Goal: Task Accomplishment & Management: Manage account settings

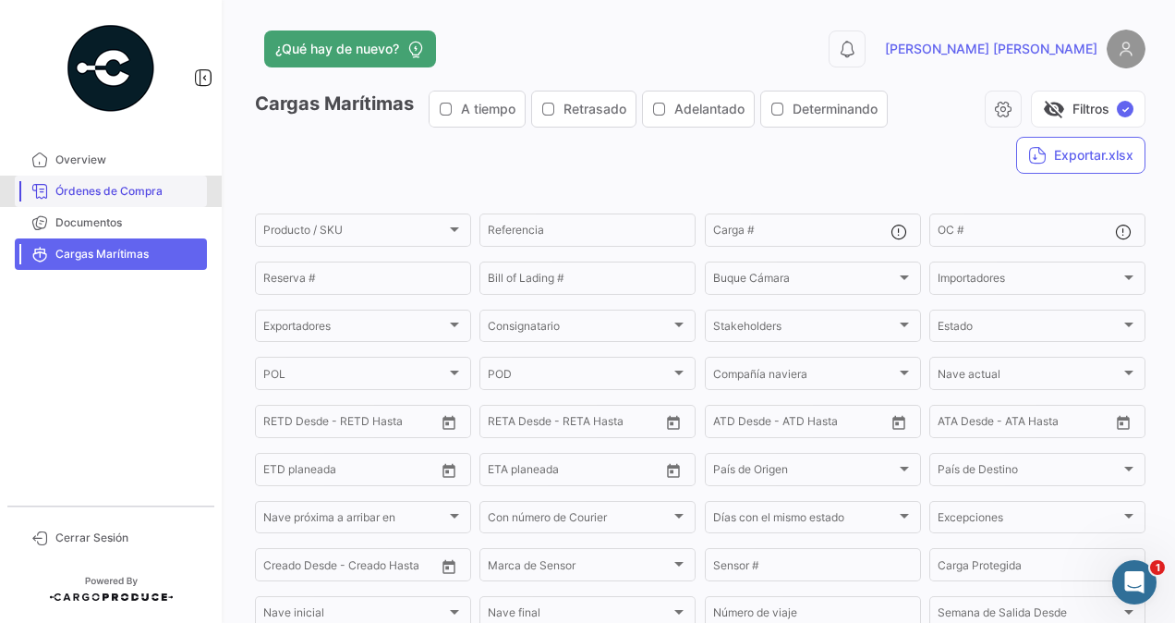
click at [92, 188] on span "Órdenes de Compra" at bounding box center [127, 191] width 144 height 17
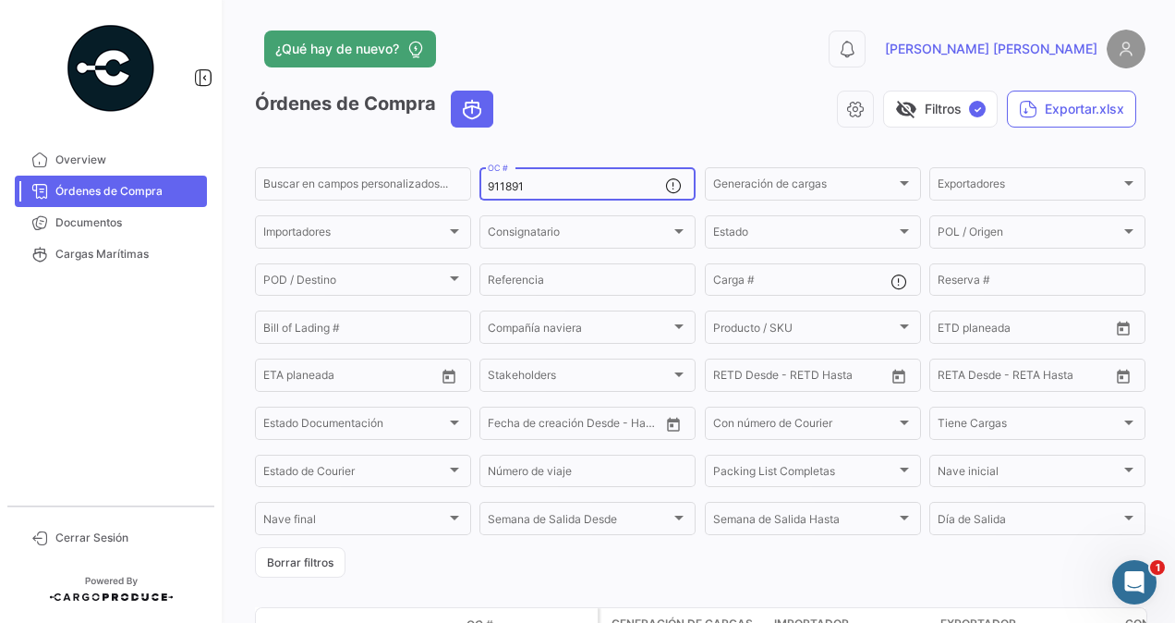
click at [566, 189] on input "911891" at bounding box center [576, 186] width 177 height 13
type input "9"
paste input "917812"
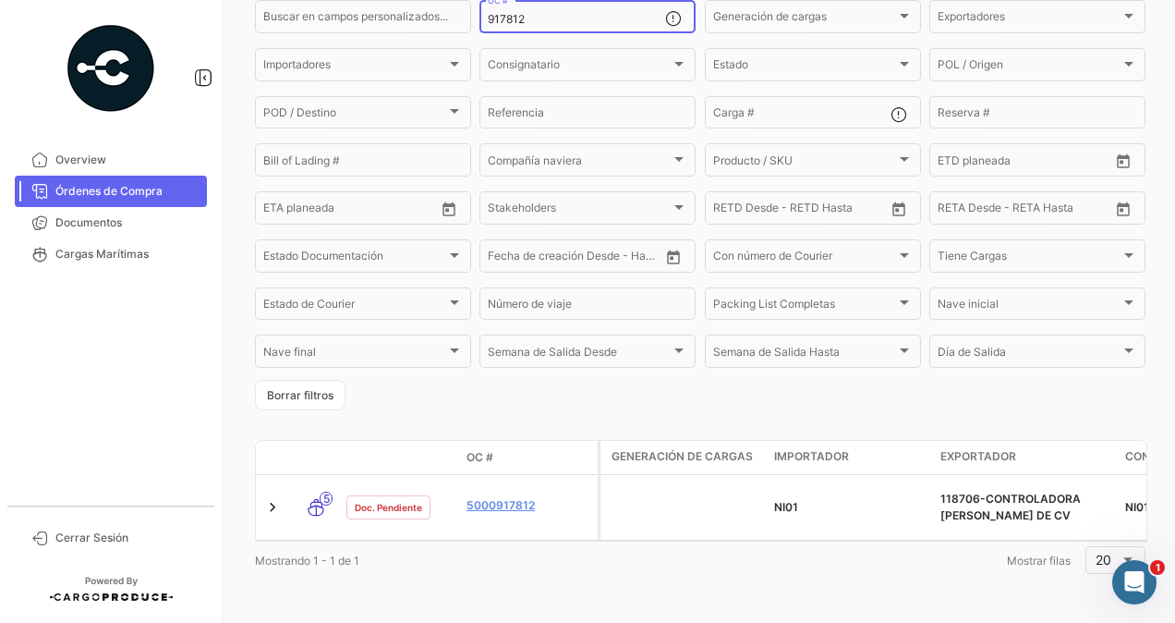
scroll to position [185, 0]
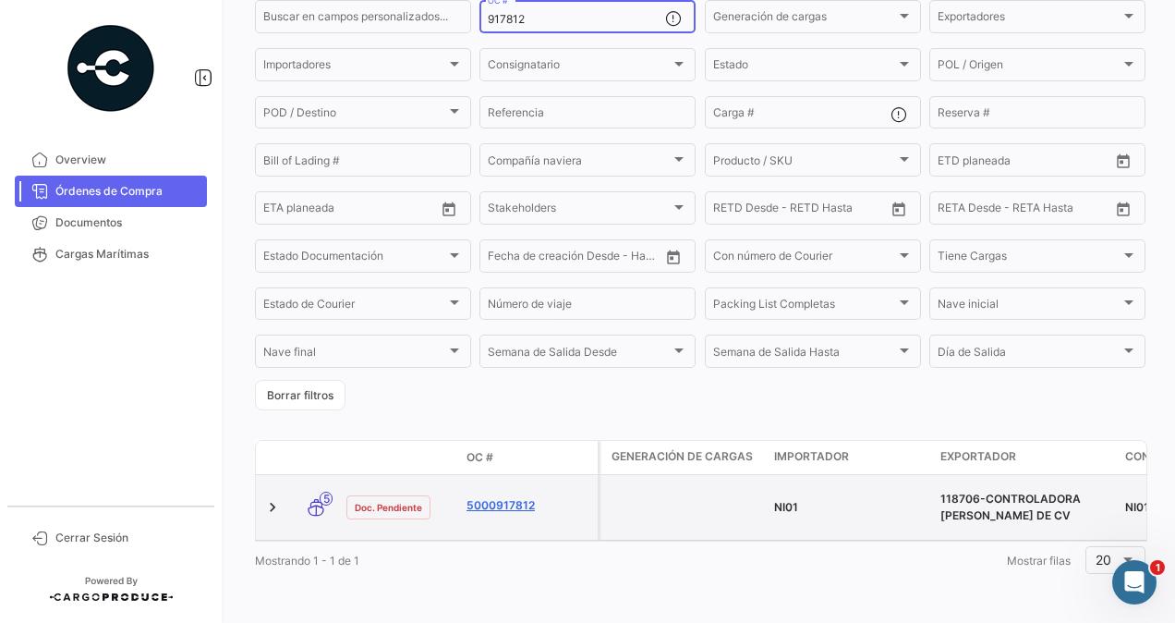
type input "917812"
click at [516, 497] on link "5000917812" at bounding box center [529, 505] width 124 height 17
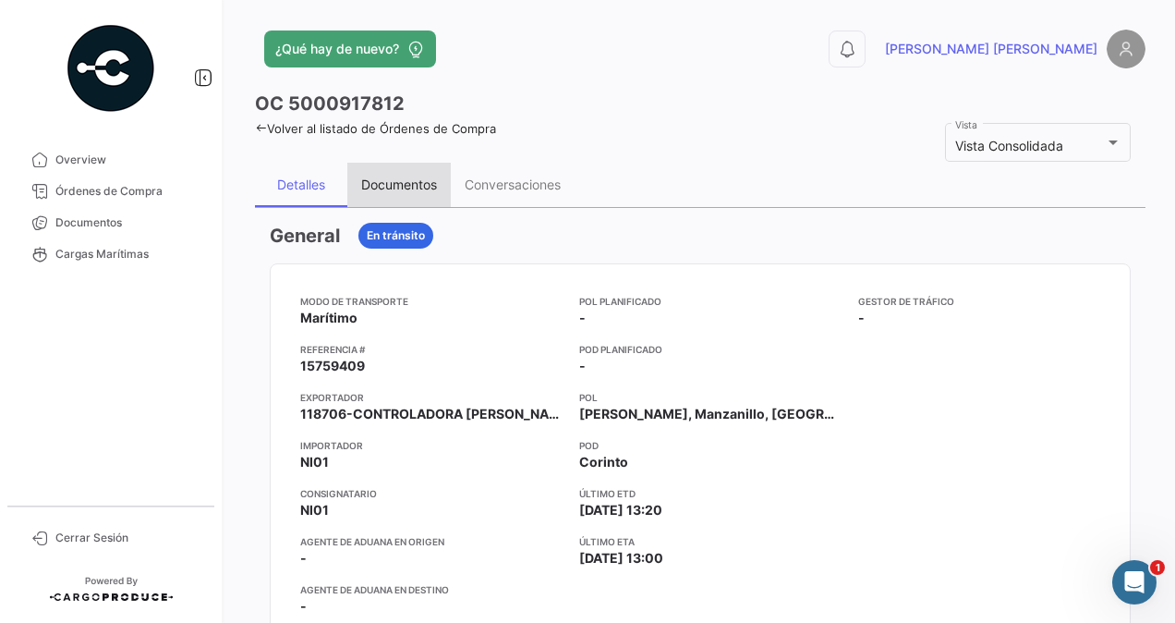
click at [408, 181] on div "Documentos" at bounding box center [399, 185] width 76 height 16
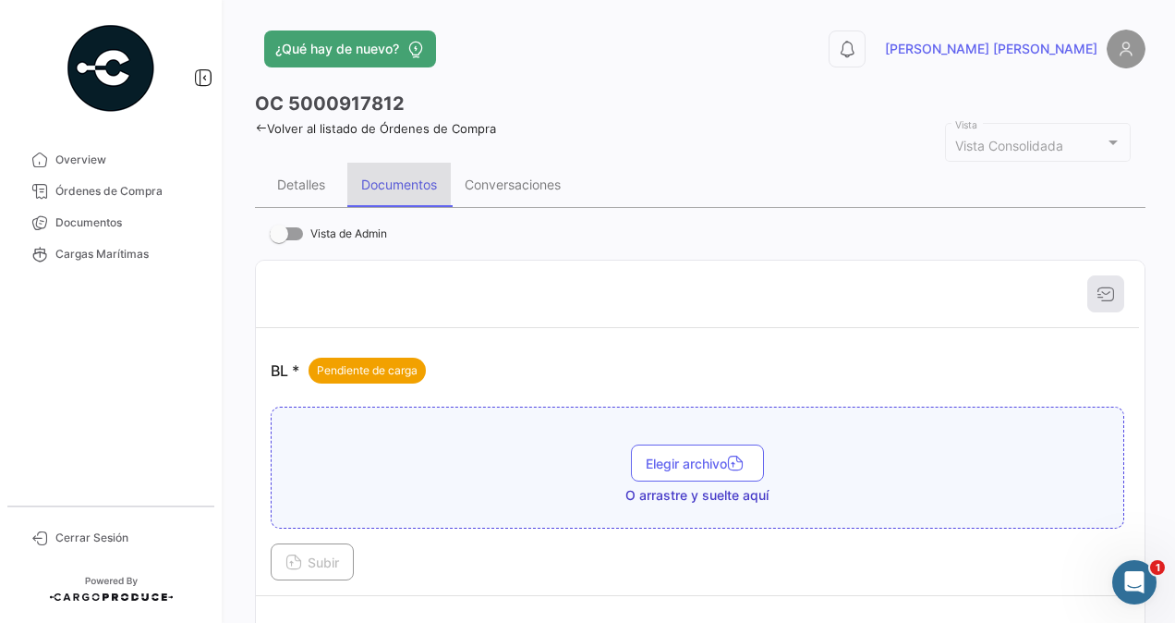
drag, startPoint x: 394, startPoint y: 181, endPoint x: 549, endPoint y: 236, distance: 164.5
click at [395, 181] on div "Documentos" at bounding box center [399, 185] width 76 height 16
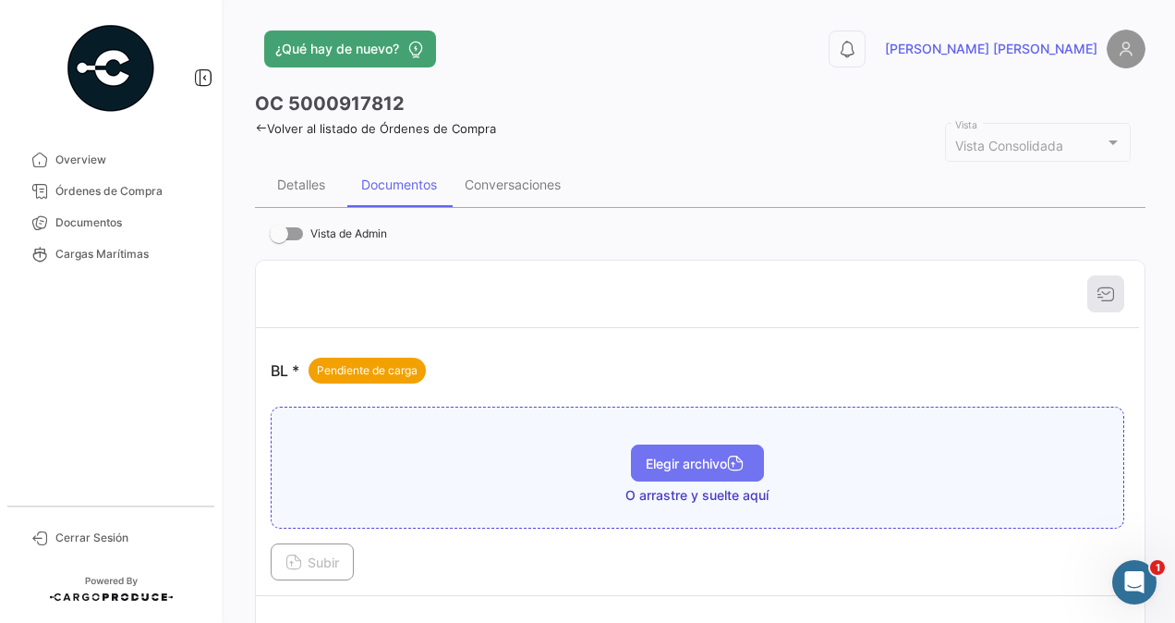
click at [689, 461] on span "Elegir archivo" at bounding box center [698, 464] width 104 height 16
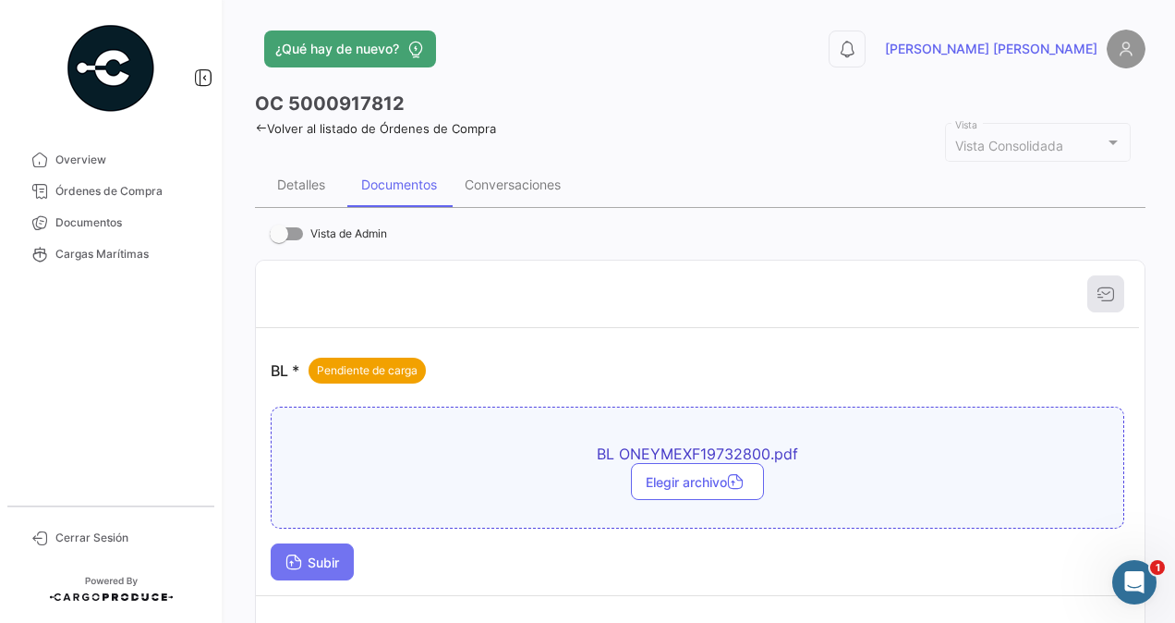
click at [318, 559] on span "Subir" at bounding box center [313, 562] width 54 height 16
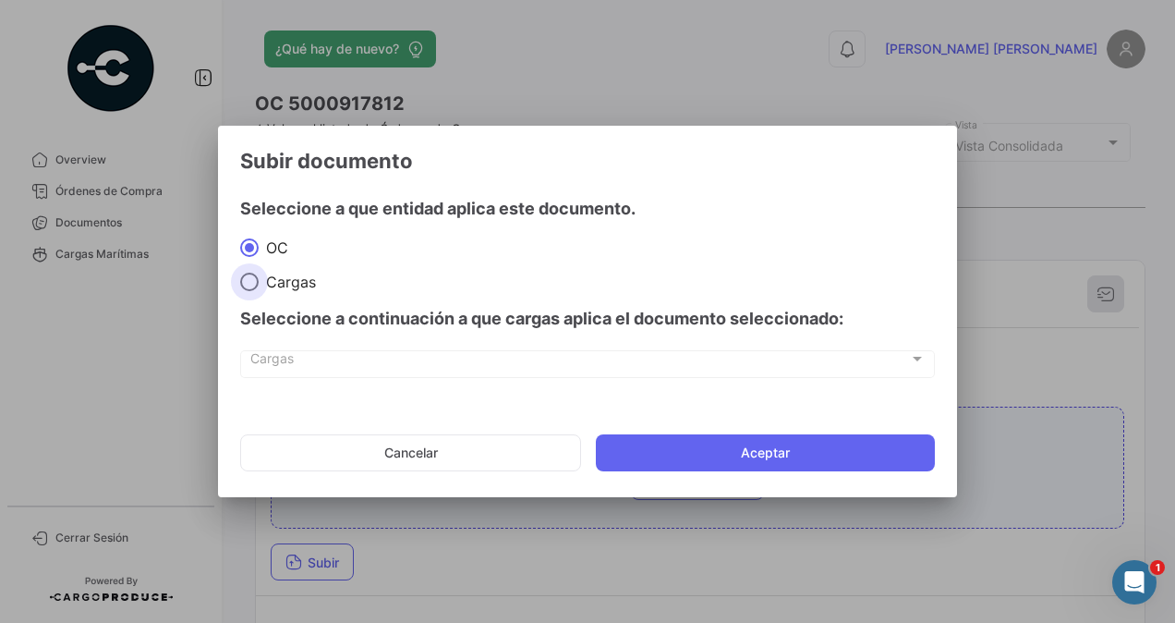
click at [250, 286] on span at bounding box center [249, 282] width 18 height 18
click at [250, 286] on input "Cargas" at bounding box center [249, 282] width 18 height 18
radio input "true"
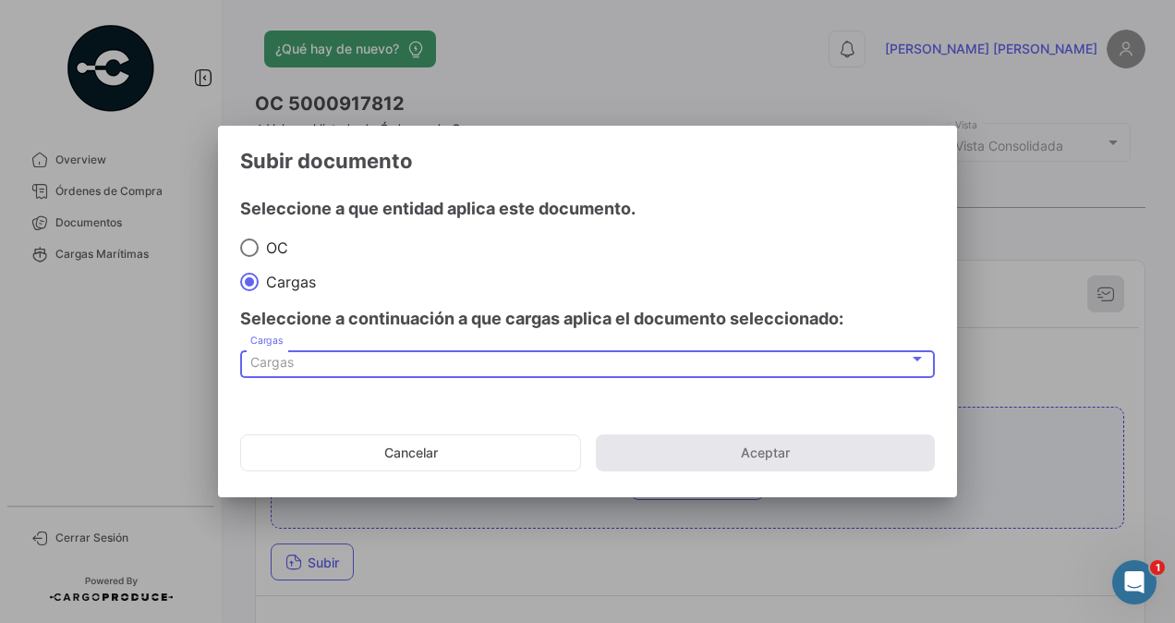
click at [266, 355] on span "Cargas" at bounding box center [271, 362] width 43 height 16
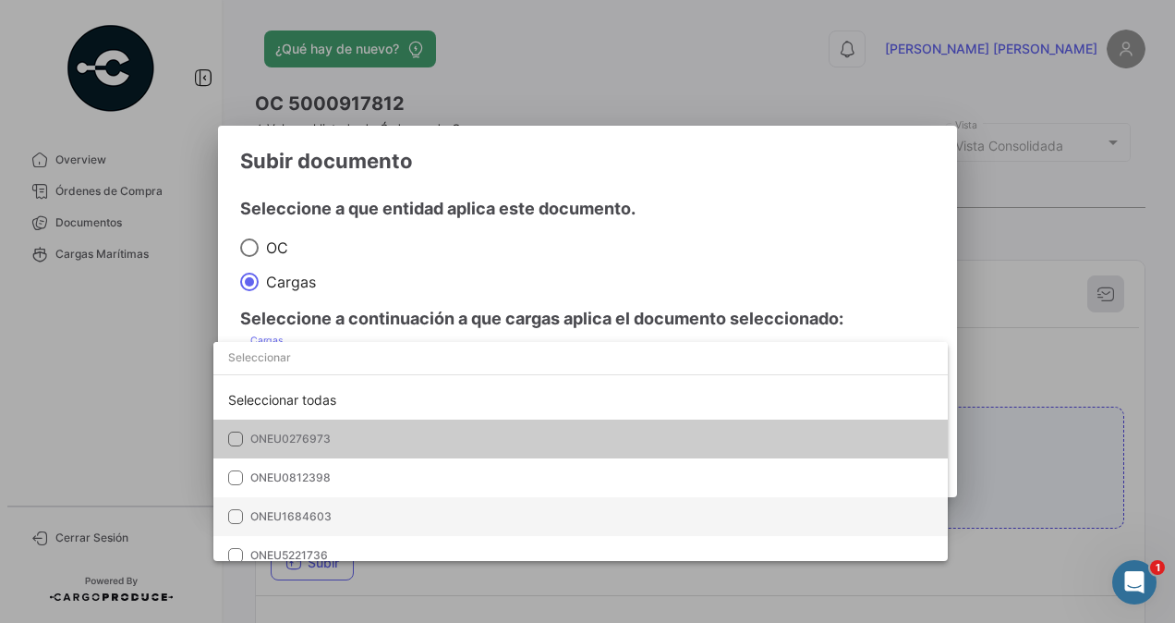
scroll to position [52, 0]
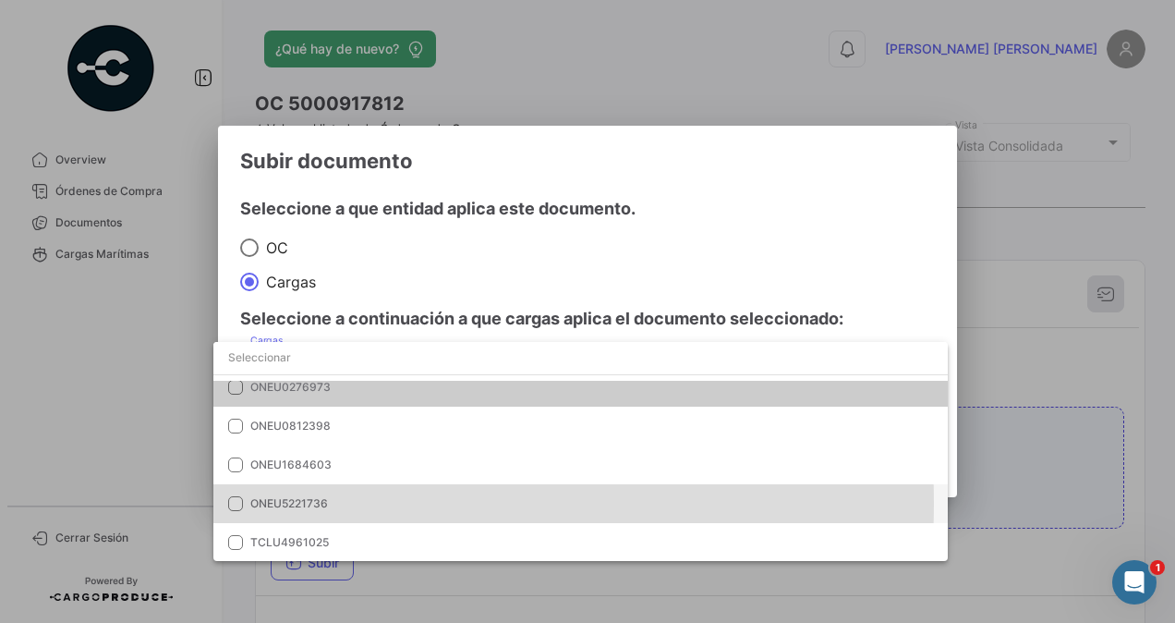
click at [318, 503] on span "ONEU5221736" at bounding box center [289, 503] width 78 height 14
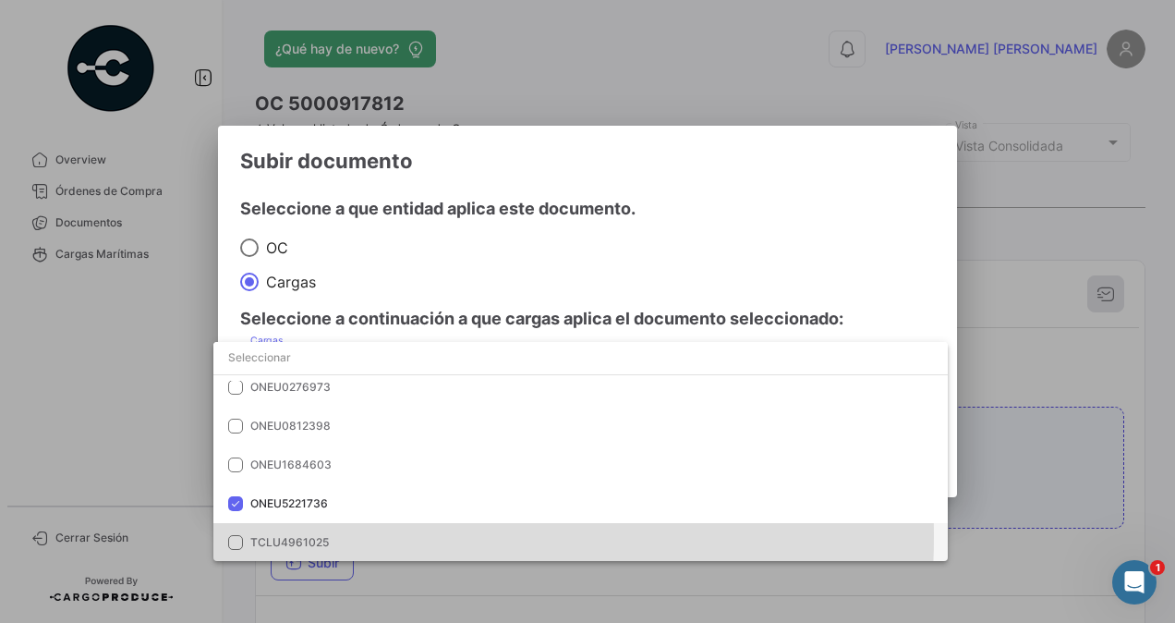
click at [300, 536] on span "TCLU4961025" at bounding box center [289, 542] width 79 height 14
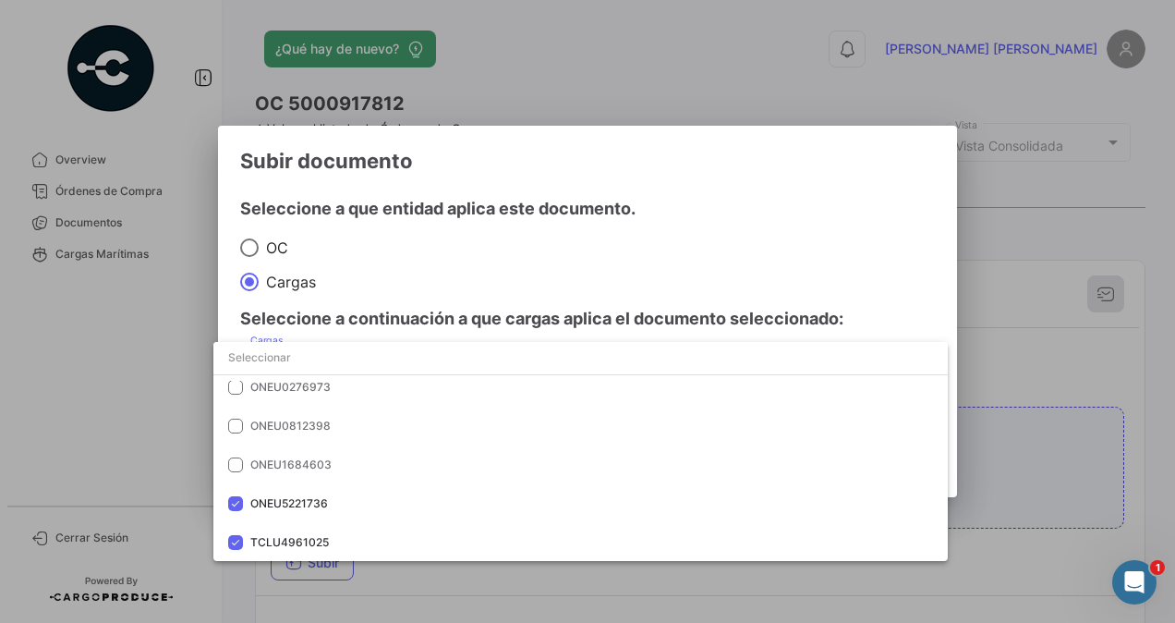
click at [1028, 475] on div at bounding box center [587, 311] width 1175 height 623
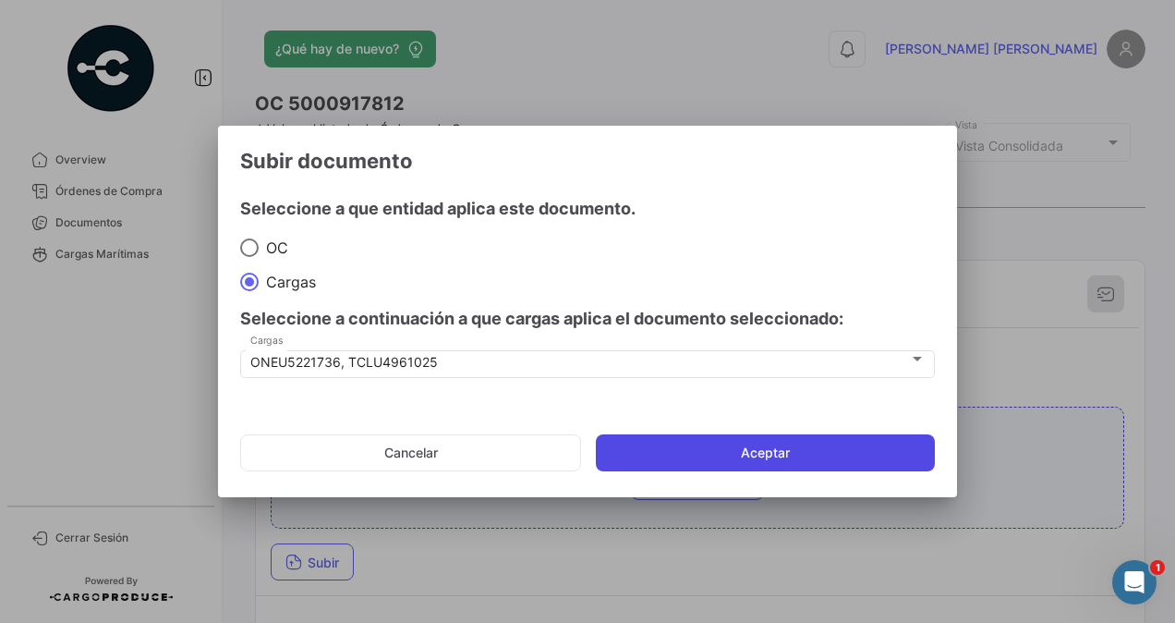
click at [843, 455] on button "Aceptar" at bounding box center [765, 452] width 339 height 37
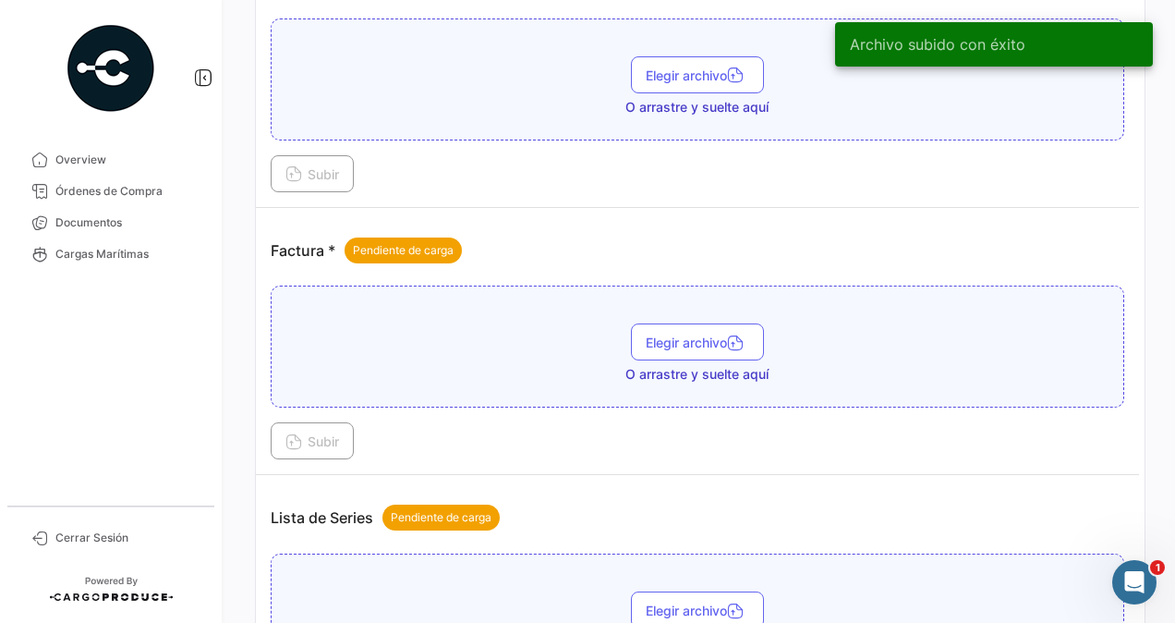
scroll to position [1017, 0]
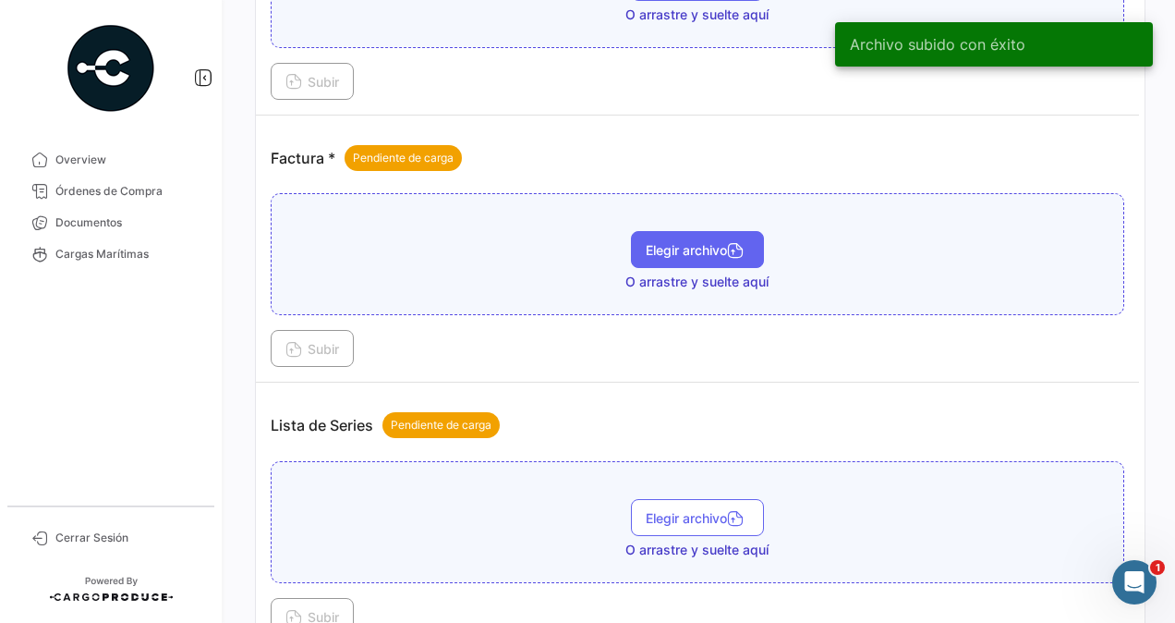
click at [672, 242] on span "Elegir archivo" at bounding box center [698, 250] width 104 height 16
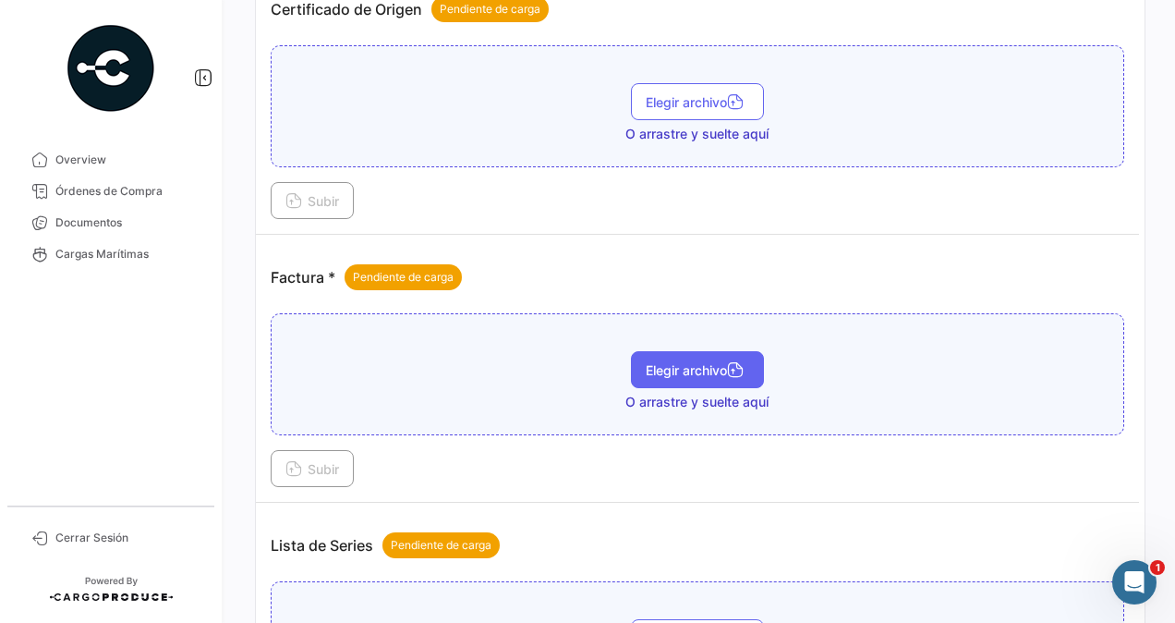
click at [671, 362] on span "Elegir archivo" at bounding box center [698, 370] width 104 height 16
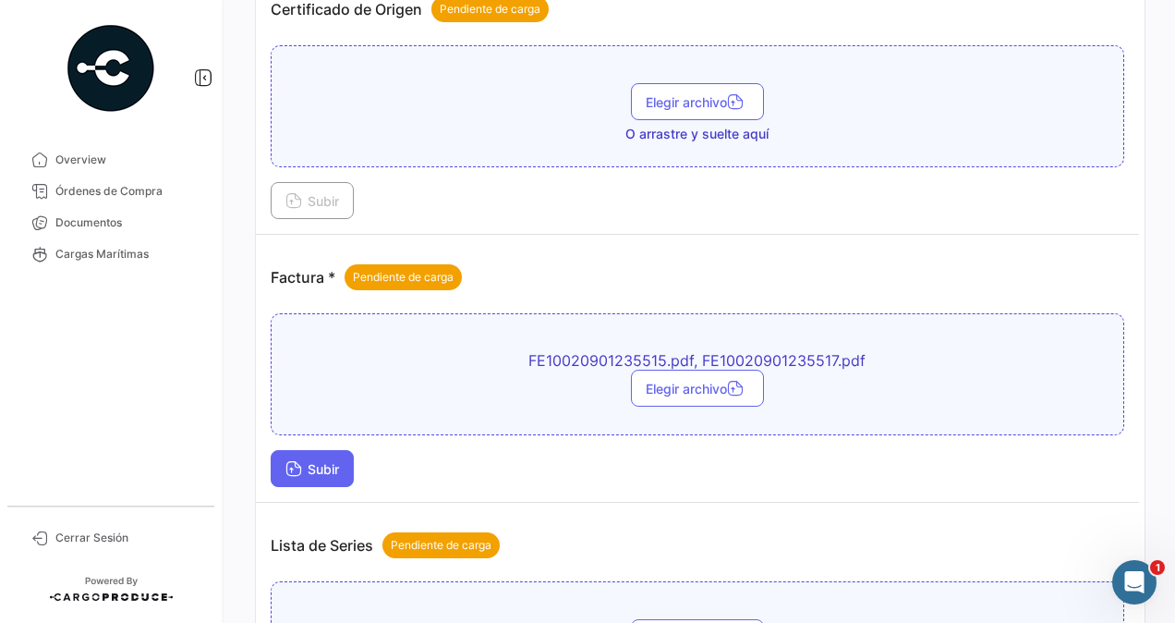
click at [330, 461] on span "Subir" at bounding box center [313, 469] width 54 height 16
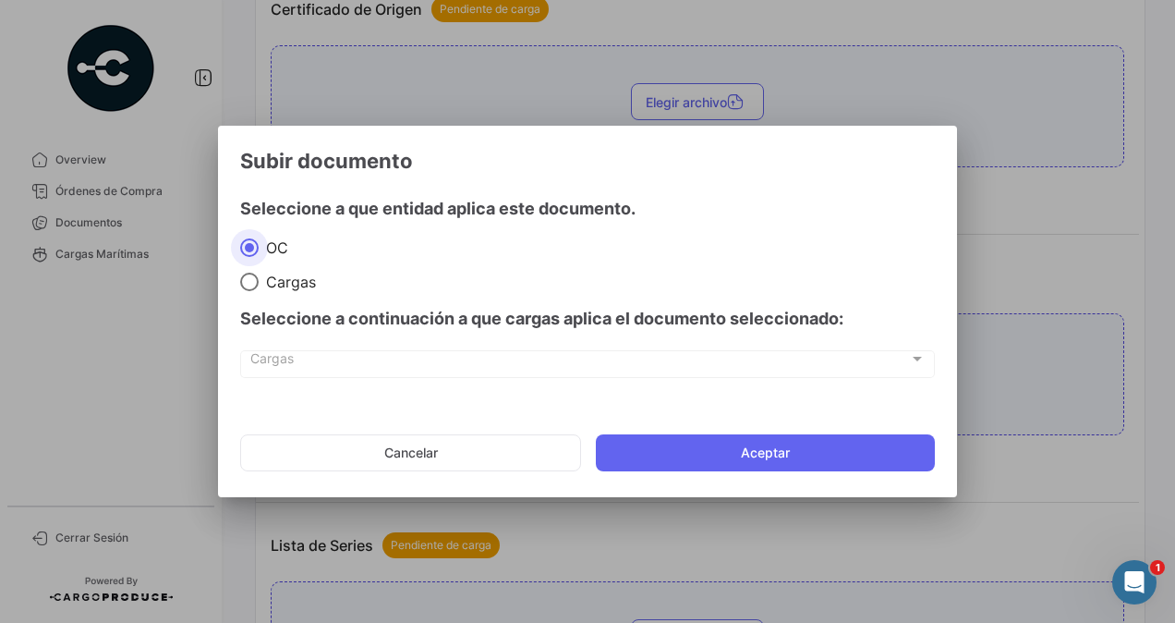
click at [262, 291] on div "Seleccione a continuación a que cargas aplica el documento seleccionado:" at bounding box center [587, 318] width 695 height 55
click at [247, 286] on span at bounding box center [249, 282] width 18 height 18
click at [247, 286] on input "Cargas" at bounding box center [249, 282] width 18 height 18
radio input "true"
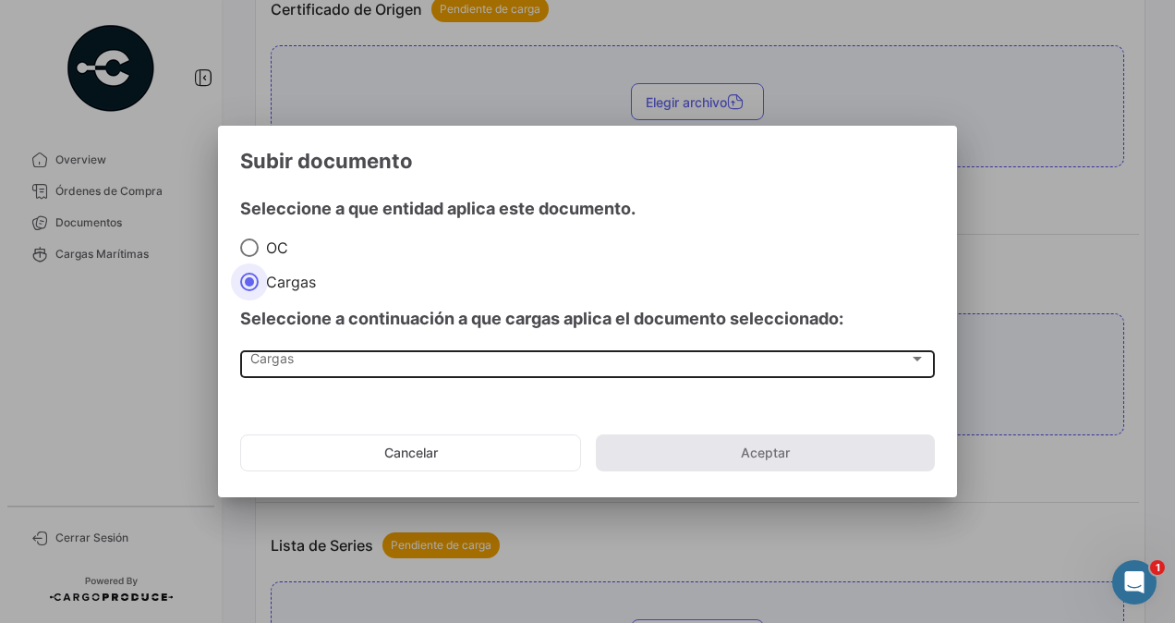
click at [301, 368] on div "Cargas" at bounding box center [579, 363] width 659 height 16
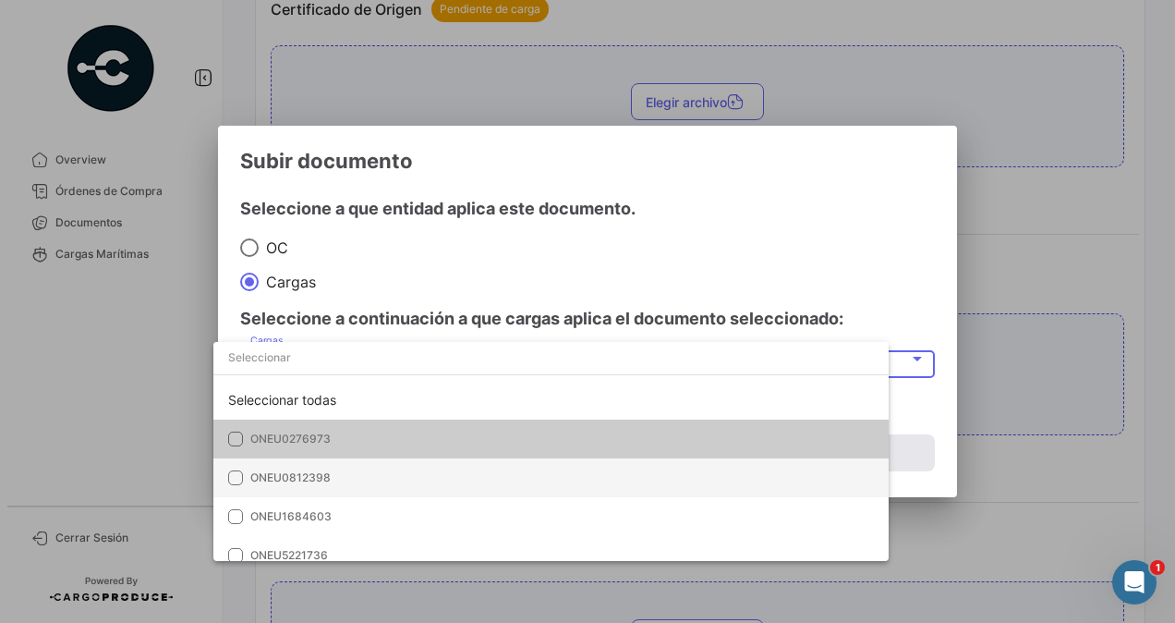
scroll to position [52, 0]
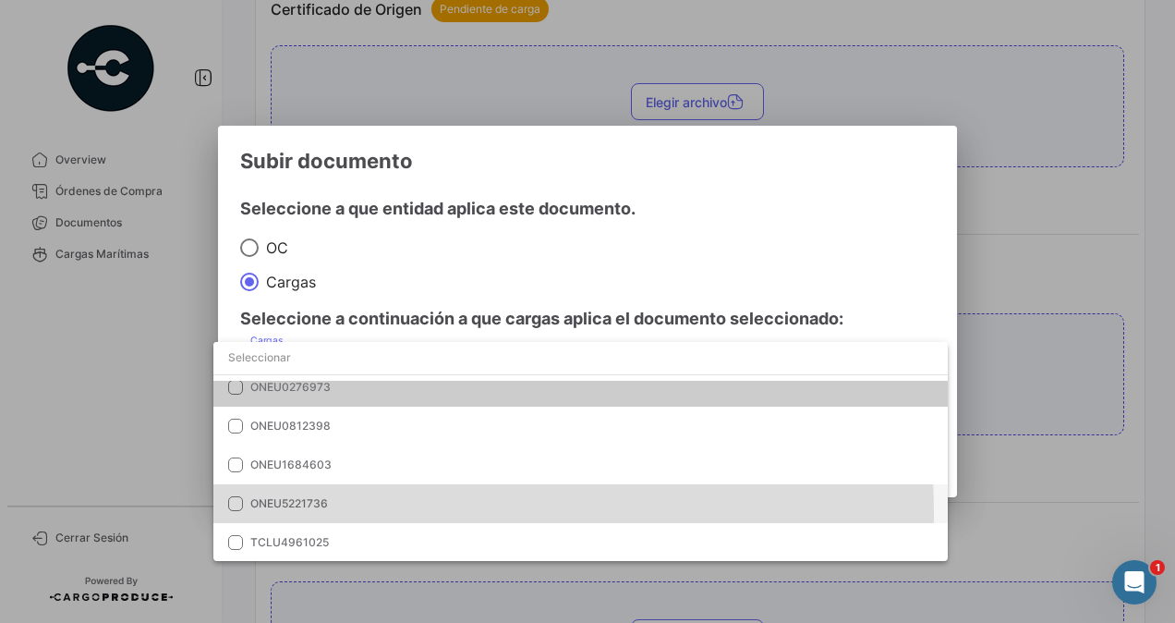
click at [305, 514] on mat-option "ONEU5221736" at bounding box center [580, 503] width 735 height 39
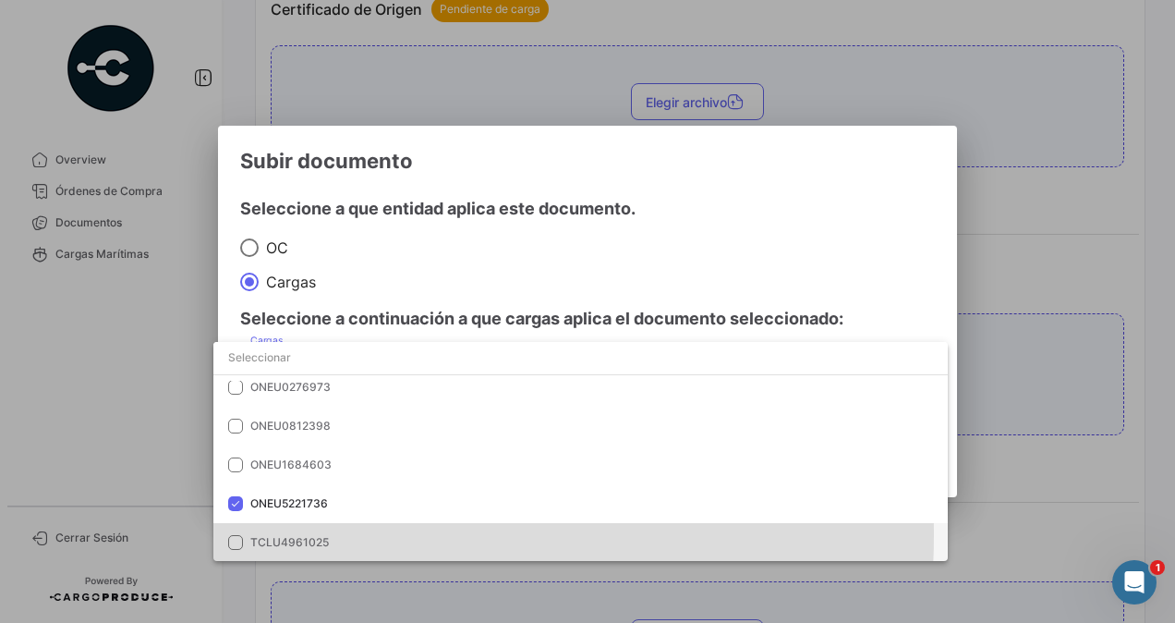
click at [288, 534] on span "TCLU4961025" at bounding box center [379, 542] width 259 height 17
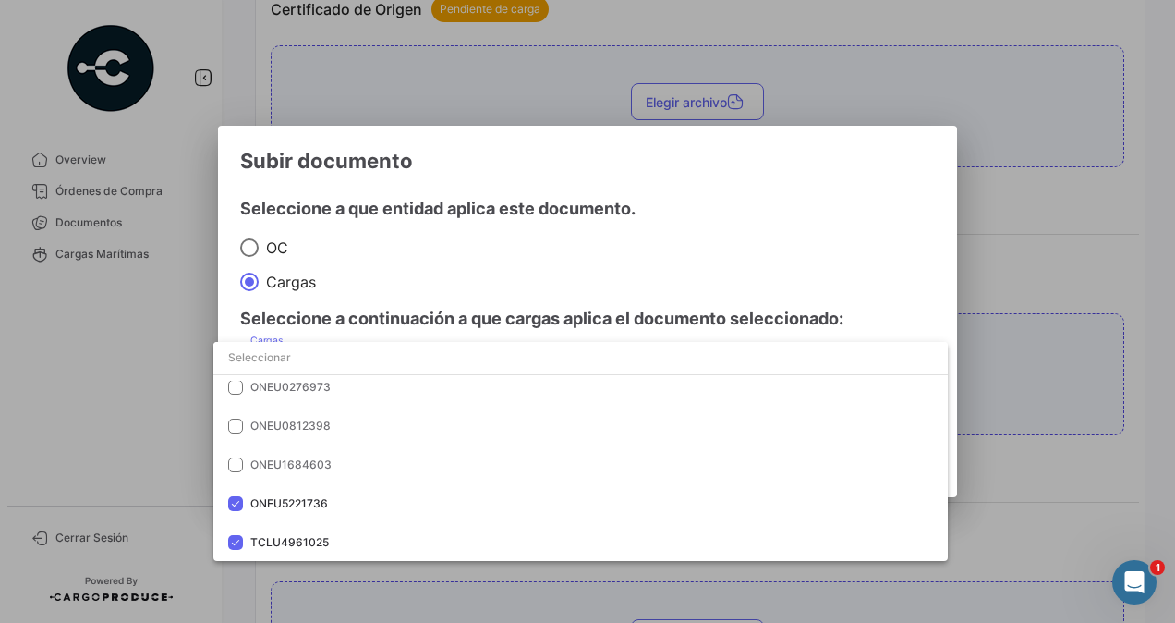
drag, startPoint x: 1038, startPoint y: 374, endPoint x: 1022, endPoint y: 386, distance: 19.8
click at [1037, 374] on div at bounding box center [587, 311] width 1175 height 623
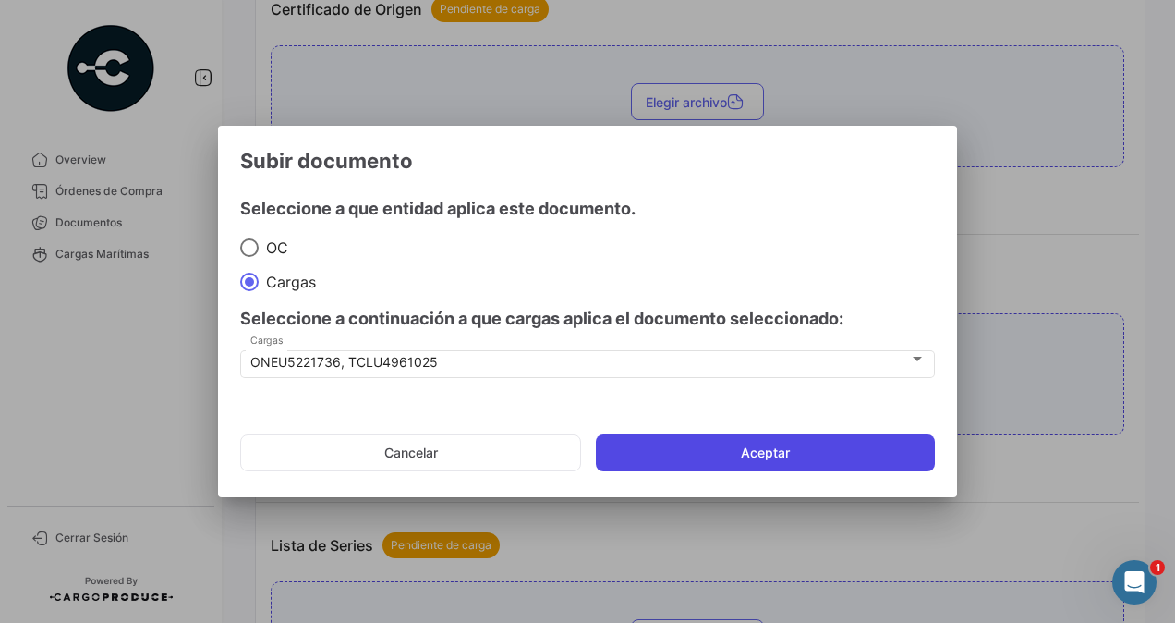
click at [863, 453] on button "Aceptar" at bounding box center [765, 452] width 339 height 37
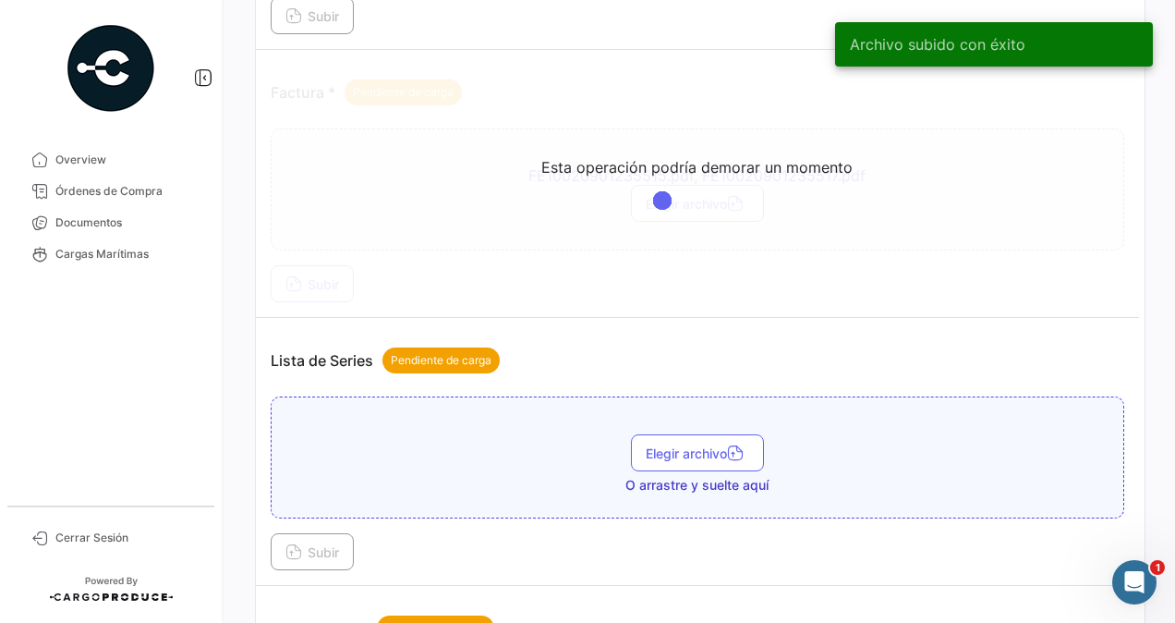
scroll to position [1294, 0]
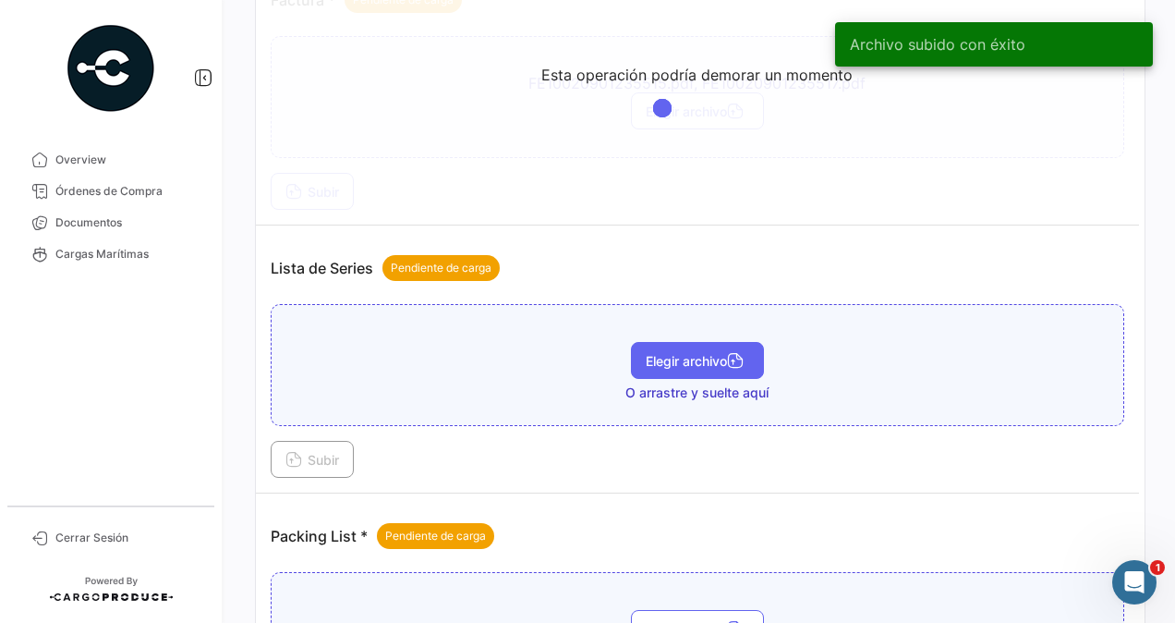
click at [688, 353] on span "Elegir archivo" at bounding box center [698, 361] width 104 height 16
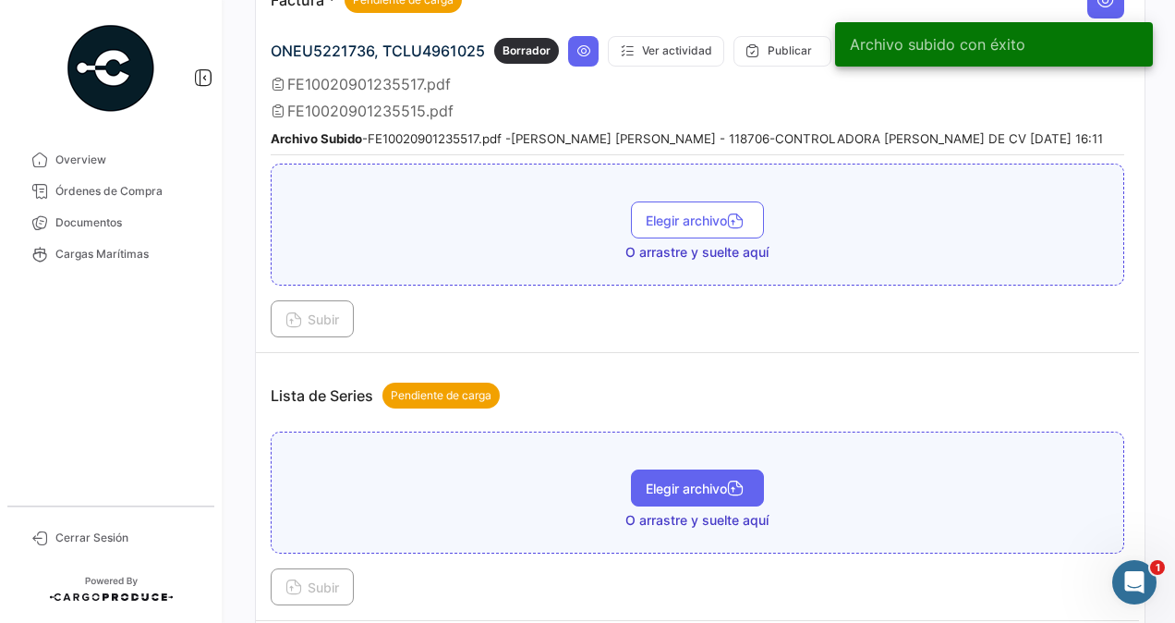
click at [667, 481] on span "Elegir archivo" at bounding box center [698, 489] width 104 height 16
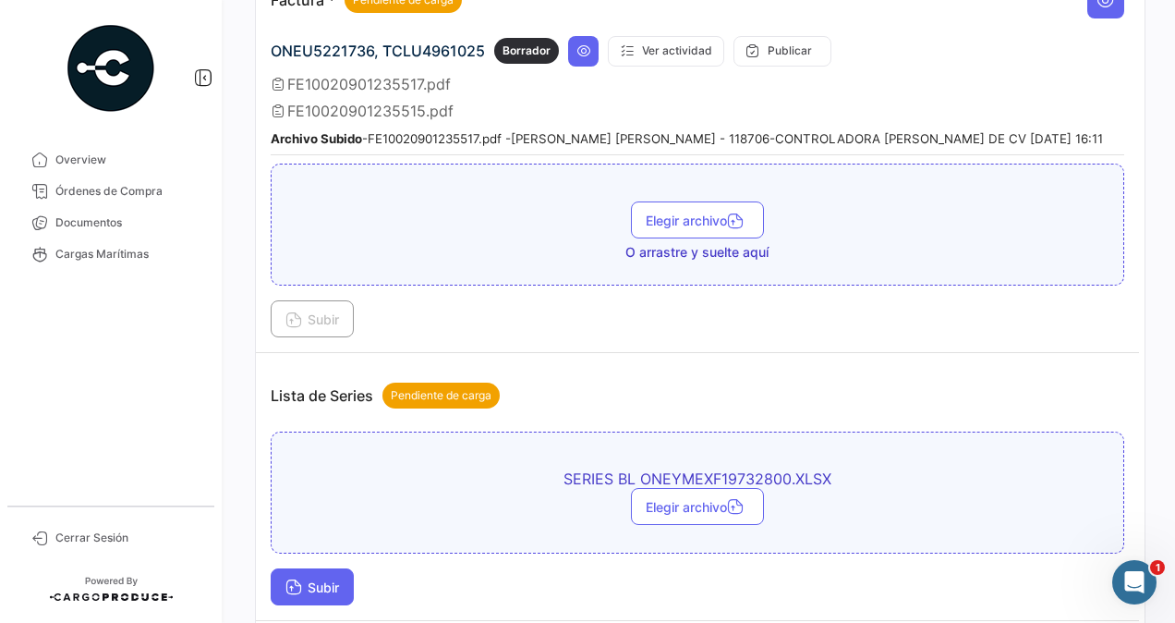
click at [343, 568] on button "Subir" at bounding box center [312, 586] width 83 height 37
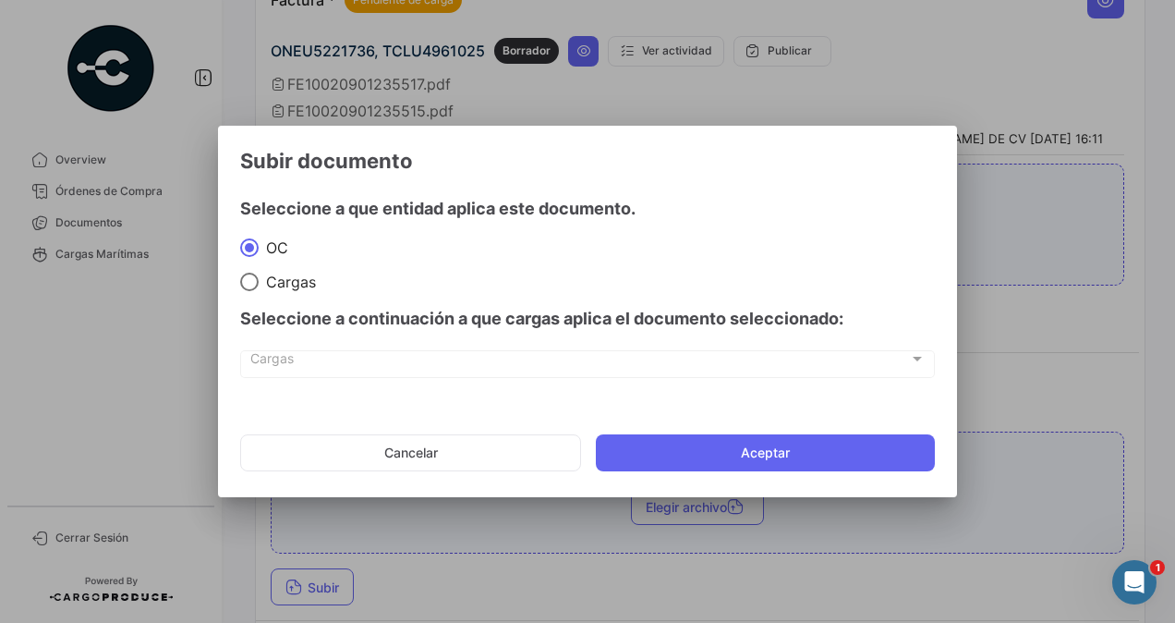
click at [299, 359] on span "Cargas" at bounding box center [579, 363] width 659 height 16
click at [251, 288] on span at bounding box center [249, 282] width 18 height 18
click at [251, 288] on input "Cargas" at bounding box center [249, 282] width 18 height 18
radio input "true"
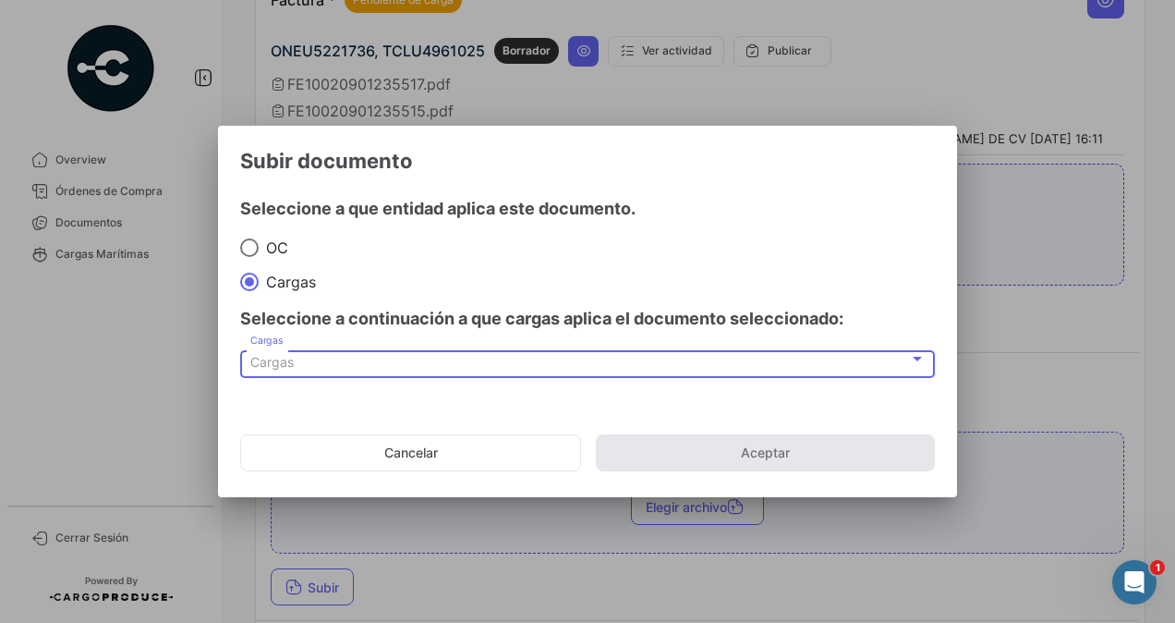
click at [269, 361] on span "Cargas" at bounding box center [271, 362] width 43 height 16
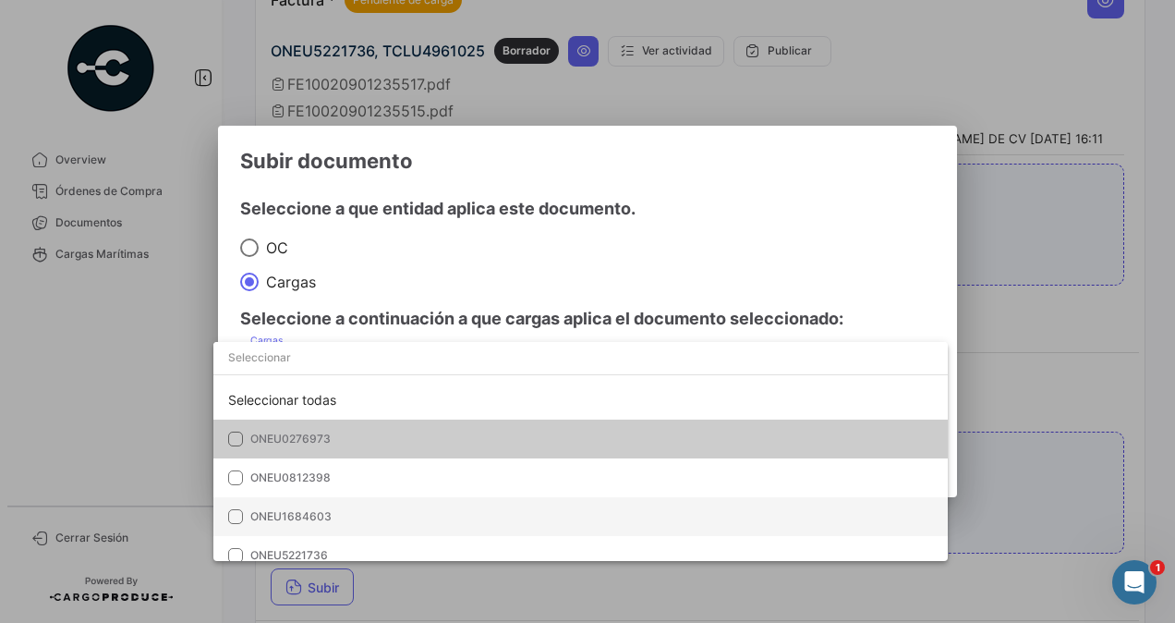
scroll to position [52, 0]
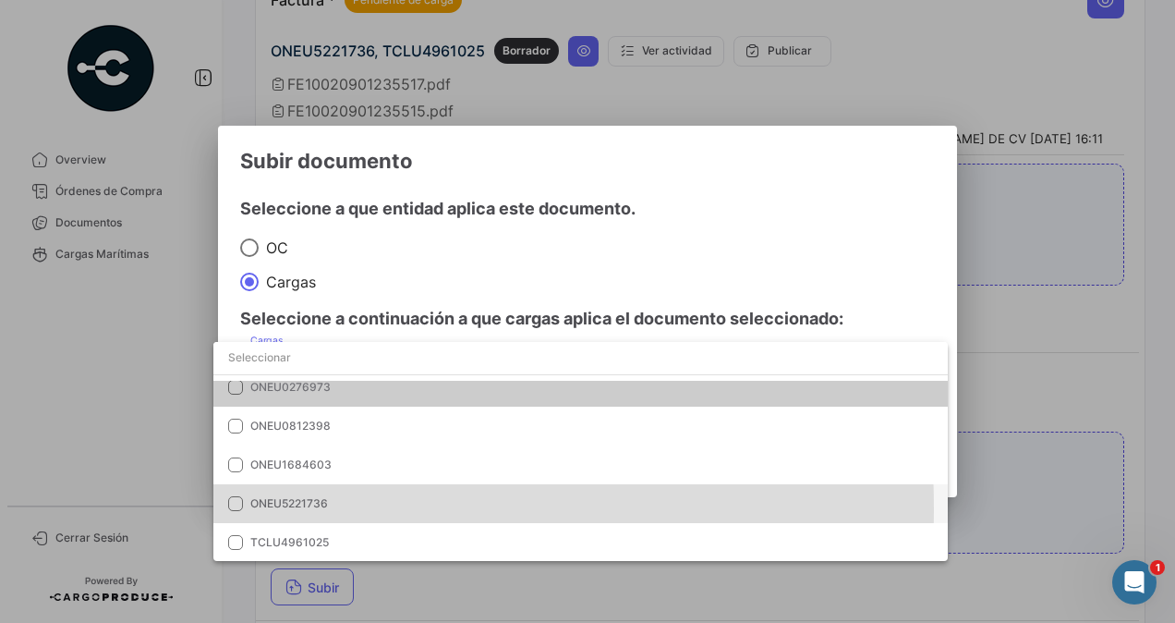
click at [230, 508] on mat-pseudo-checkbox at bounding box center [235, 503] width 15 height 15
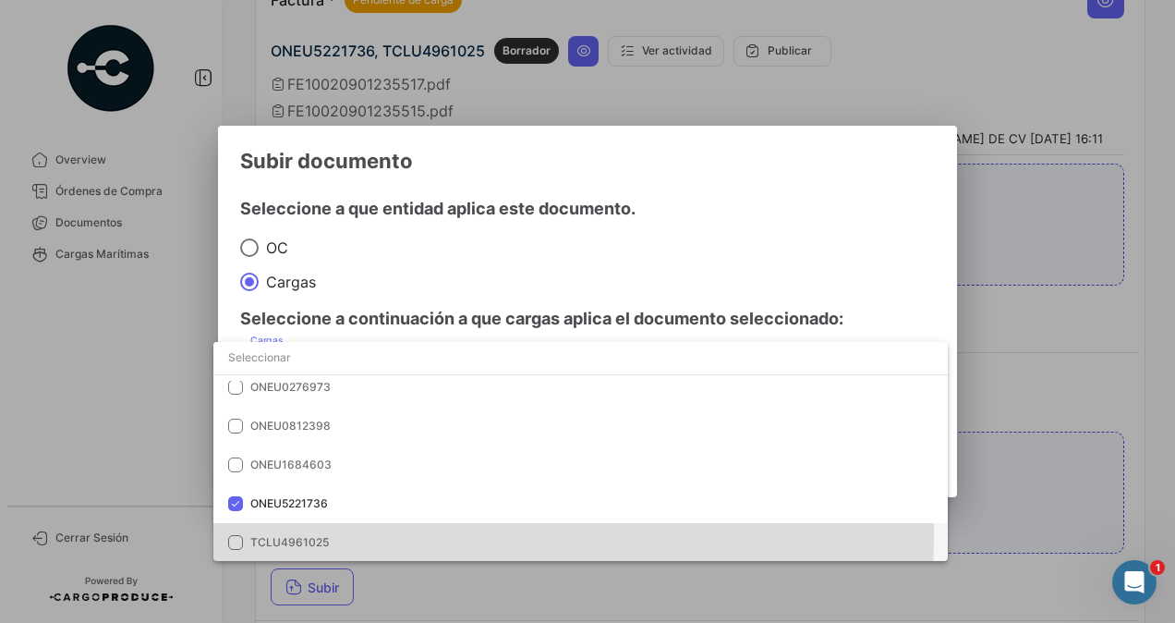
drag, startPoint x: 235, startPoint y: 533, endPoint x: 432, endPoint y: 530, distance: 196.9
click at [235, 534] on mat-option "TCLU4961025" at bounding box center [580, 542] width 735 height 39
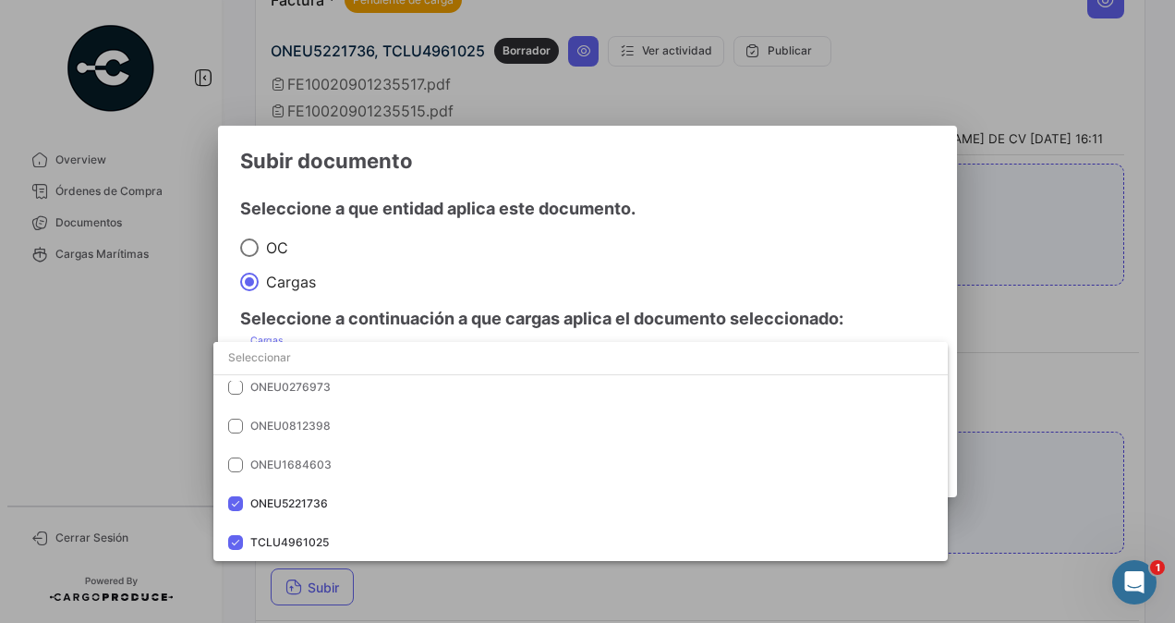
click at [1039, 481] on div at bounding box center [587, 311] width 1175 height 623
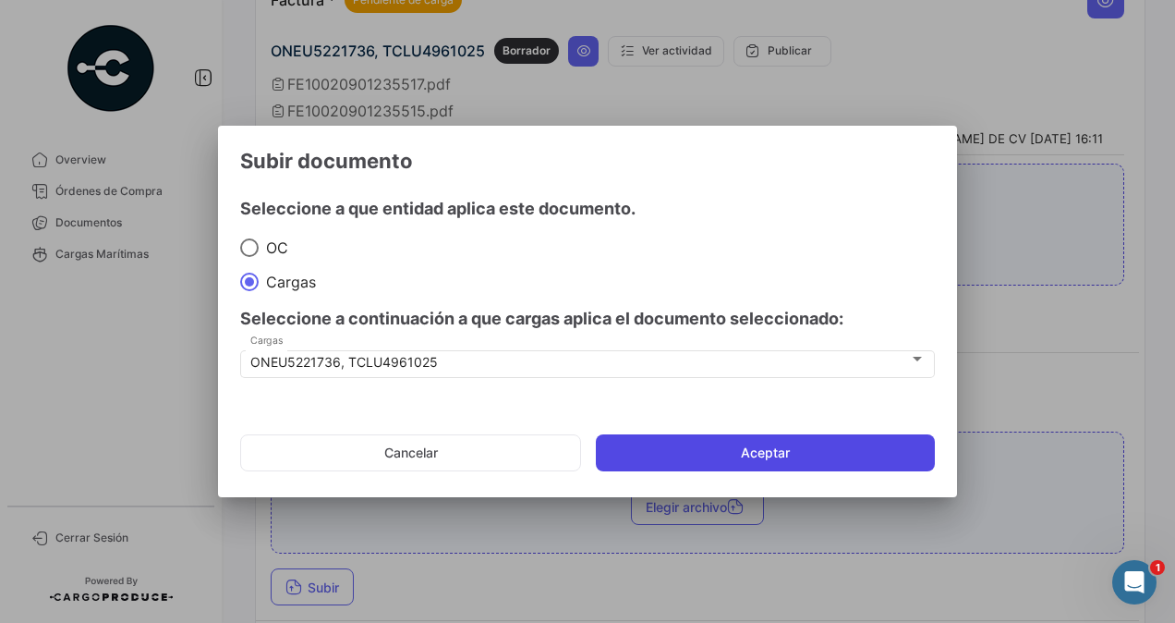
click at [846, 450] on button "Aceptar" at bounding box center [765, 452] width 339 height 37
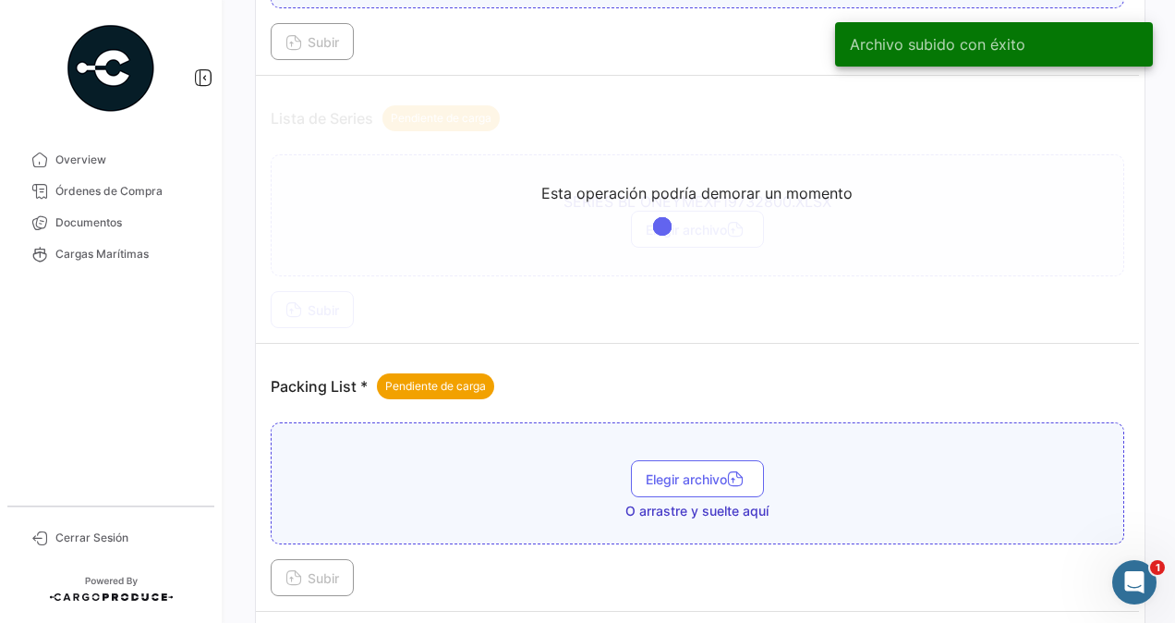
scroll to position [1645, 0]
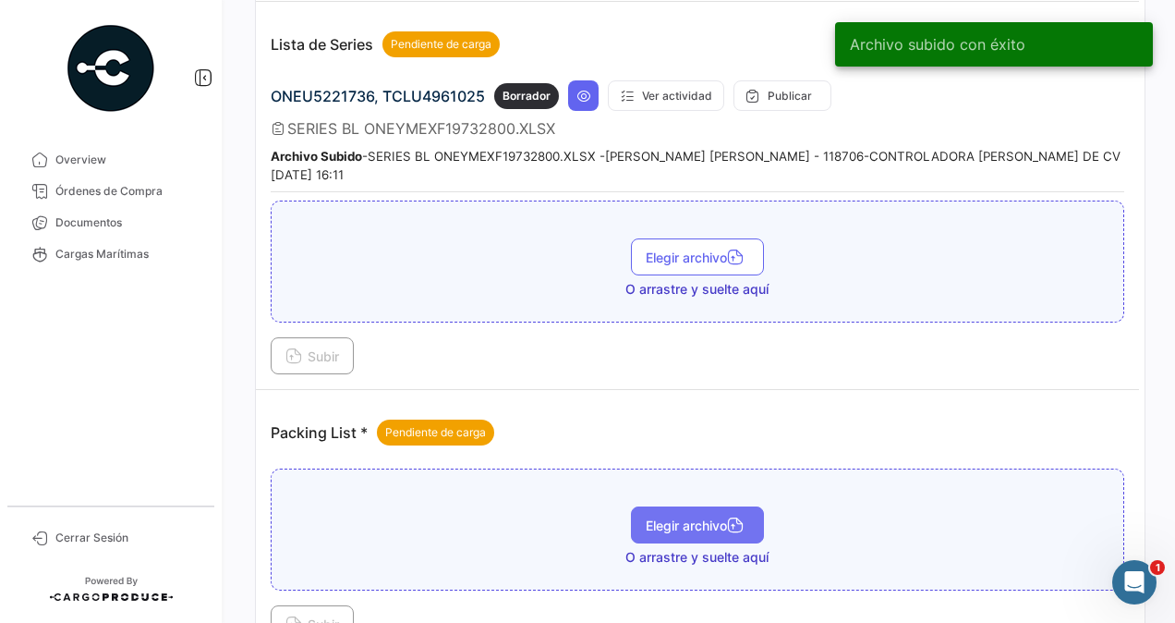
click at [691, 518] on span "Elegir archivo" at bounding box center [698, 526] width 104 height 16
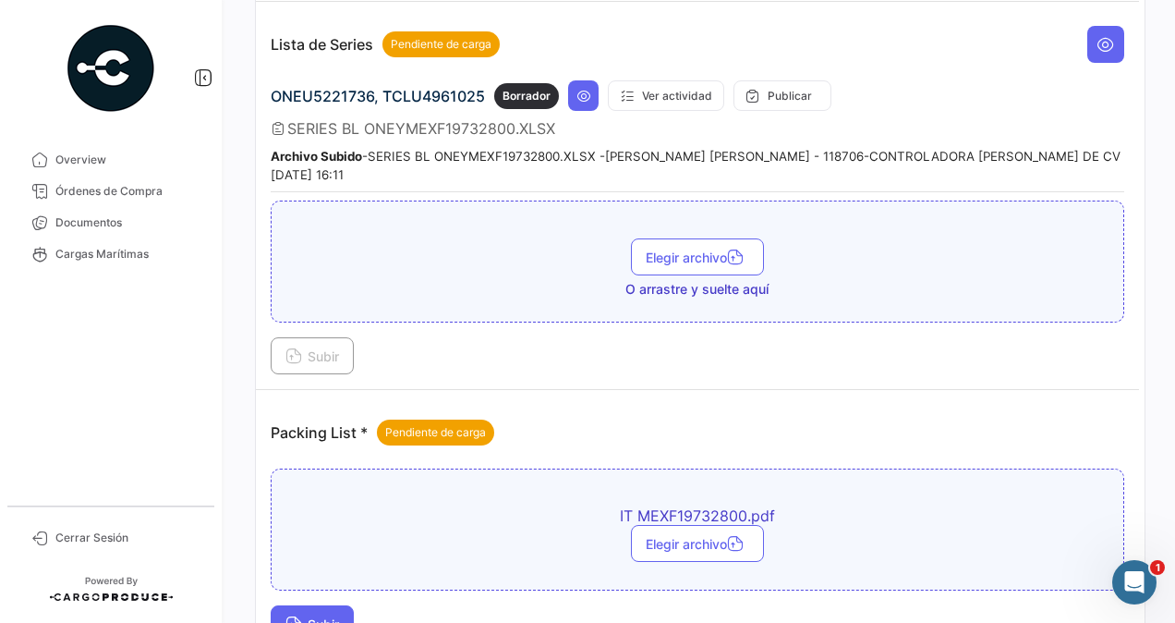
click at [307, 616] on span "Subir" at bounding box center [313, 624] width 54 height 16
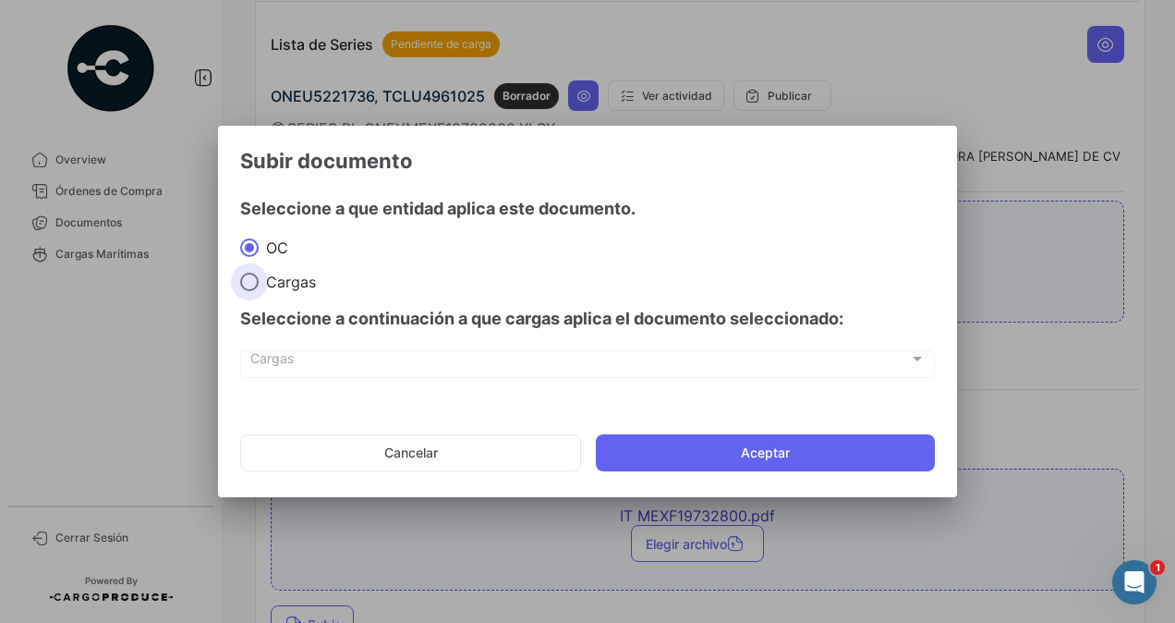
click at [250, 285] on span at bounding box center [249, 282] width 18 height 18
click at [250, 285] on input "Cargas" at bounding box center [249, 282] width 18 height 18
radio input "true"
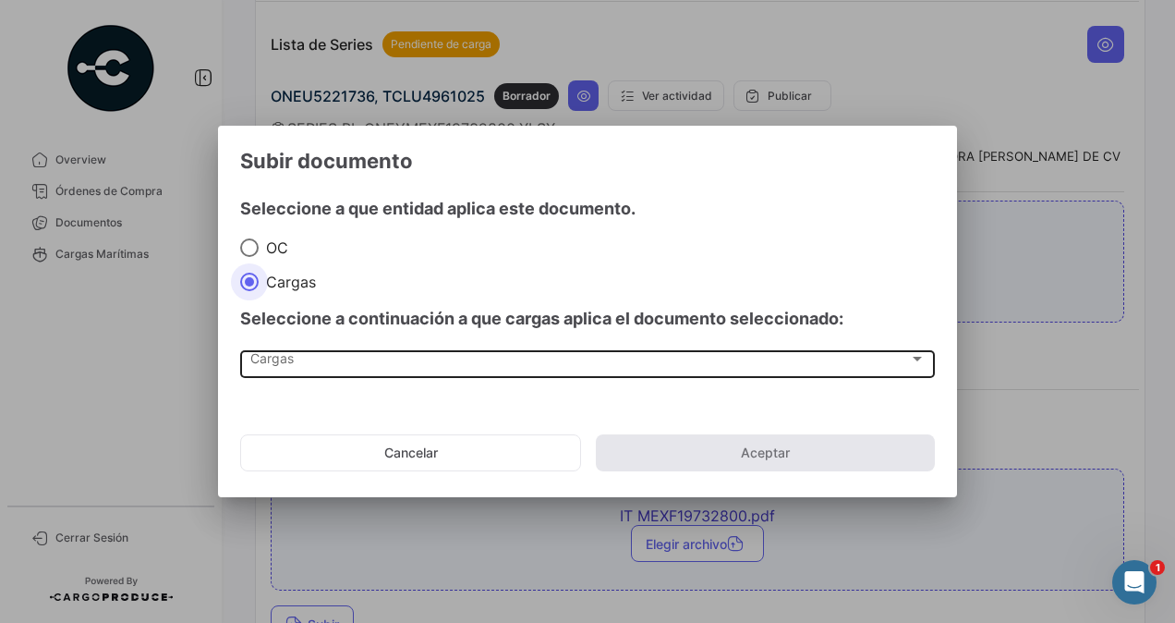
click at [277, 368] on span "Cargas" at bounding box center [579, 363] width 659 height 16
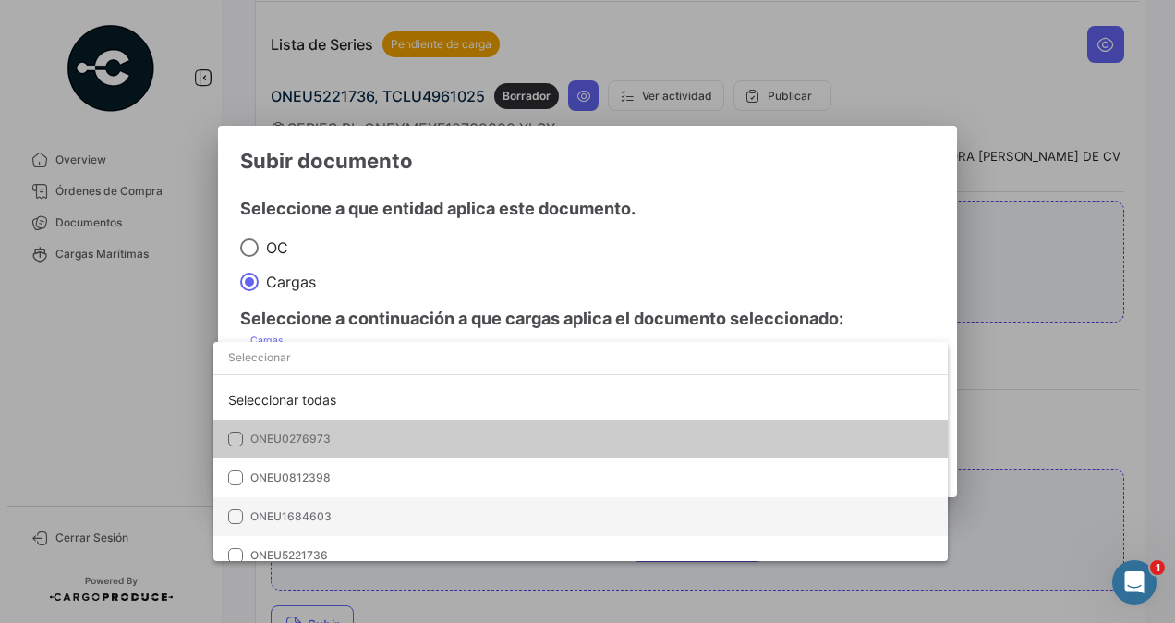
click at [237, 519] on mat-pseudo-checkbox at bounding box center [235, 516] width 15 height 15
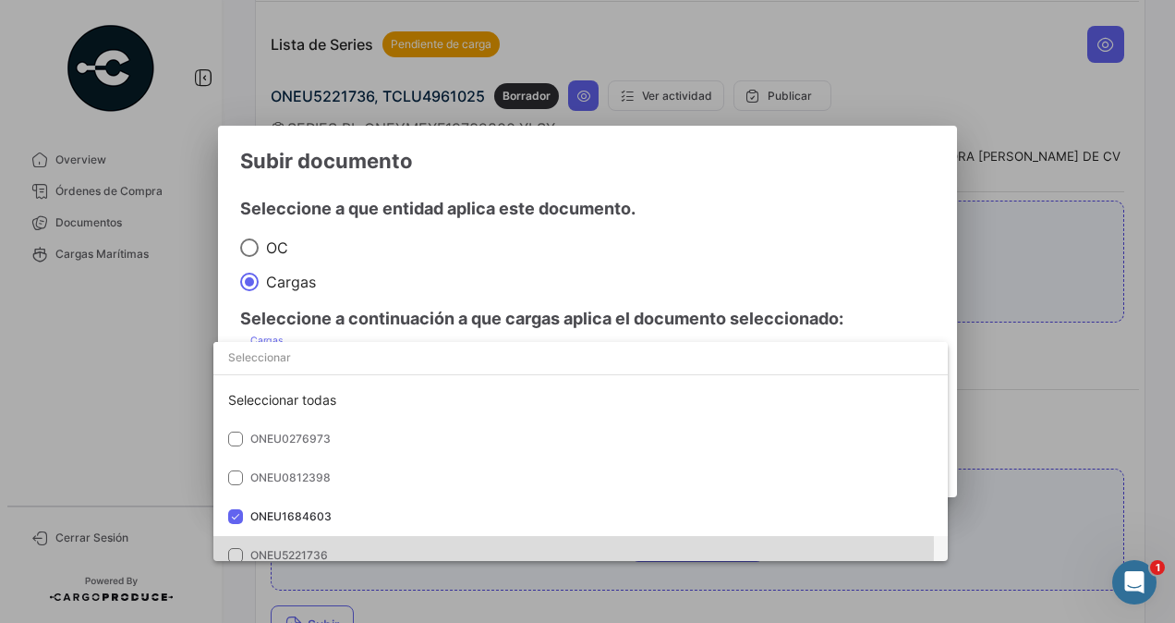
click at [231, 548] on mat-pseudo-checkbox at bounding box center [235, 555] width 15 height 15
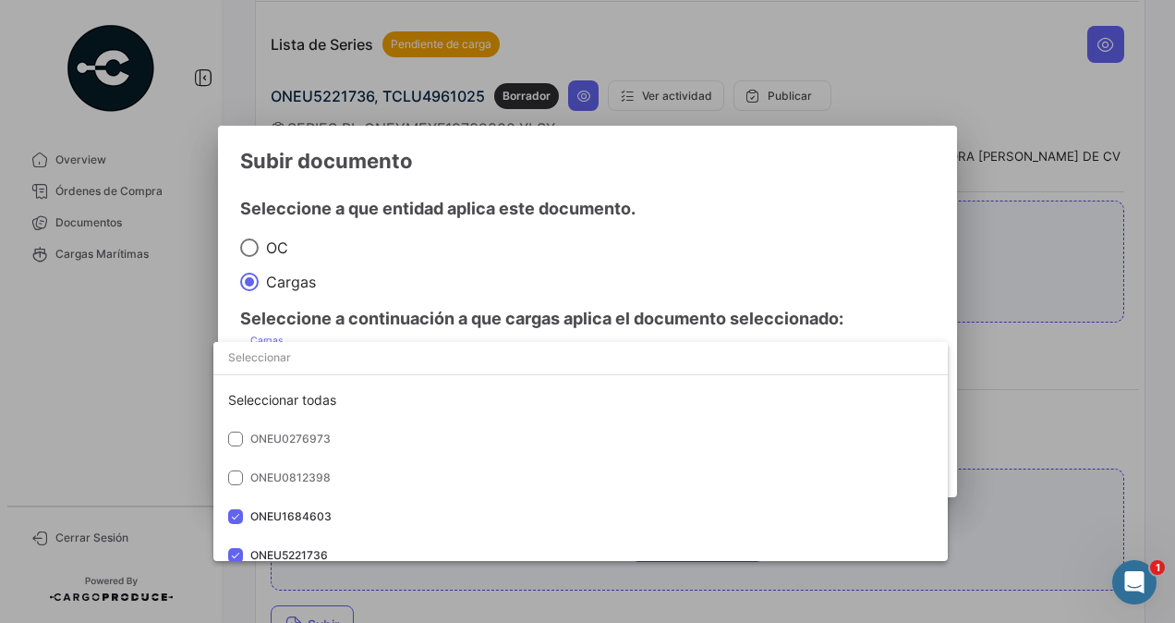
scroll to position [52, 0]
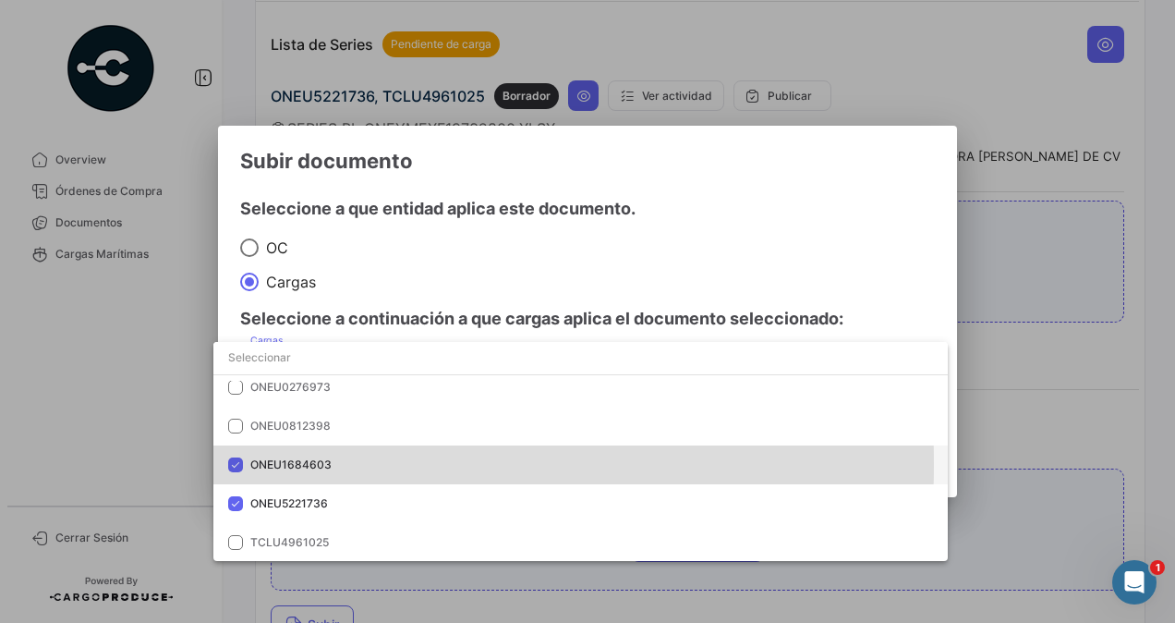
drag, startPoint x: 231, startPoint y: 464, endPoint x: 227, endPoint y: 488, distance: 24.3
click at [231, 465] on mat-pseudo-checkbox at bounding box center [235, 464] width 15 height 15
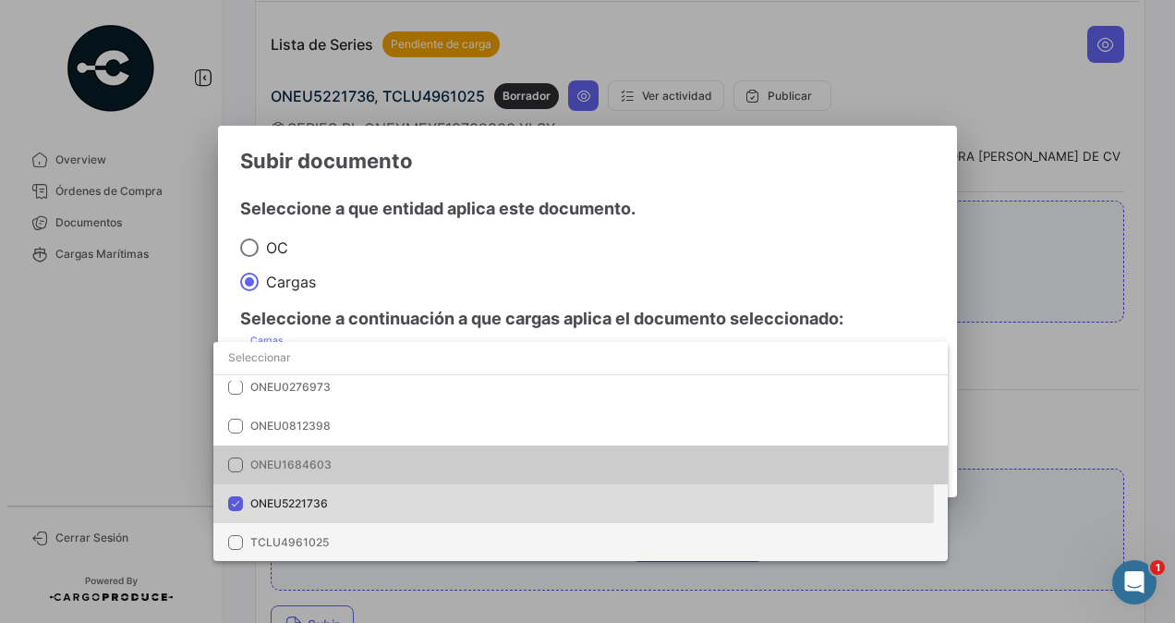
drag, startPoint x: 234, startPoint y: 503, endPoint x: 230, endPoint y: 524, distance: 21.6
click at [235, 503] on mat-pseudo-checkbox at bounding box center [235, 503] width 15 height 15
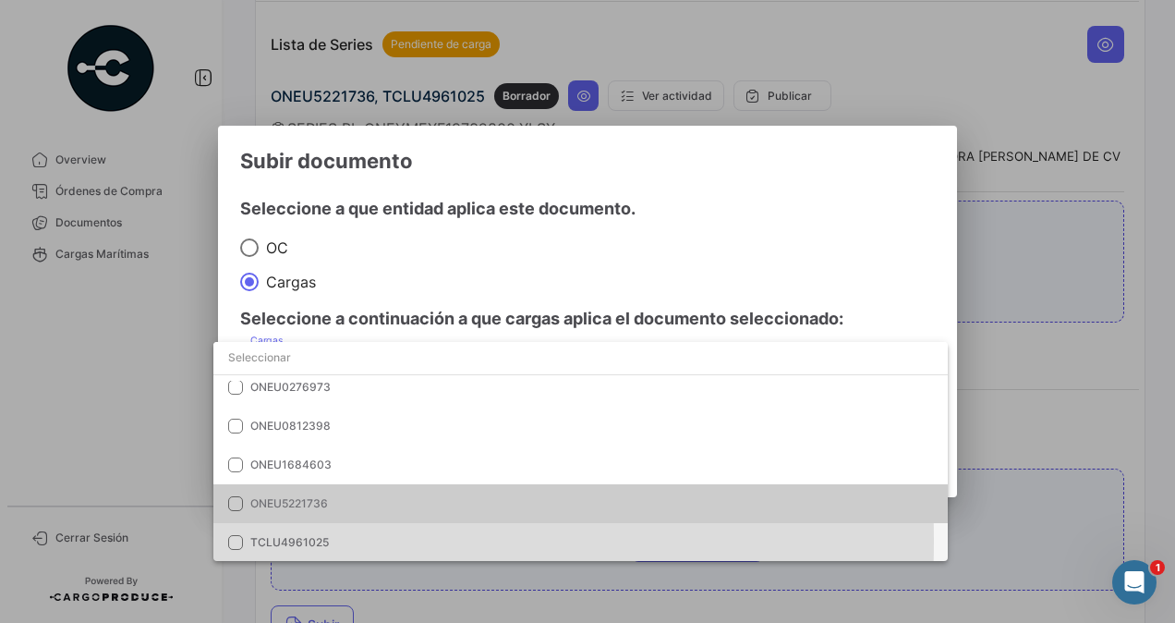
click at [231, 541] on mat-pseudo-checkbox at bounding box center [235, 542] width 15 height 15
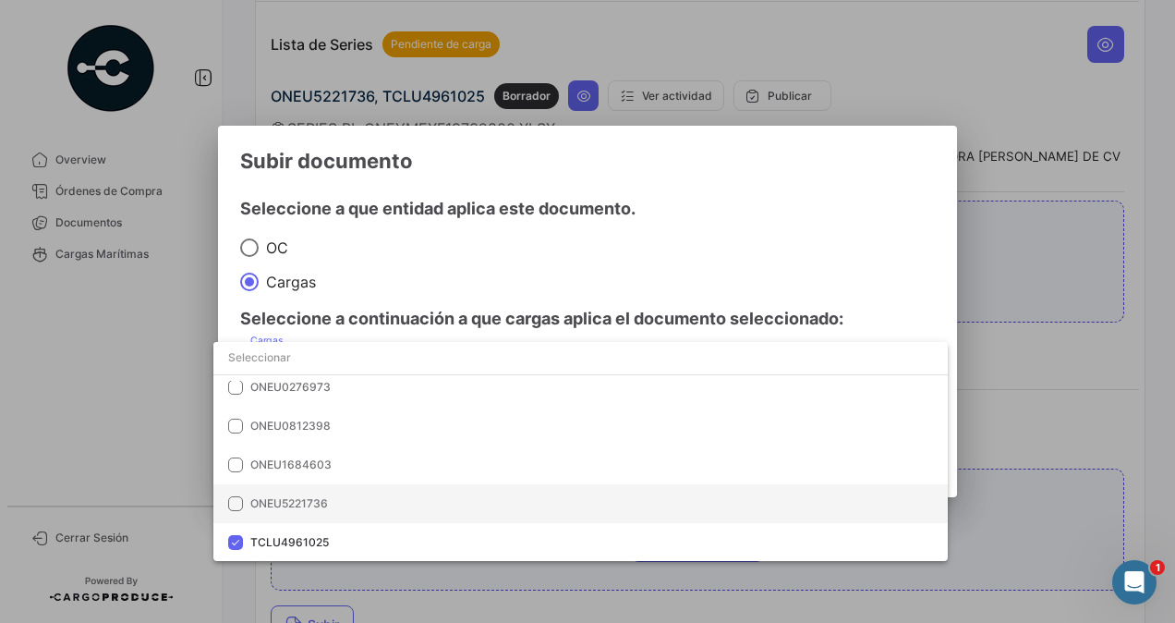
click at [233, 495] on mat-option "ONEU5221736" at bounding box center [580, 503] width 735 height 39
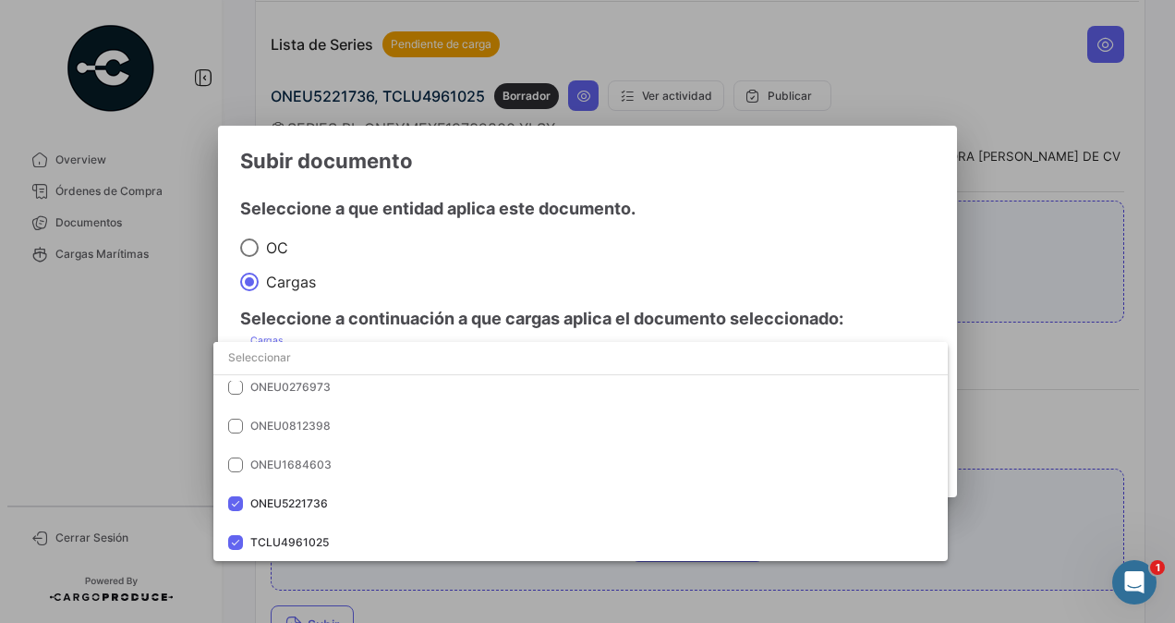
click at [1024, 518] on div at bounding box center [587, 311] width 1175 height 623
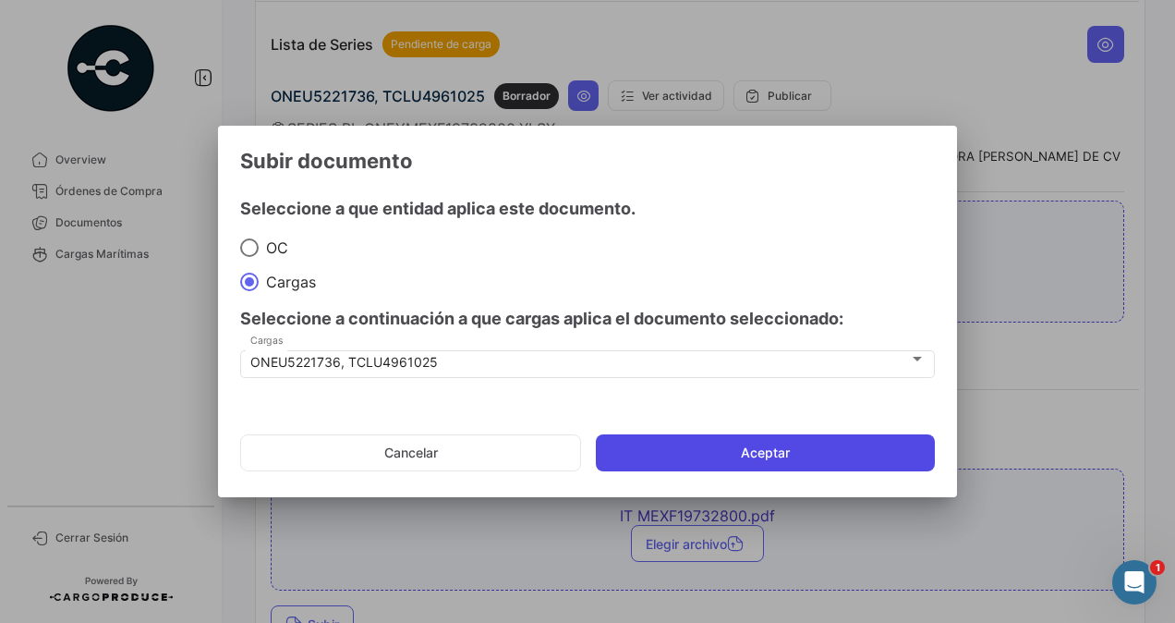
click at [848, 454] on button "Aceptar" at bounding box center [765, 452] width 339 height 37
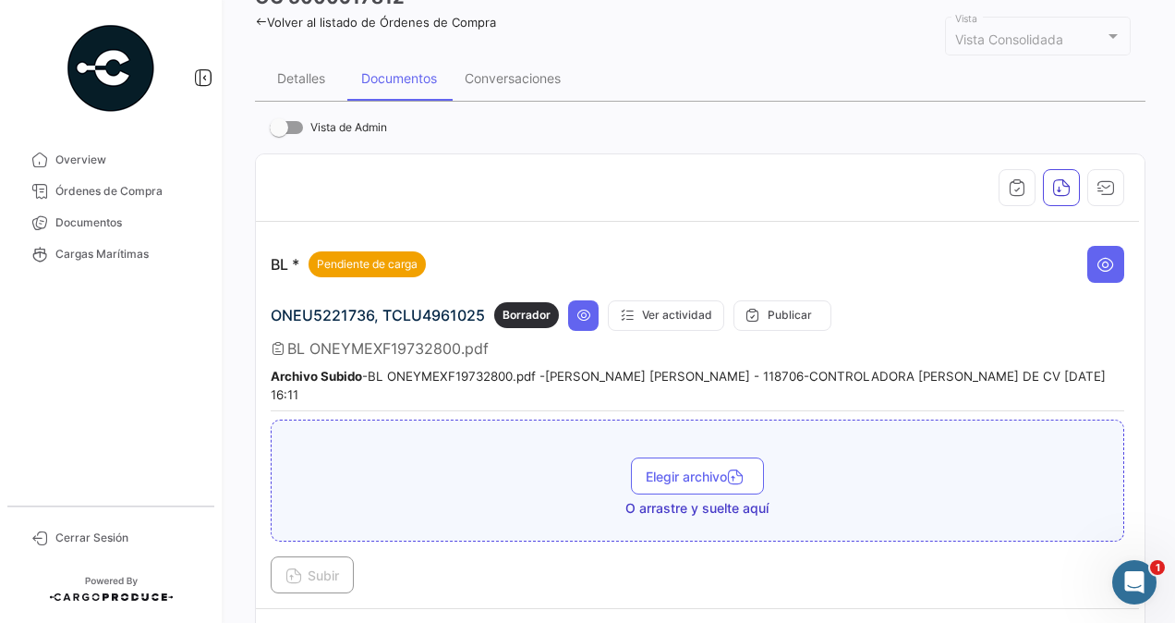
scroll to position [0, 0]
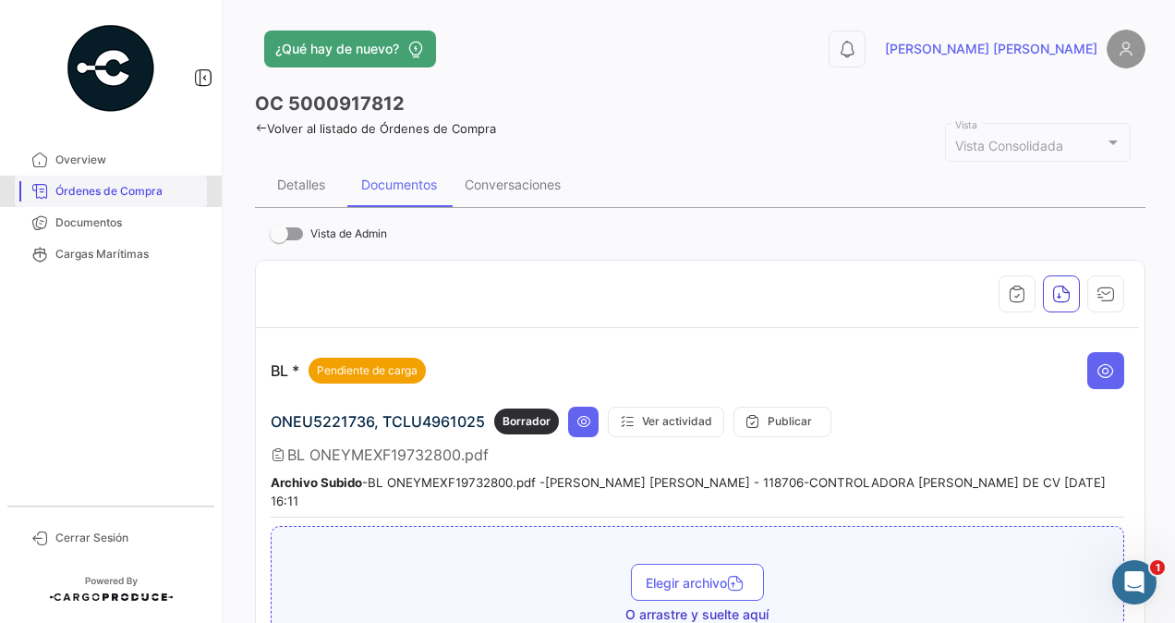
click at [128, 183] on span "Órdenes de Compra" at bounding box center [127, 191] width 144 height 17
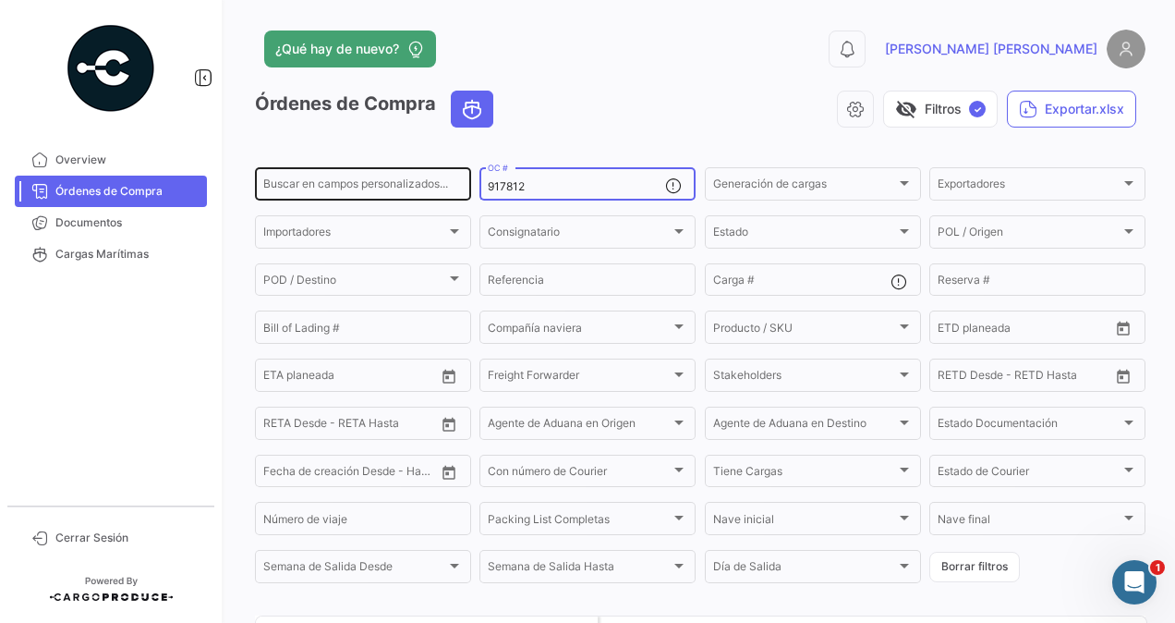
drag, startPoint x: 537, startPoint y: 187, endPoint x: 455, endPoint y: 184, distance: 82.3
click at [0, 0] on div "Buscar en [PERSON_NAME] personalizados... 917812 OC # Generación [PERSON_NAME] …" at bounding box center [0, 0] width 0 height 0
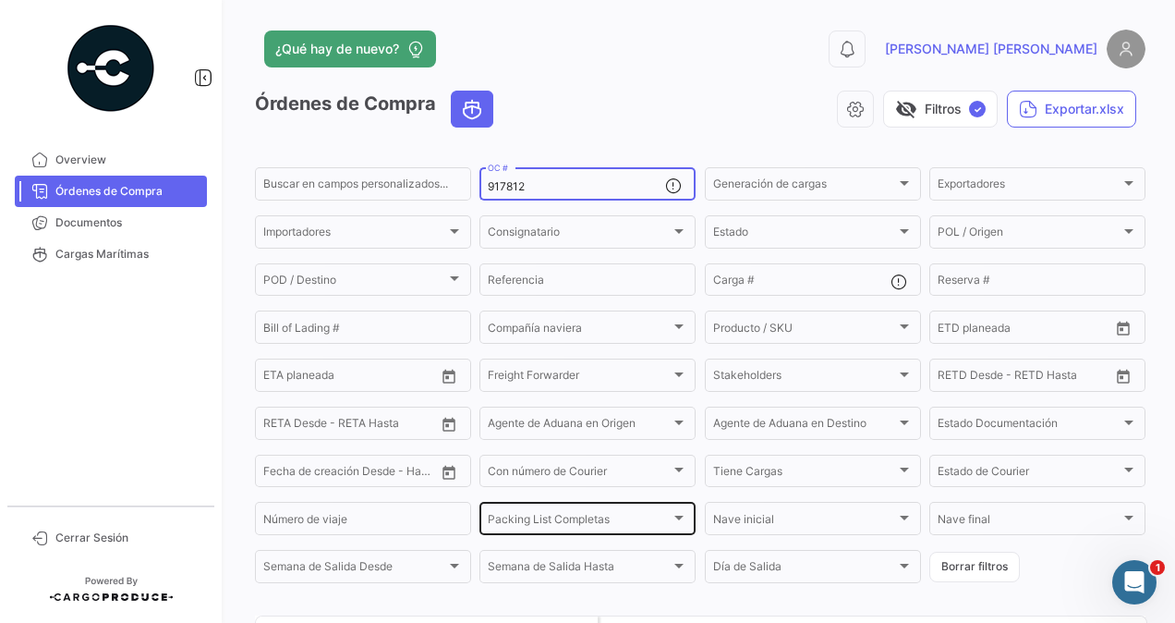
scroll to position [194, 0]
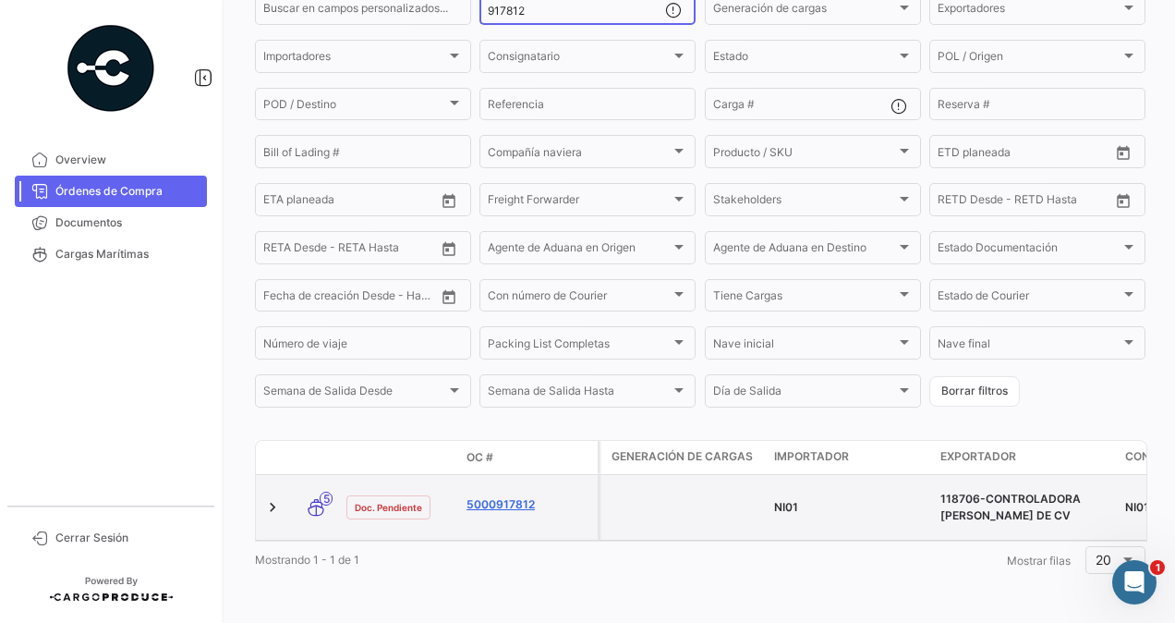
click at [510, 496] on link "5000917812" at bounding box center [529, 504] width 124 height 17
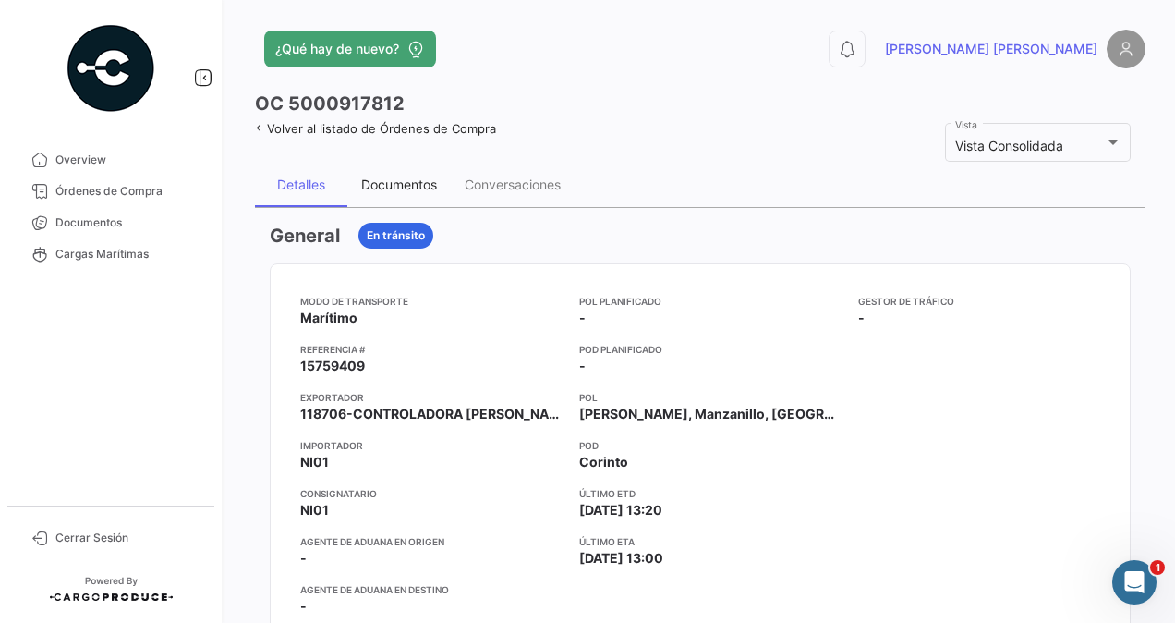
click at [388, 185] on div "Documentos" at bounding box center [399, 185] width 76 height 16
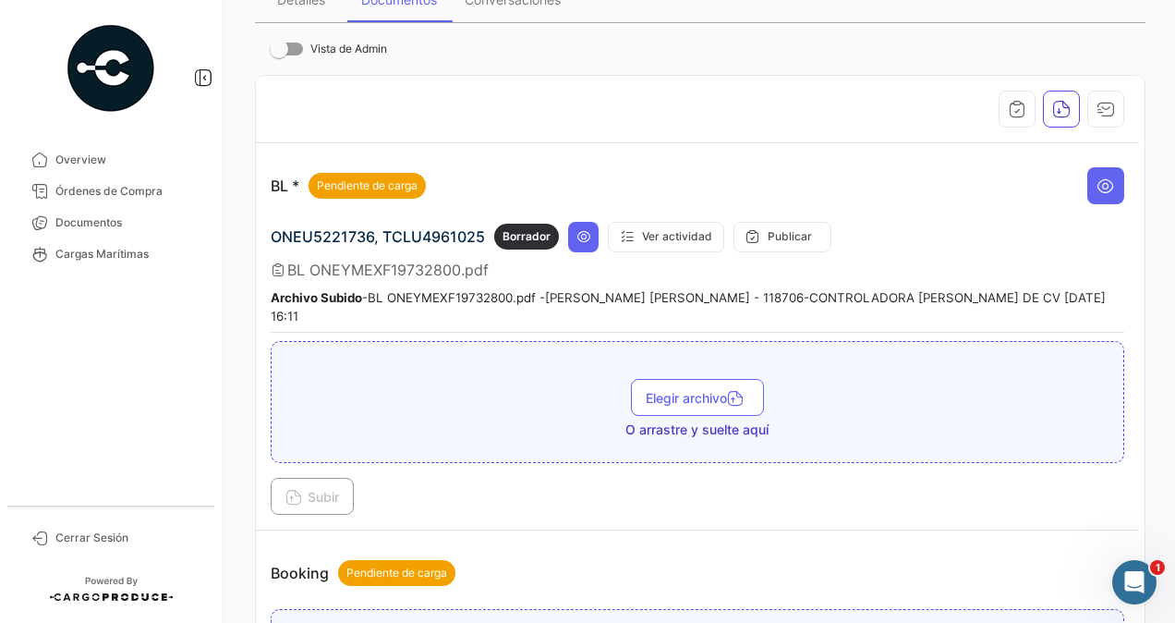
scroll to position [277, 0]
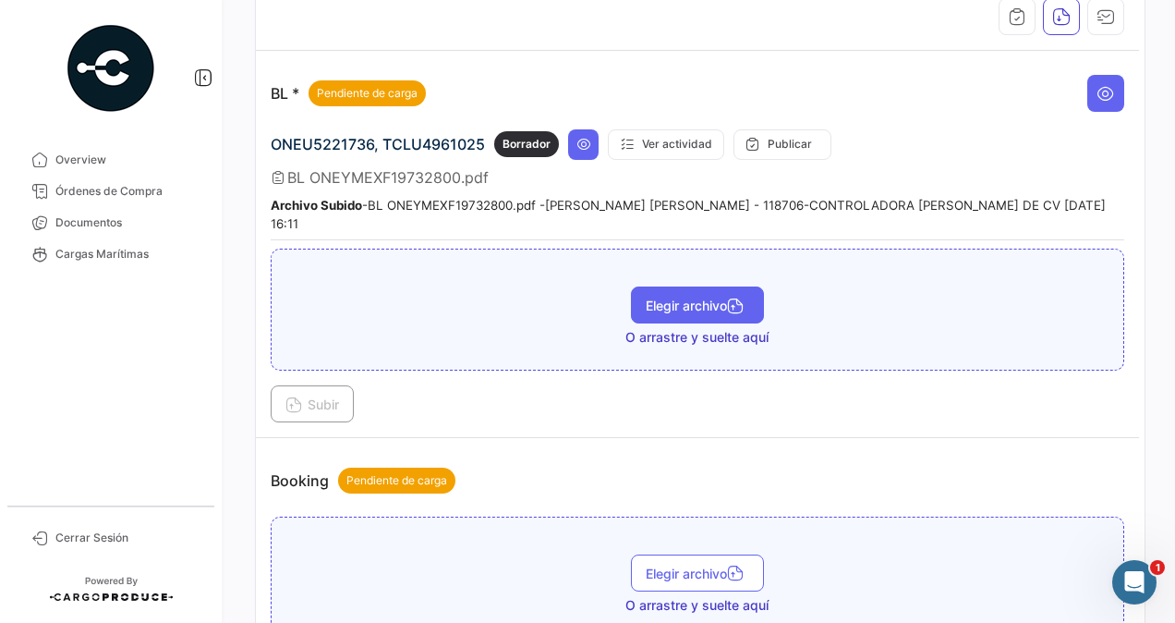
click at [662, 298] on span "Elegir archivo" at bounding box center [698, 306] width 104 height 16
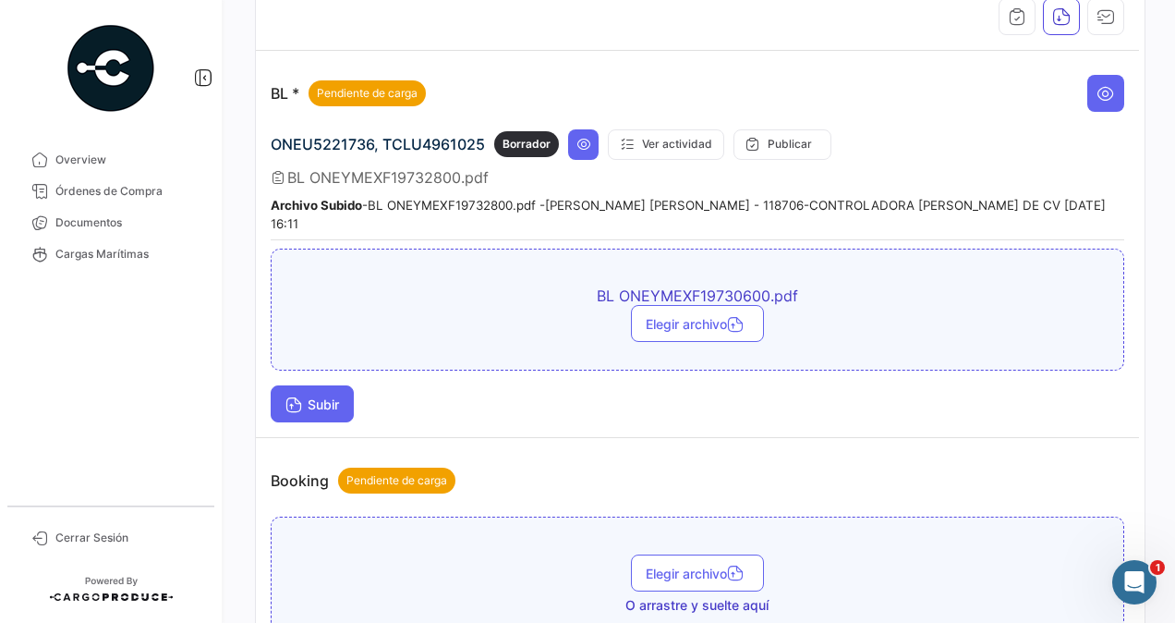
click at [308, 396] on span "Subir" at bounding box center [313, 404] width 54 height 16
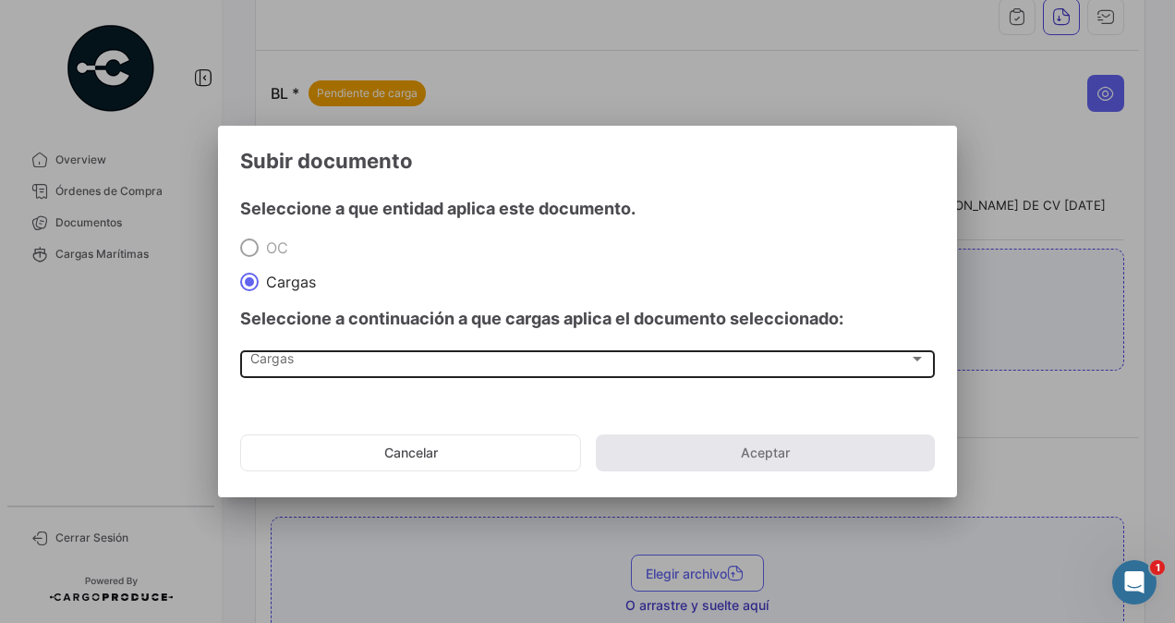
click at [264, 362] on span "Cargas" at bounding box center [579, 363] width 659 height 16
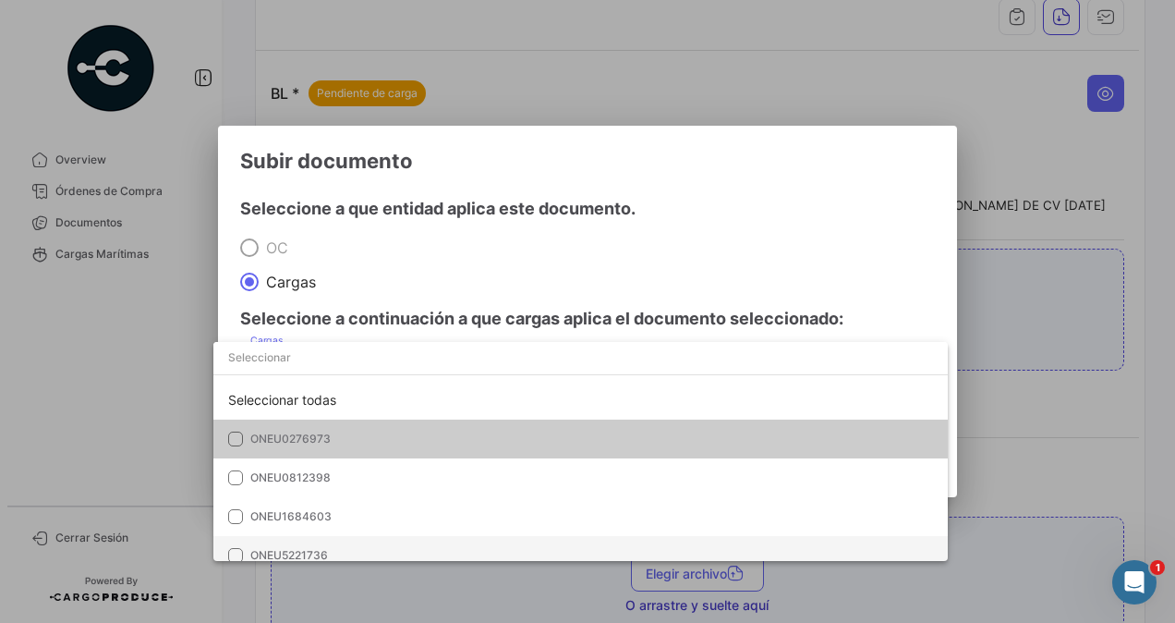
scroll to position [52, 0]
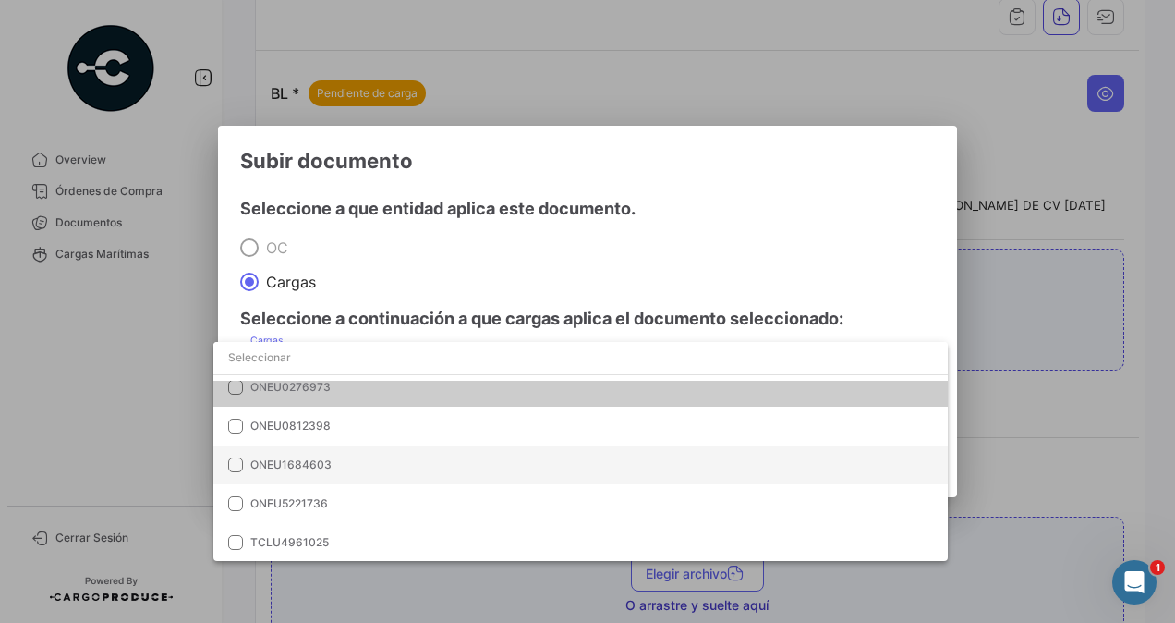
click at [287, 464] on span "ONEU1684603" at bounding box center [290, 464] width 81 height 14
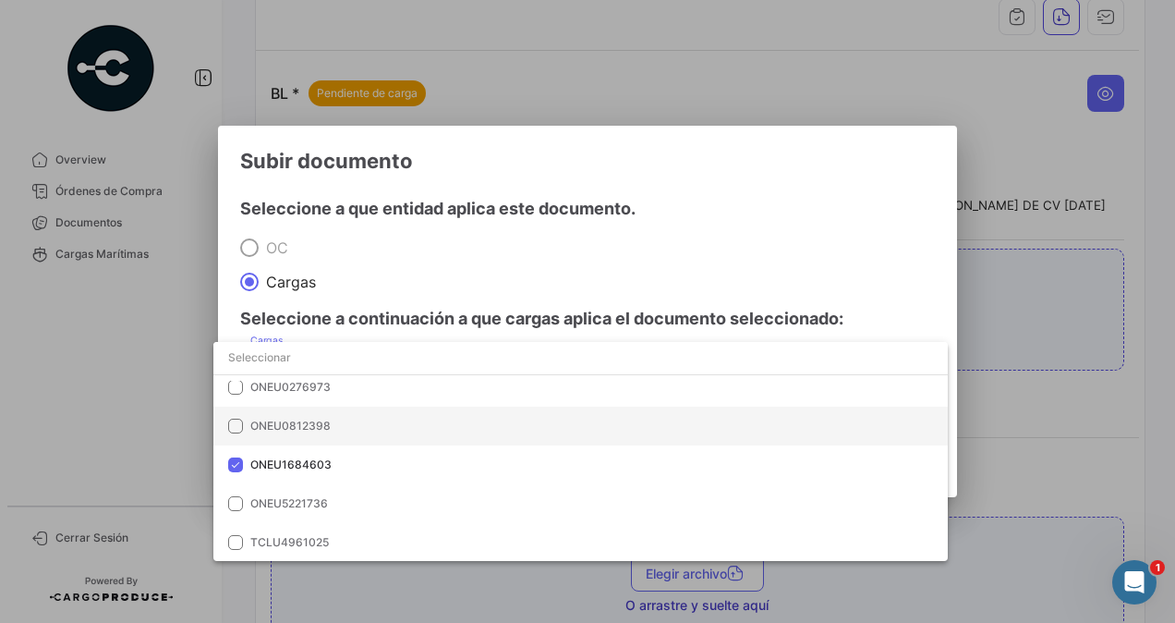
click at [305, 428] on span "ONEU0812398" at bounding box center [290, 426] width 80 height 14
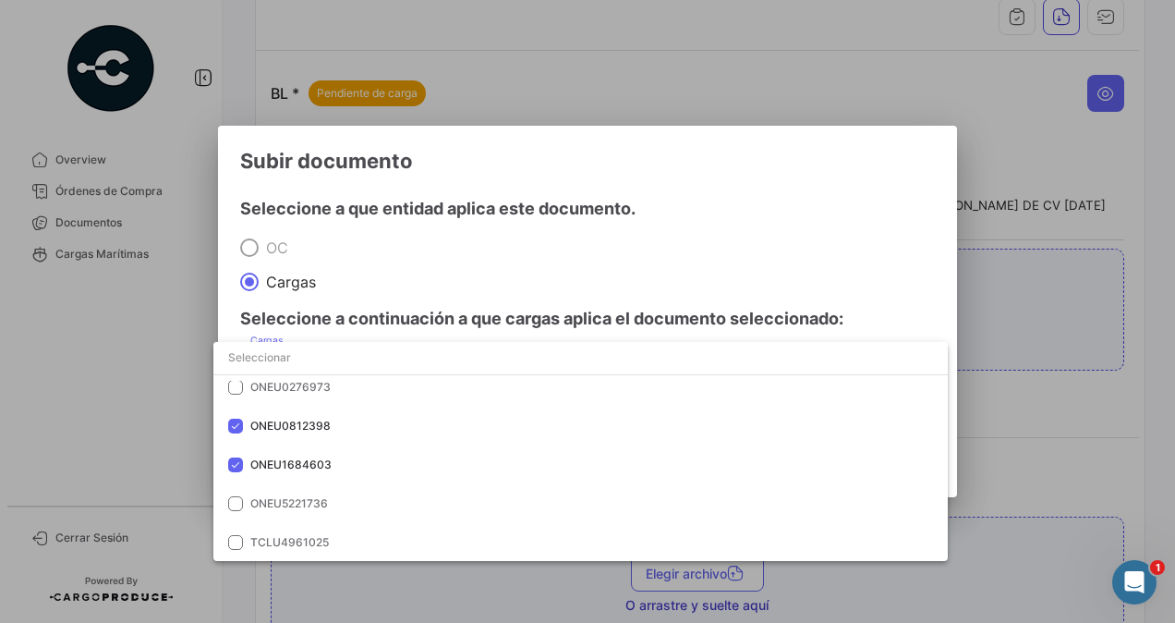
click at [1032, 450] on div at bounding box center [587, 311] width 1175 height 623
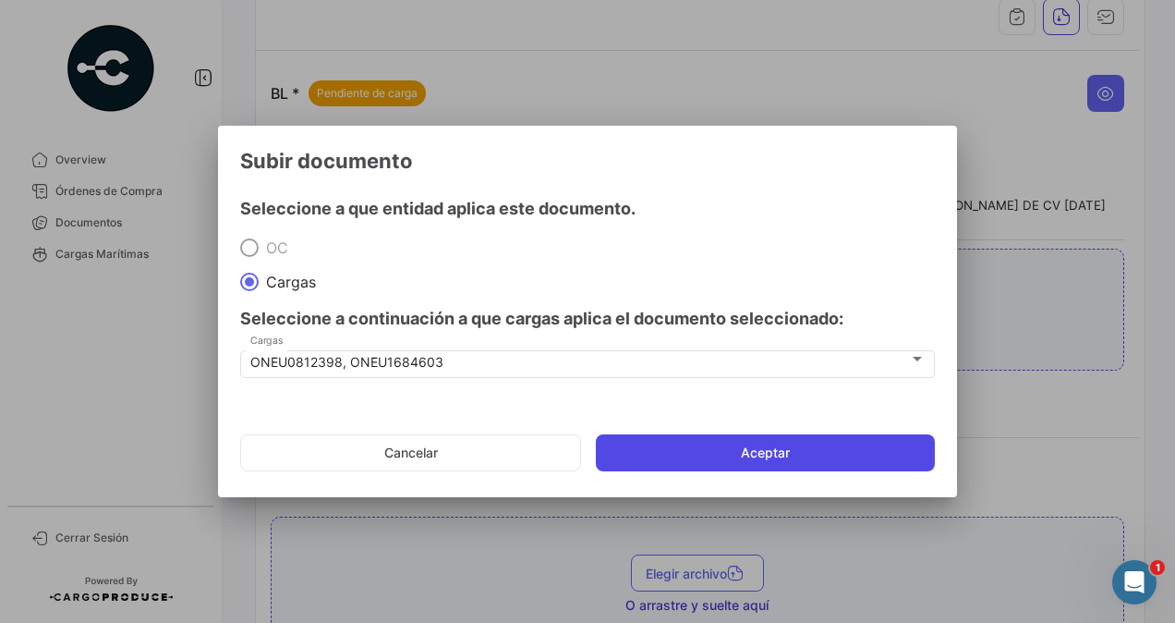
click at [838, 454] on button "Aceptar" at bounding box center [765, 452] width 339 height 37
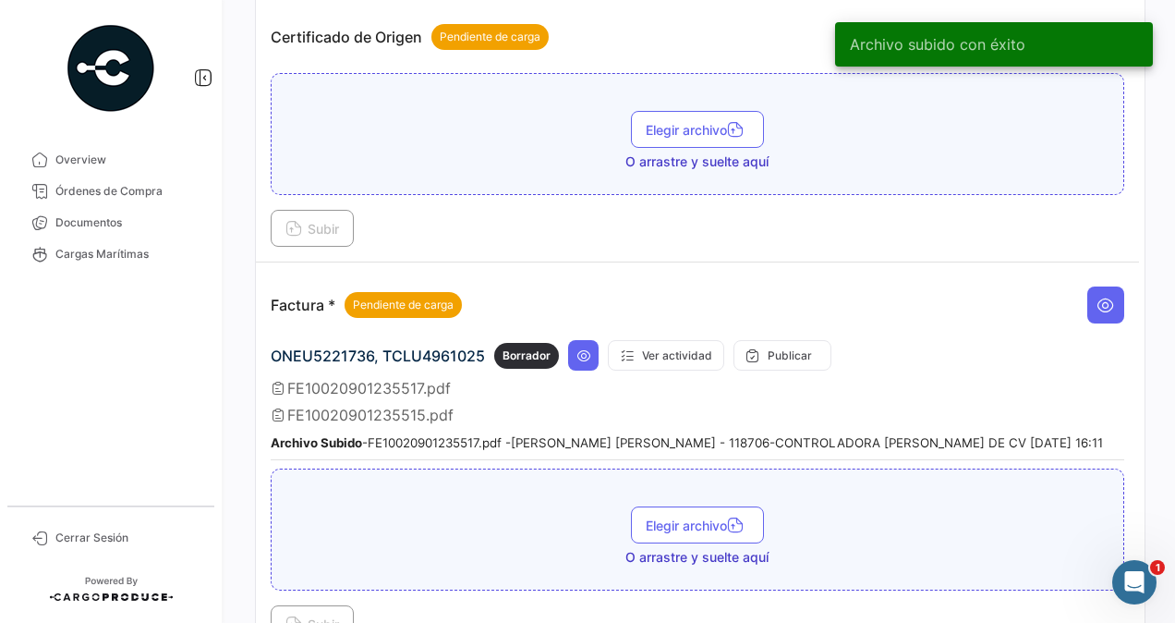
scroll to position [1201, 0]
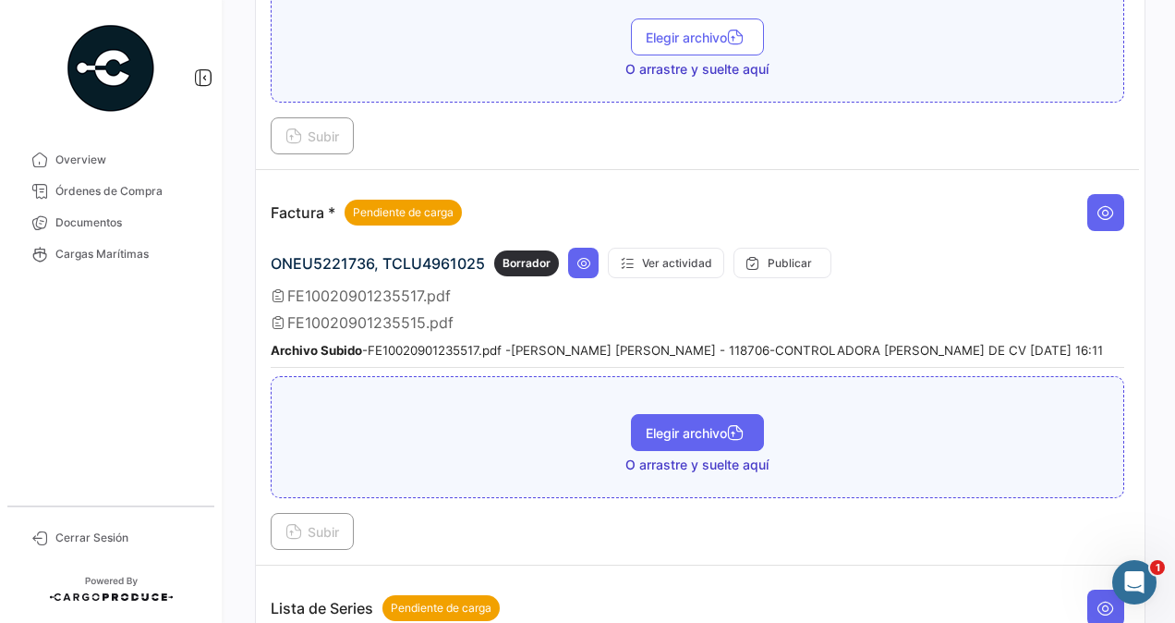
click at [668, 414] on button "Elegir archivo" at bounding box center [697, 432] width 133 height 37
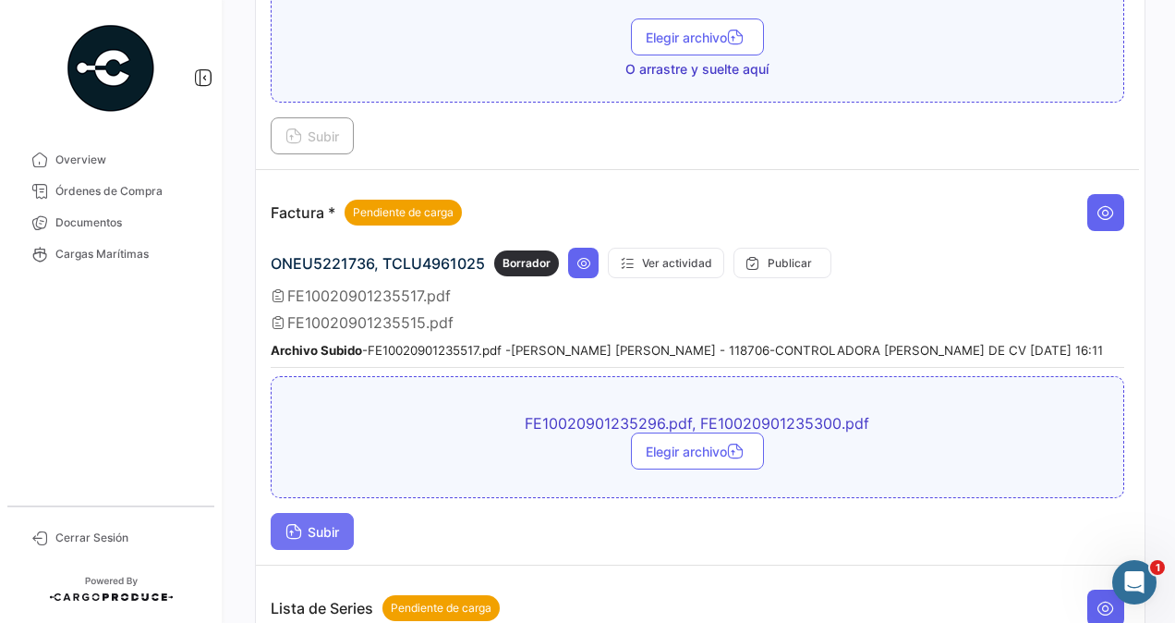
click at [333, 524] on span "Subir" at bounding box center [313, 532] width 54 height 16
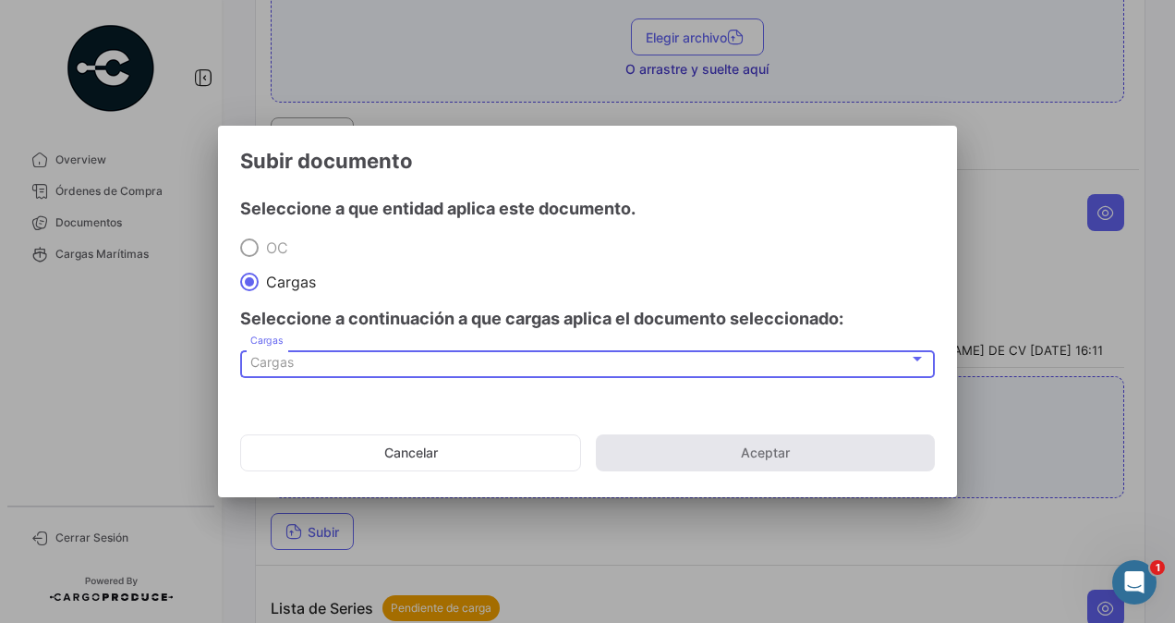
click at [299, 360] on div "Cargas" at bounding box center [579, 363] width 659 height 16
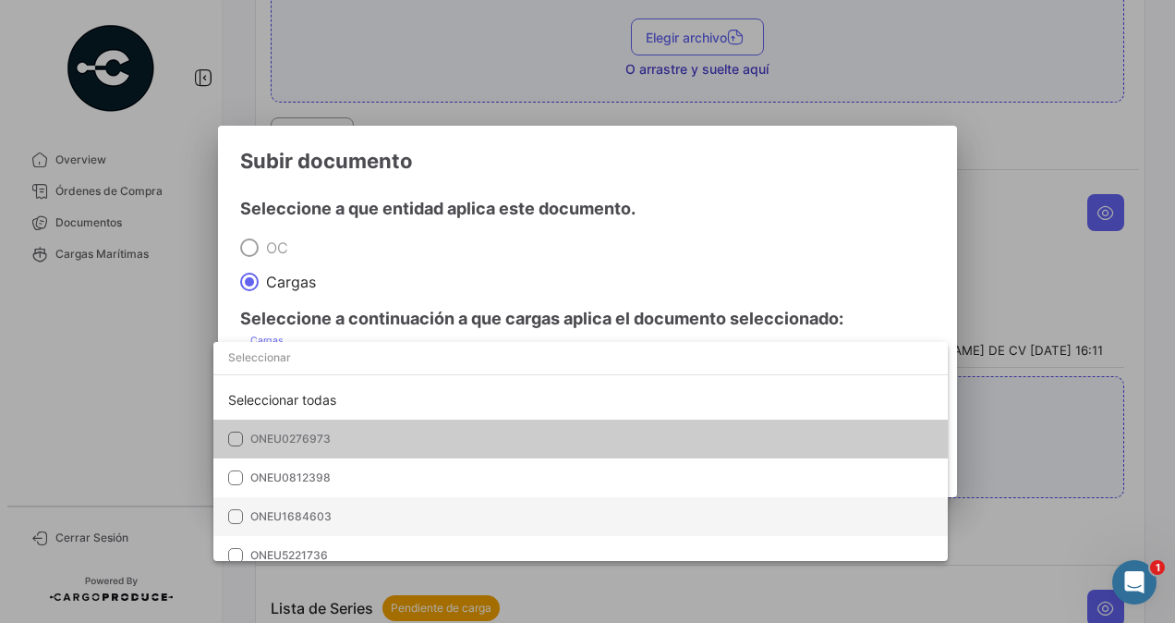
scroll to position [52, 0]
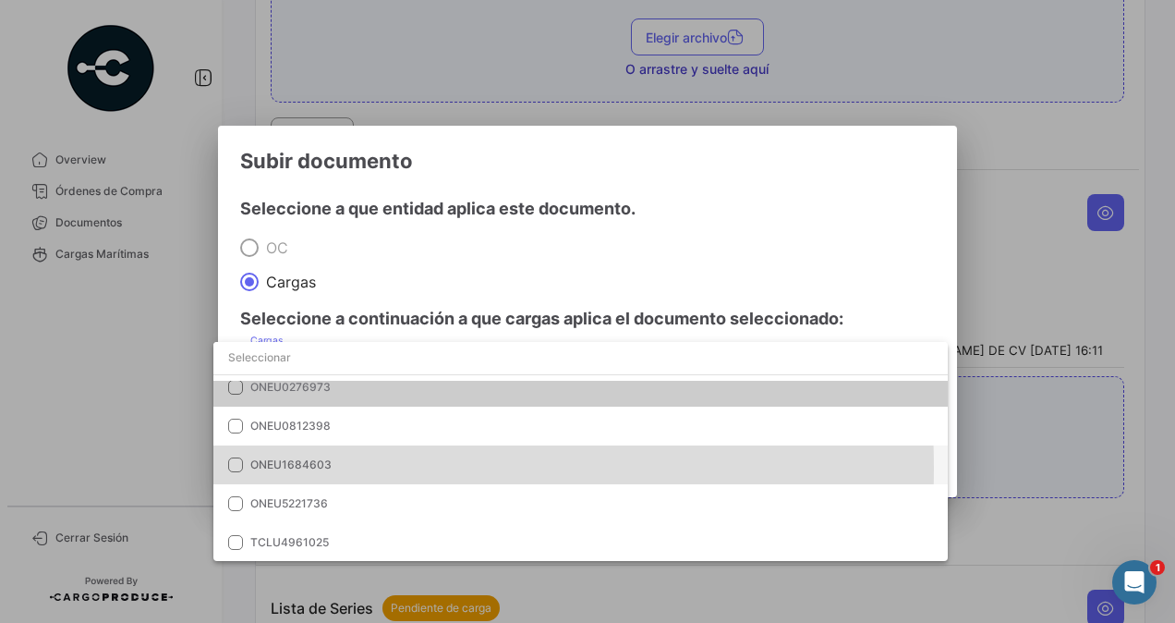
click at [295, 468] on span "ONEU1684603" at bounding box center [290, 464] width 81 height 14
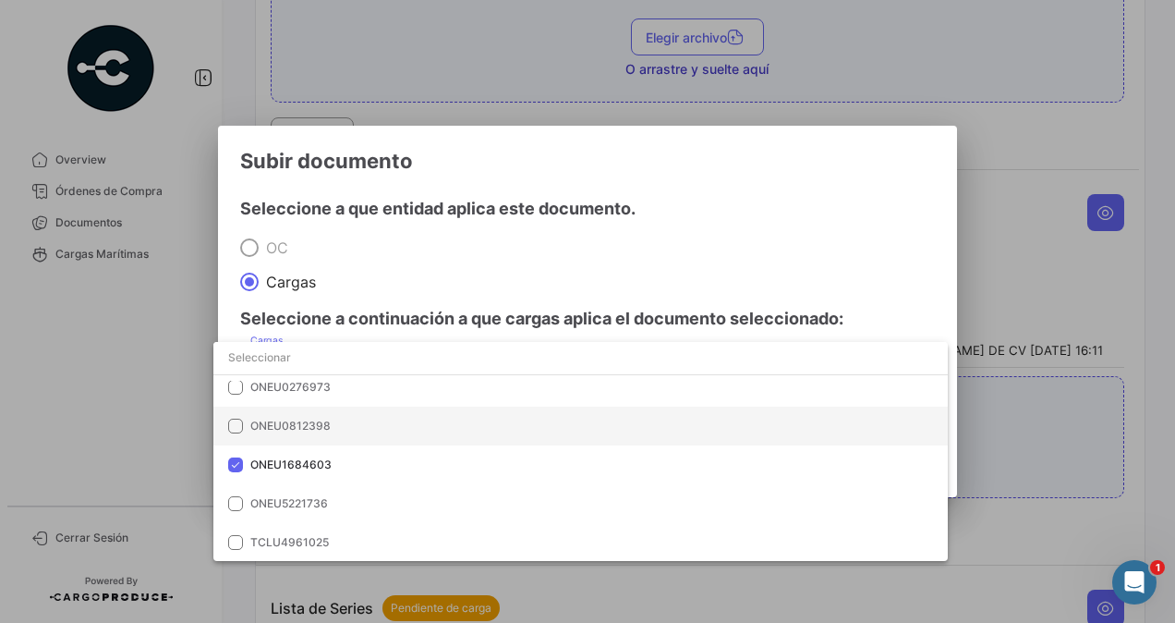
click at [320, 433] on span "ONEU0812398" at bounding box center [379, 426] width 259 height 17
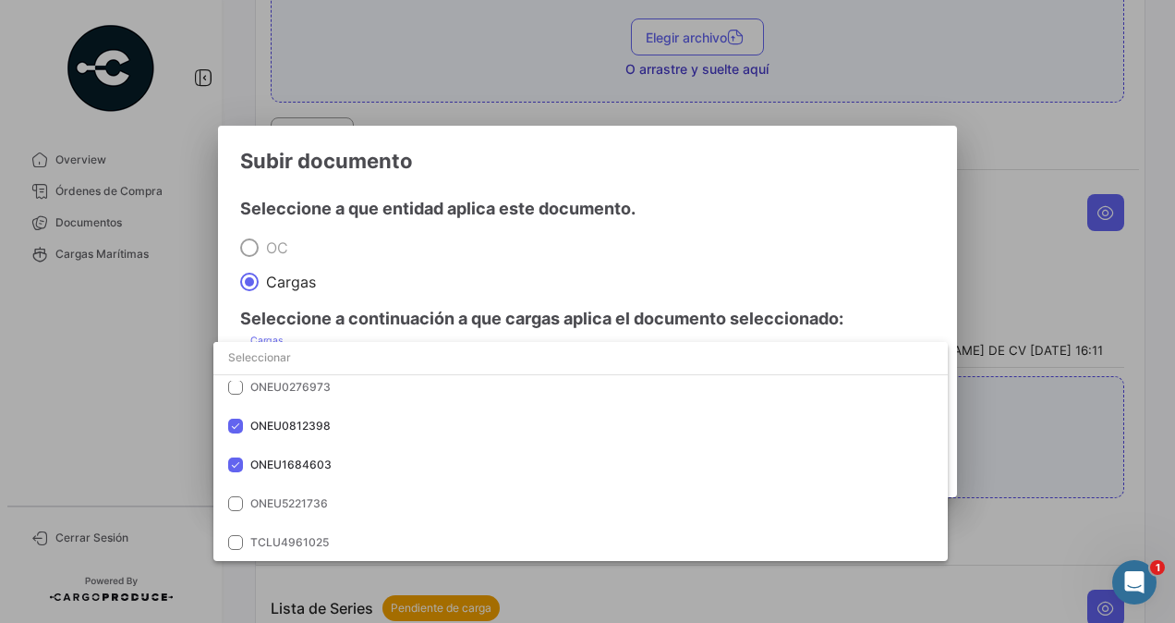
click at [1048, 394] on div at bounding box center [587, 311] width 1175 height 623
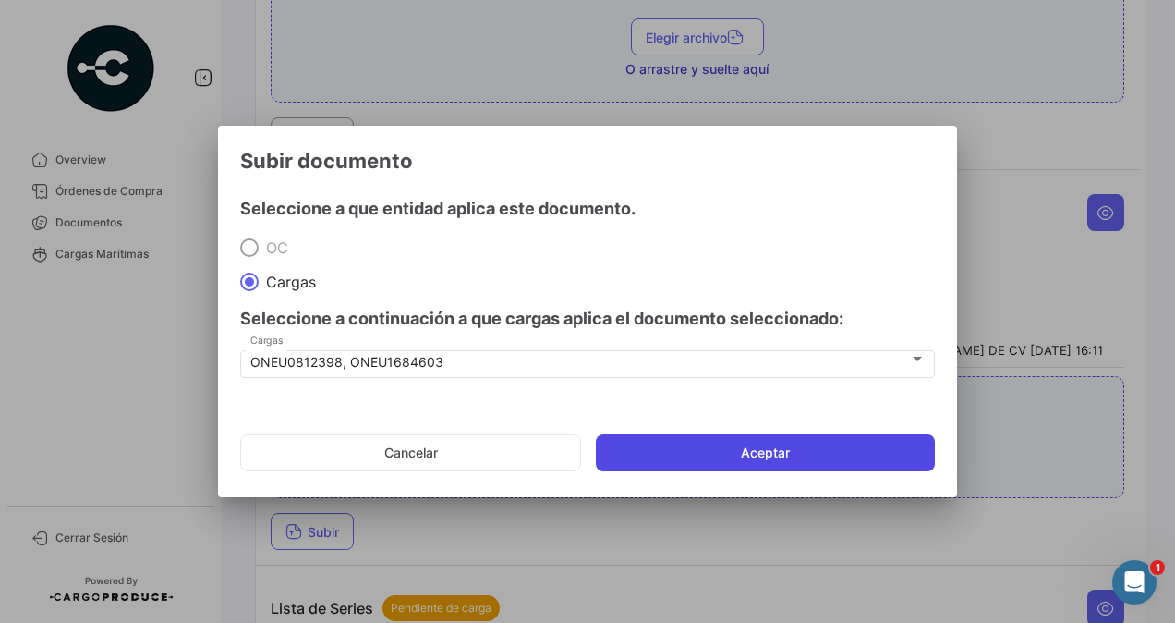
click at [843, 451] on button "Aceptar" at bounding box center [765, 452] width 339 height 37
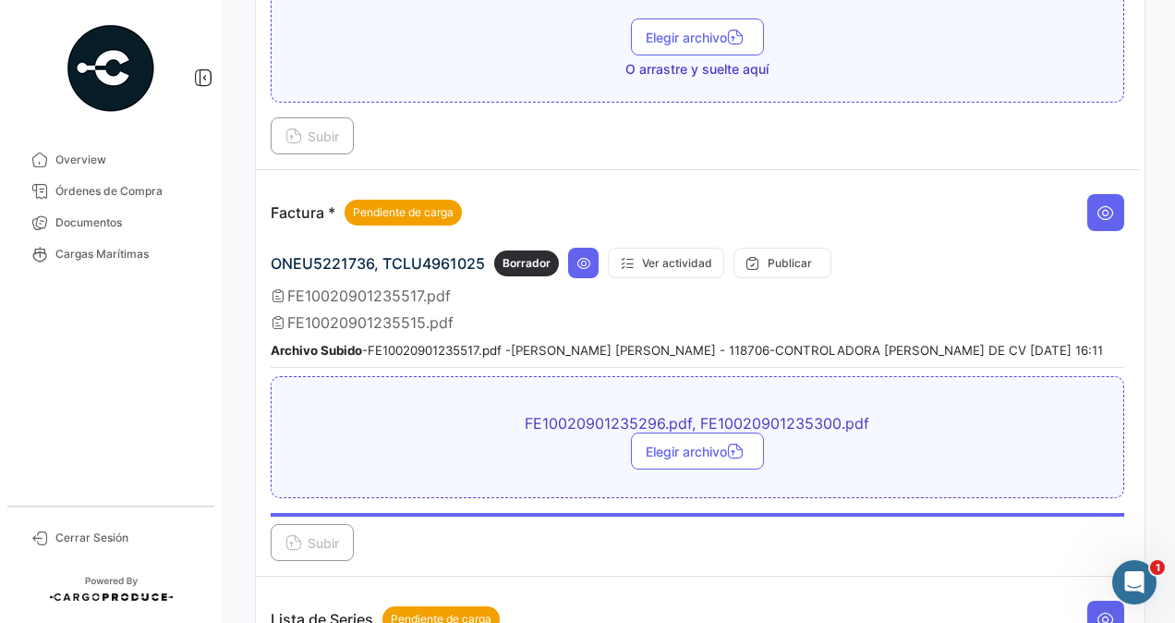
scroll to position [1479, 0]
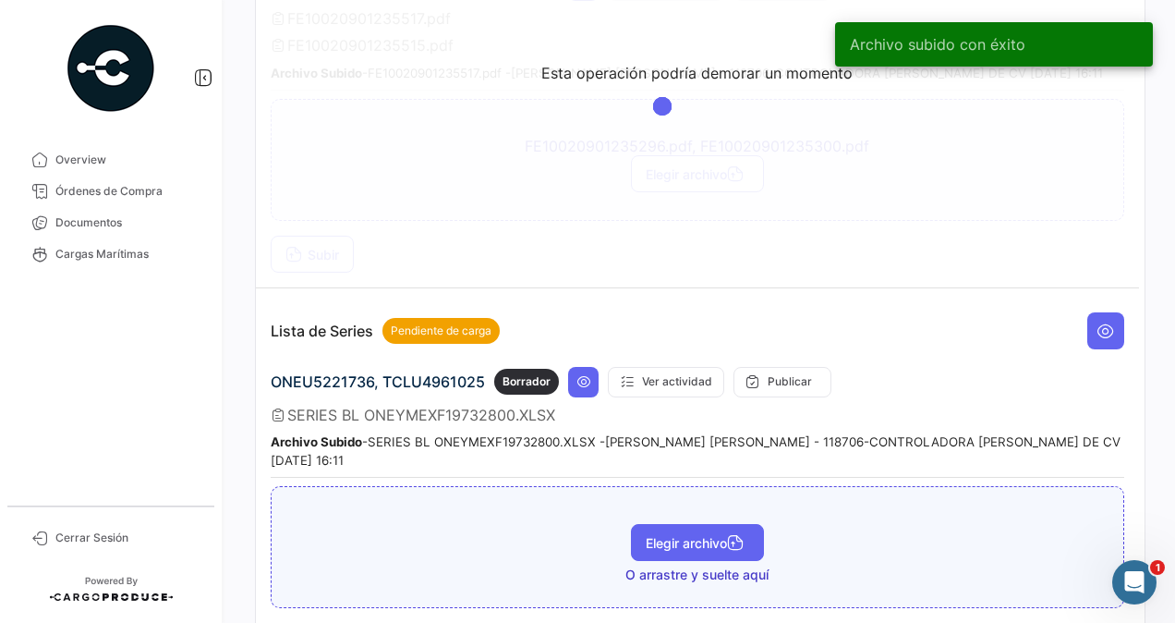
click at [688, 535] on span "Elegir archivo" at bounding box center [698, 543] width 104 height 16
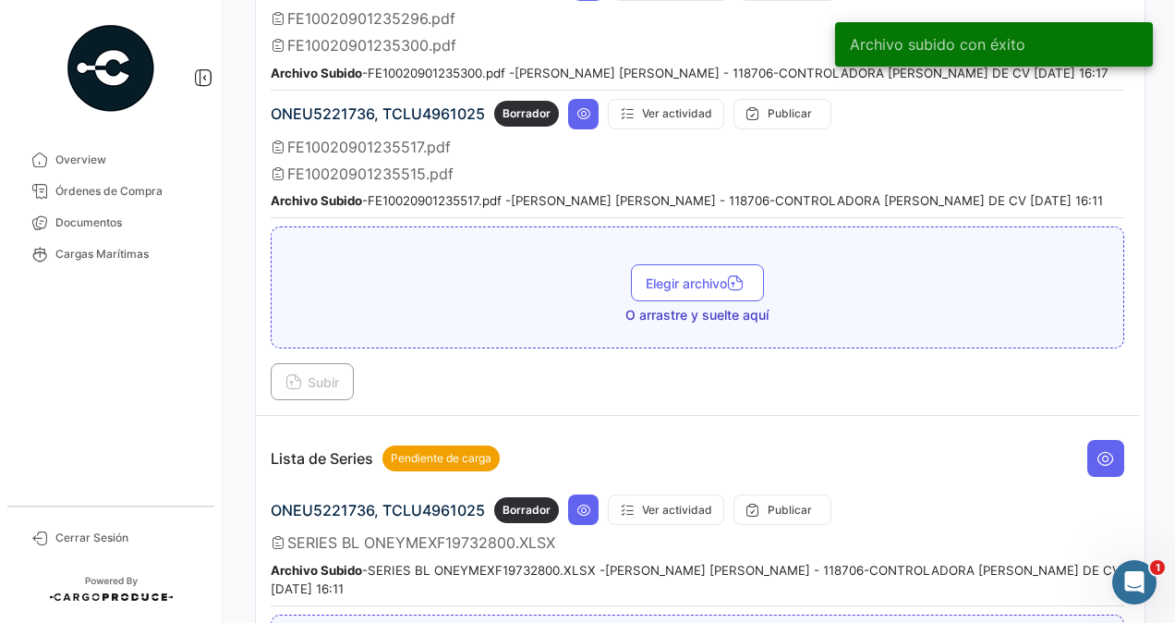
scroll to position [1848, 0]
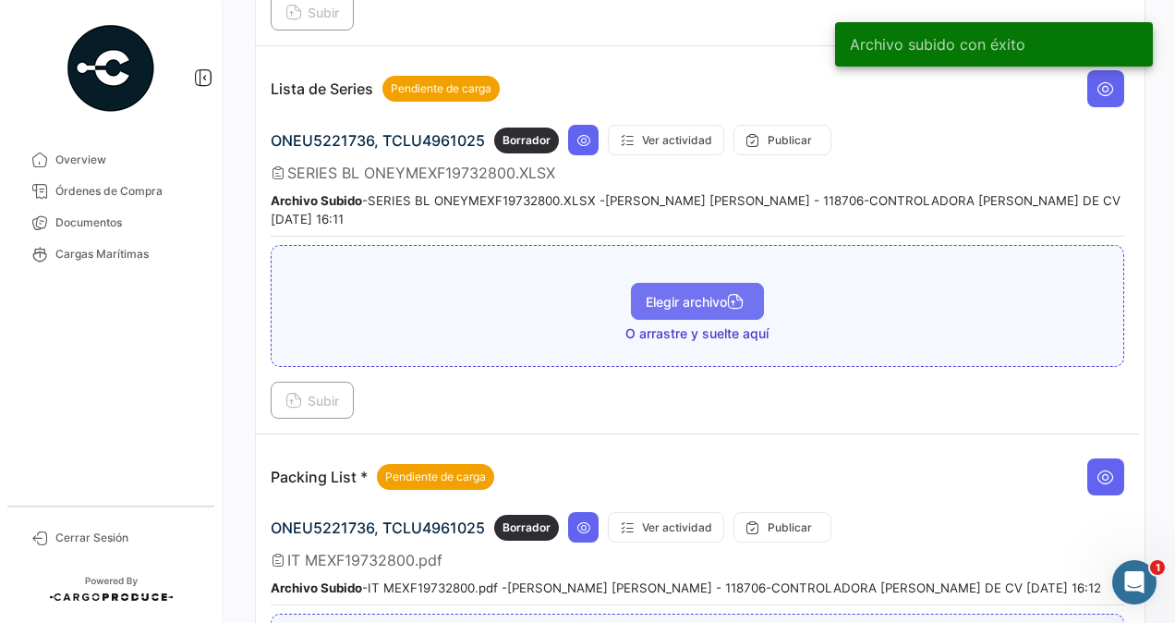
click at [693, 294] on span "Elegir archivo" at bounding box center [698, 302] width 104 height 16
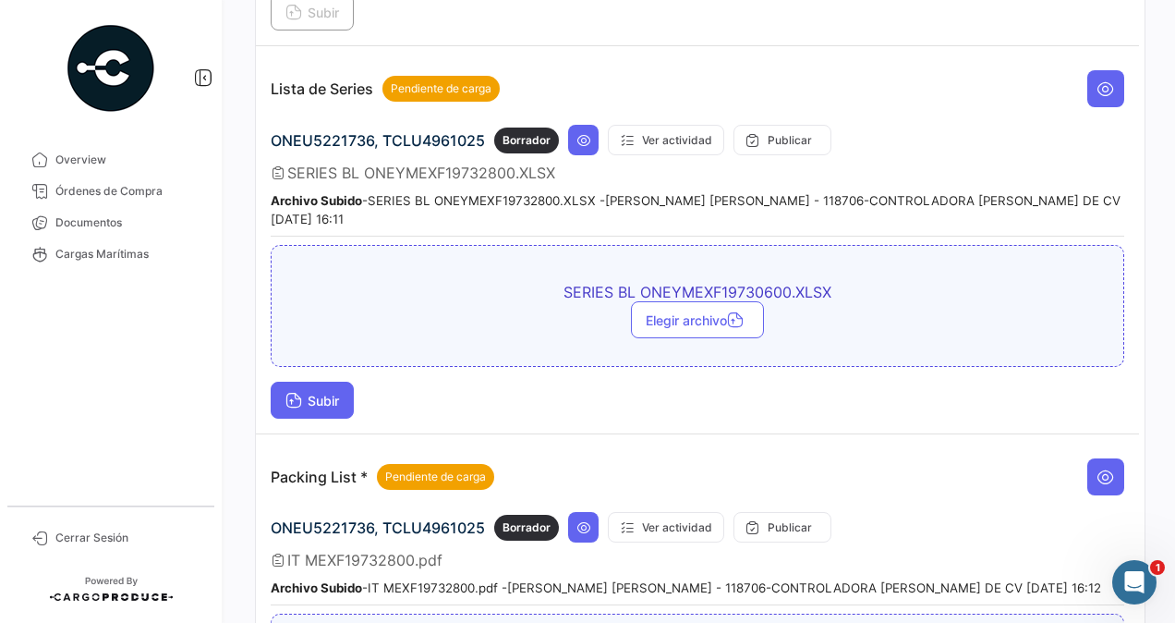
click at [324, 393] on span "Subir" at bounding box center [313, 401] width 54 height 16
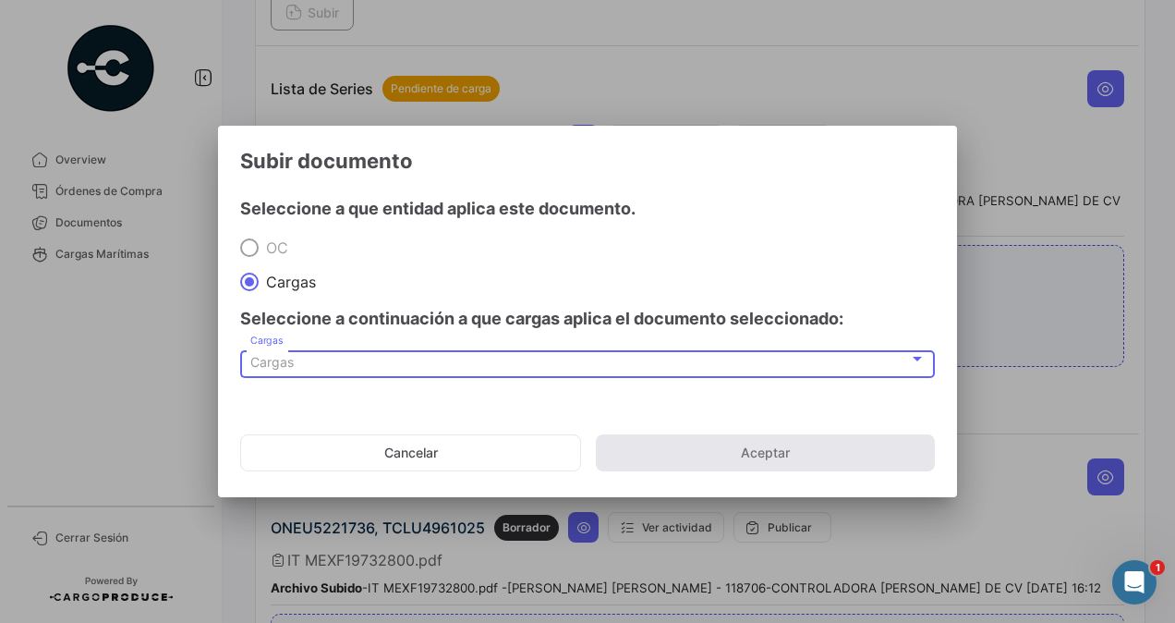
click at [266, 362] on span "Cargas" at bounding box center [271, 362] width 43 height 16
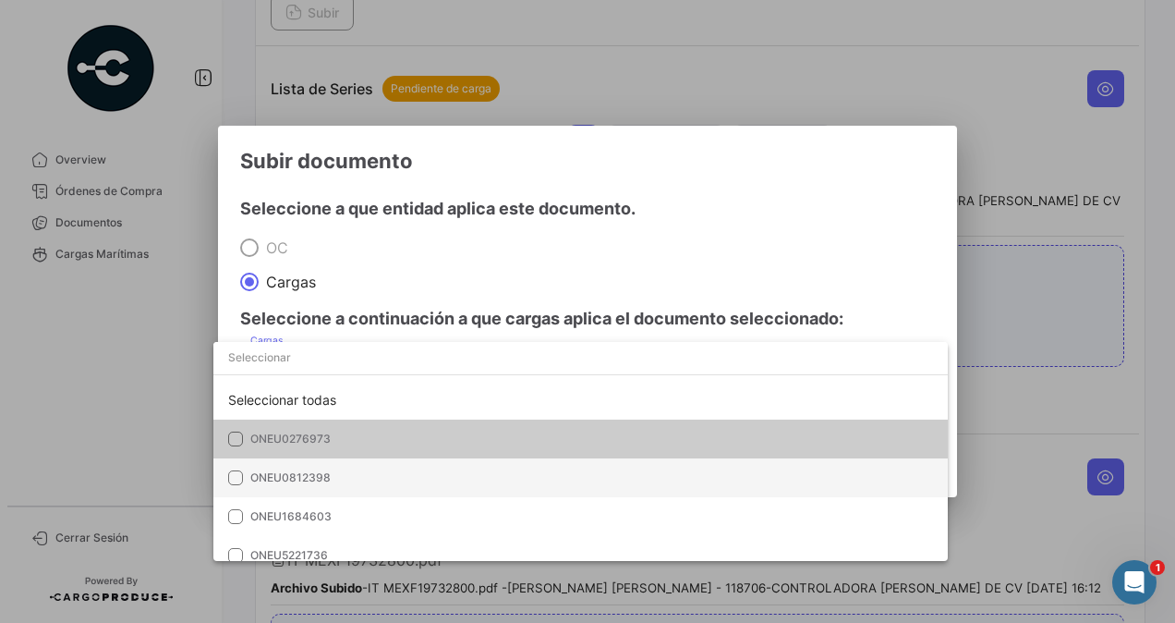
scroll to position [52, 0]
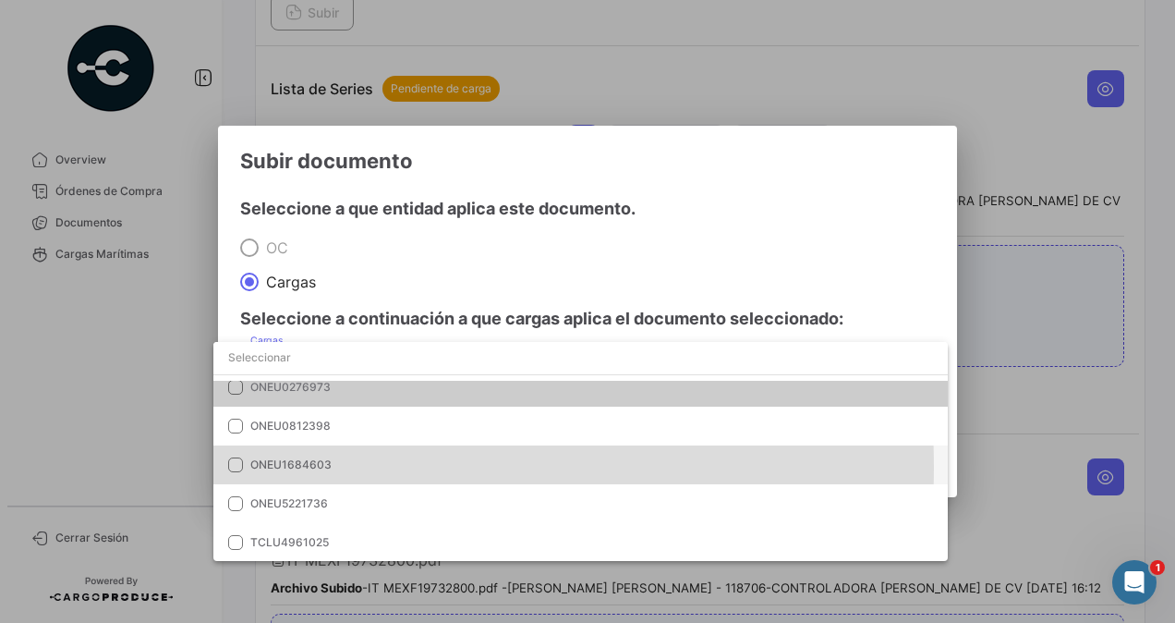
click at [314, 467] on span "ONEU1684603" at bounding box center [290, 464] width 81 height 14
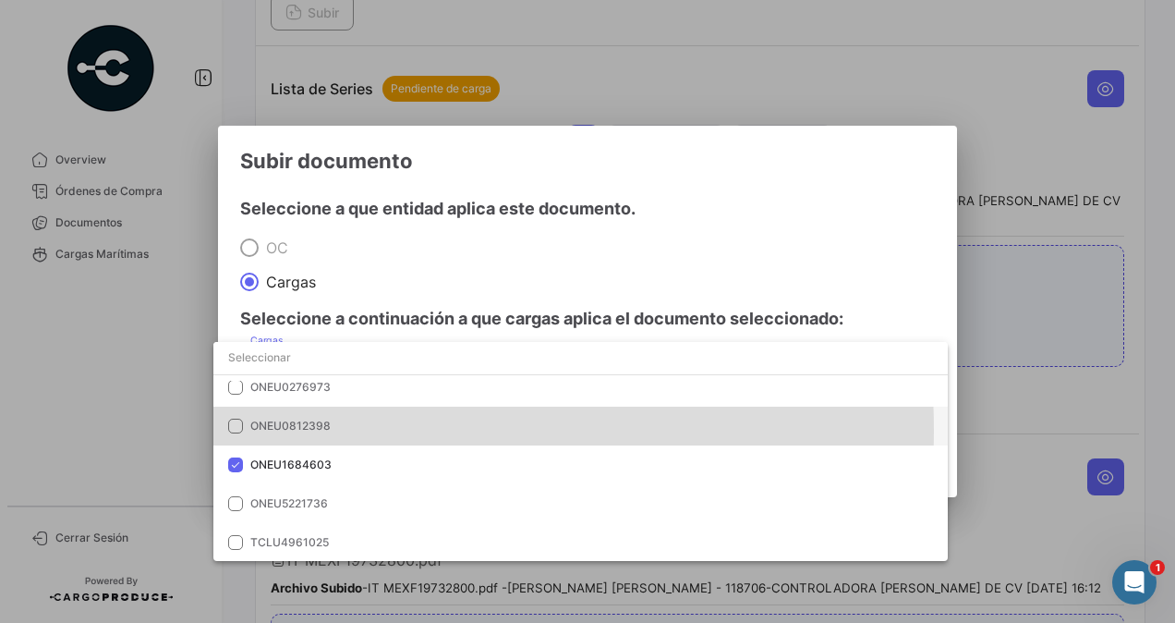
click at [340, 430] on span "ONEU0812398" at bounding box center [379, 426] width 259 height 17
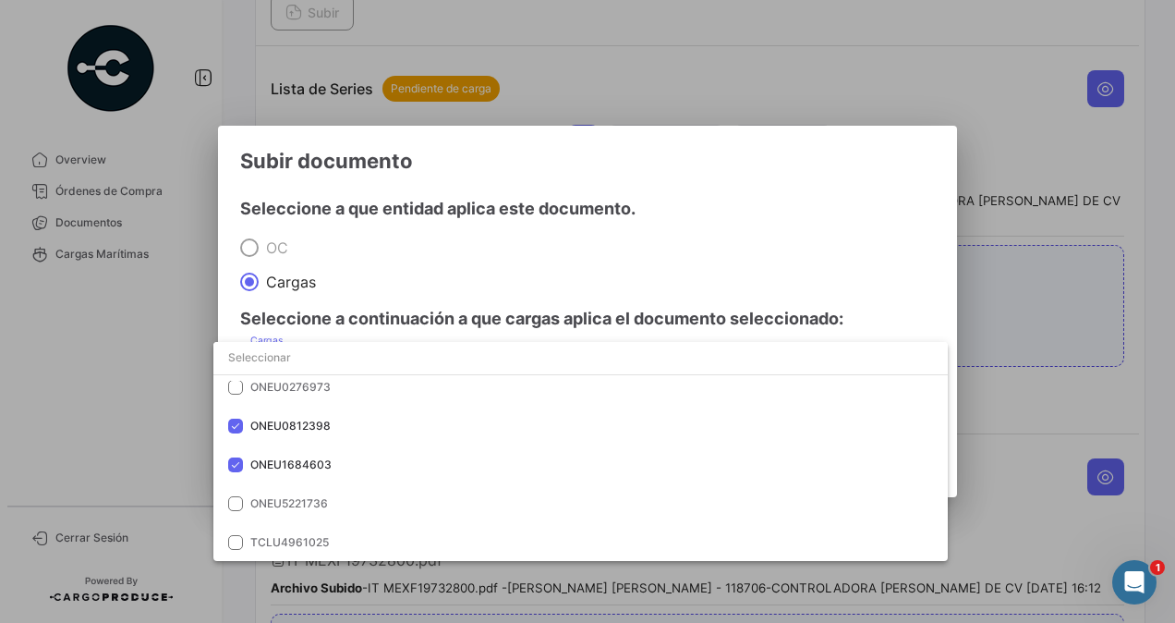
click at [1000, 456] on div at bounding box center [587, 311] width 1175 height 623
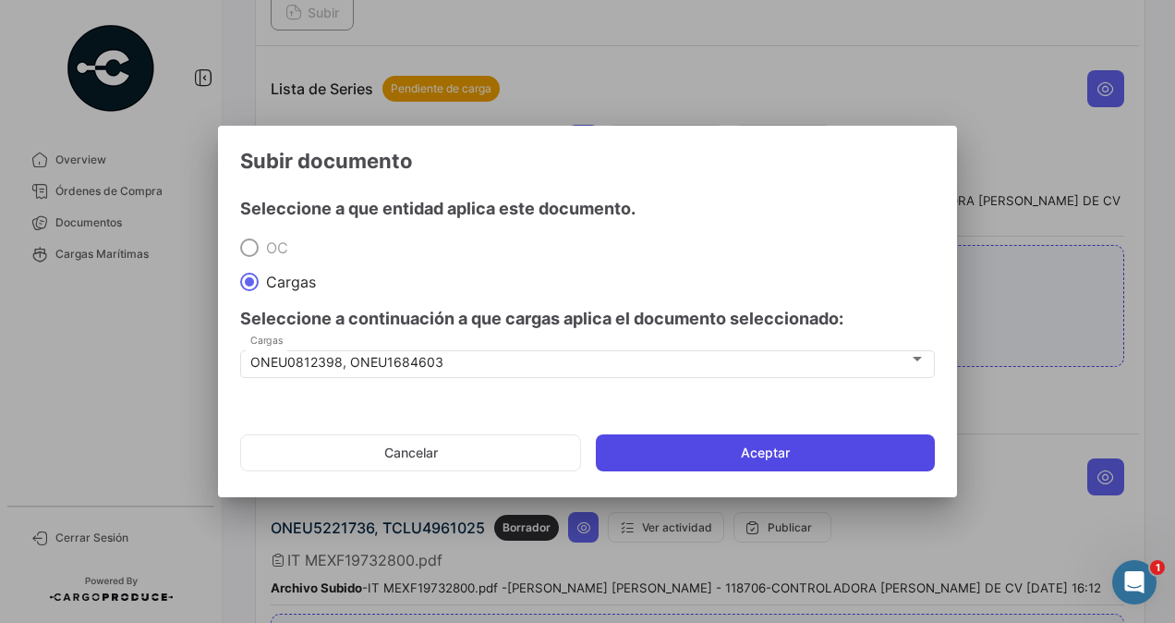
click at [880, 453] on button "Aceptar" at bounding box center [765, 452] width 339 height 37
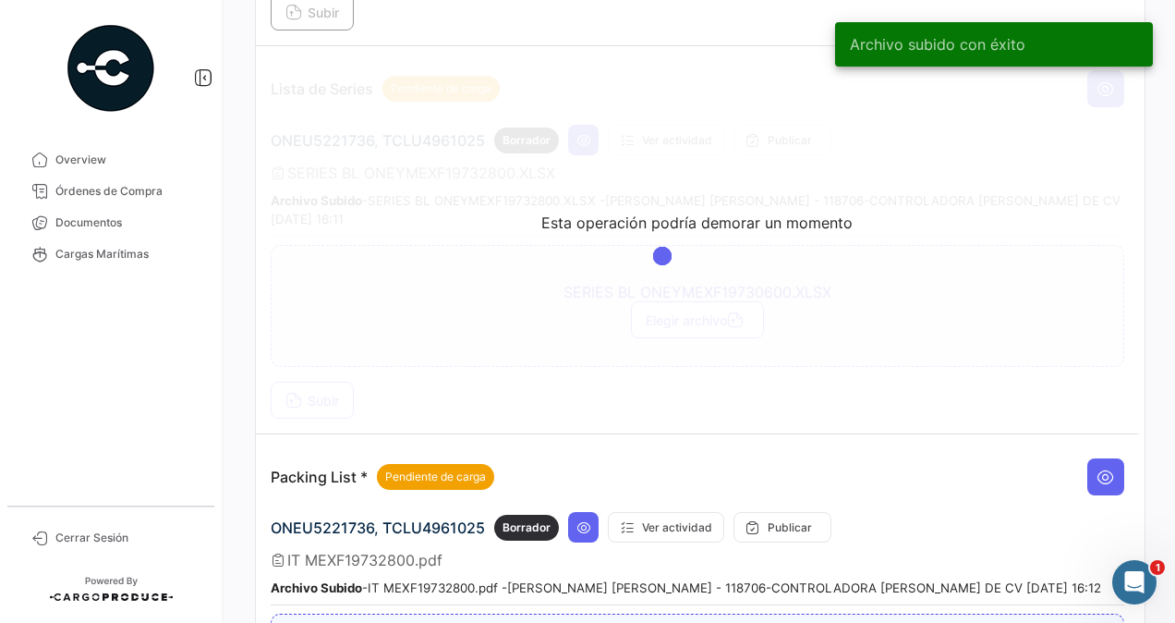
scroll to position [2088, 0]
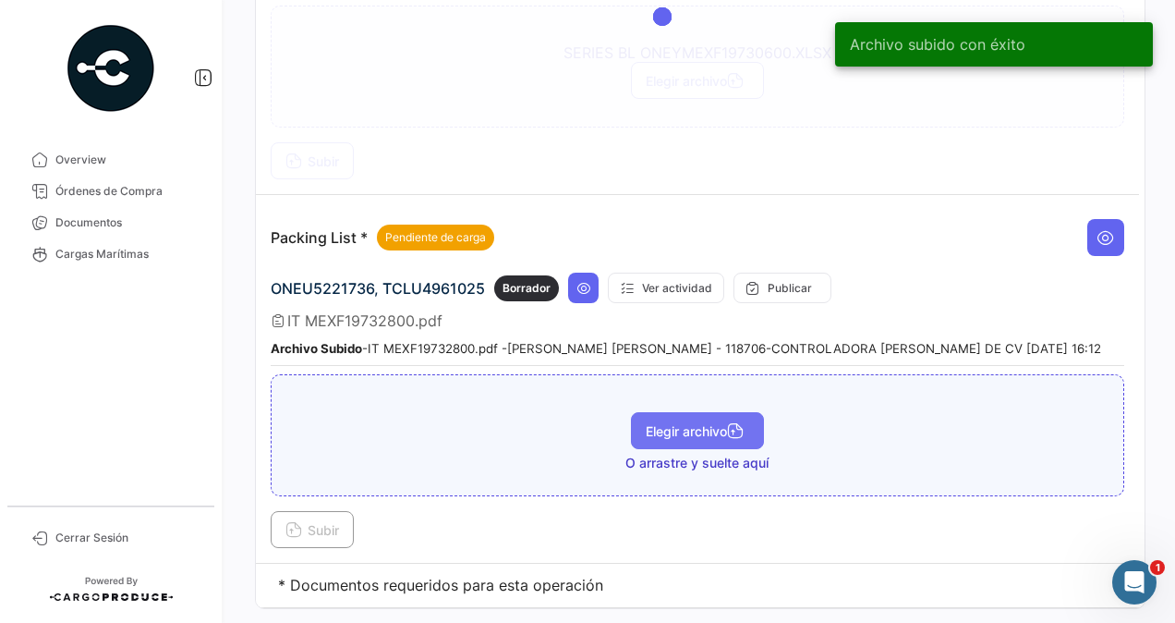
click at [689, 423] on span "Elegir archivo" at bounding box center [698, 431] width 104 height 16
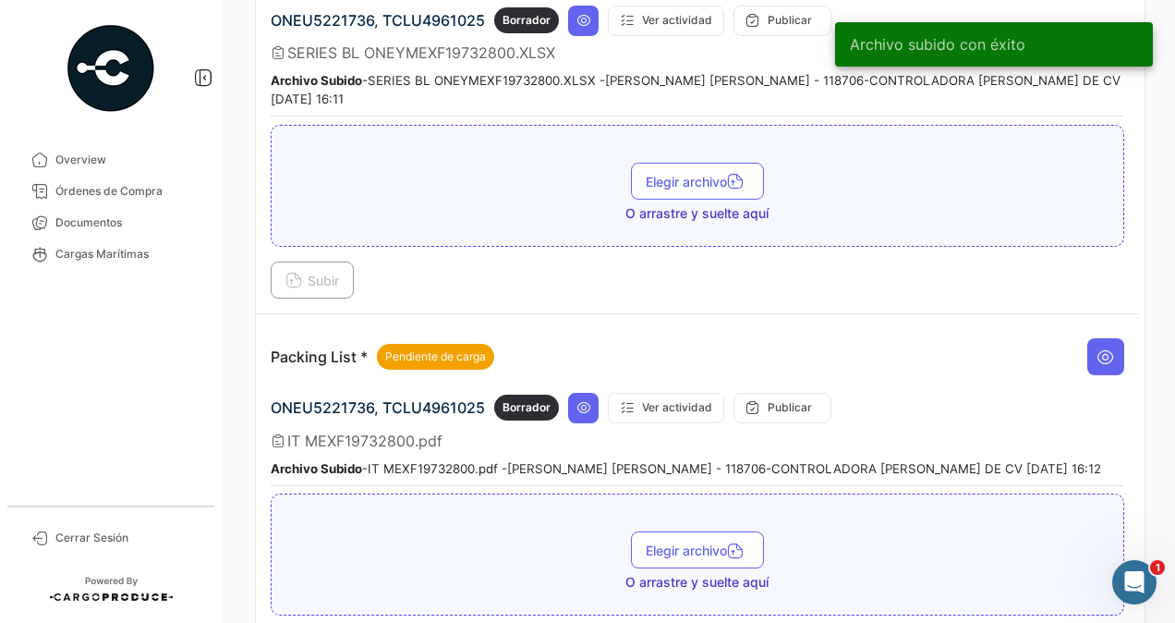
click at [313, 493] on div "Elegir archivo O arrastre y suelte aquí" at bounding box center [698, 554] width 854 height 122
click at [663, 531] on button "Elegir archivo" at bounding box center [697, 549] width 133 height 37
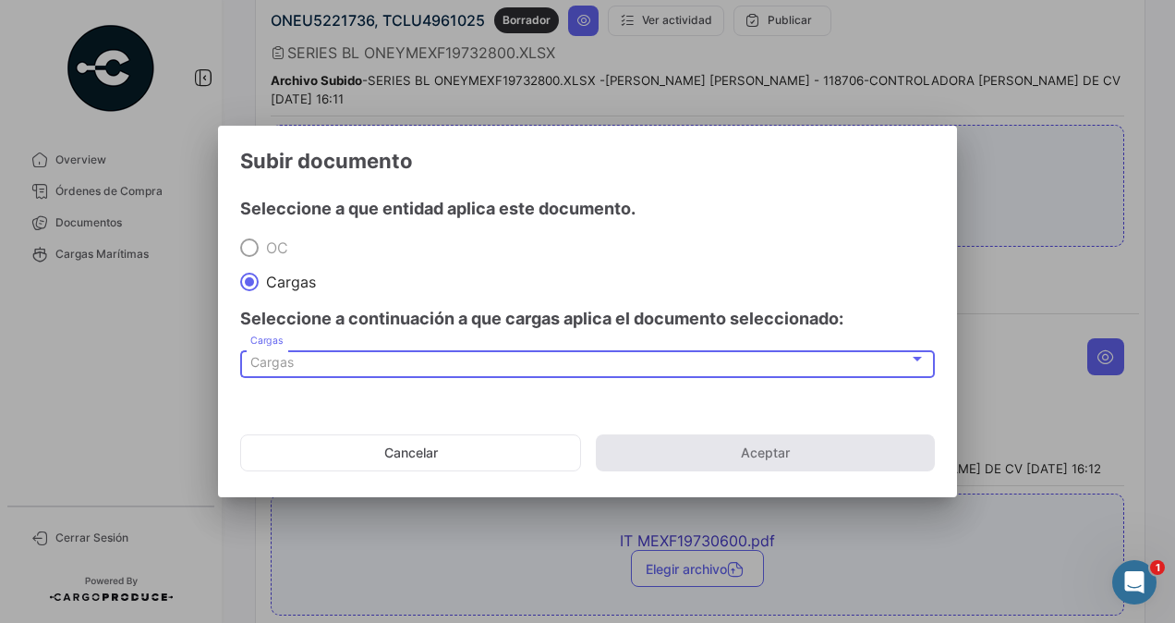
click at [267, 355] on span "Cargas" at bounding box center [271, 362] width 43 height 16
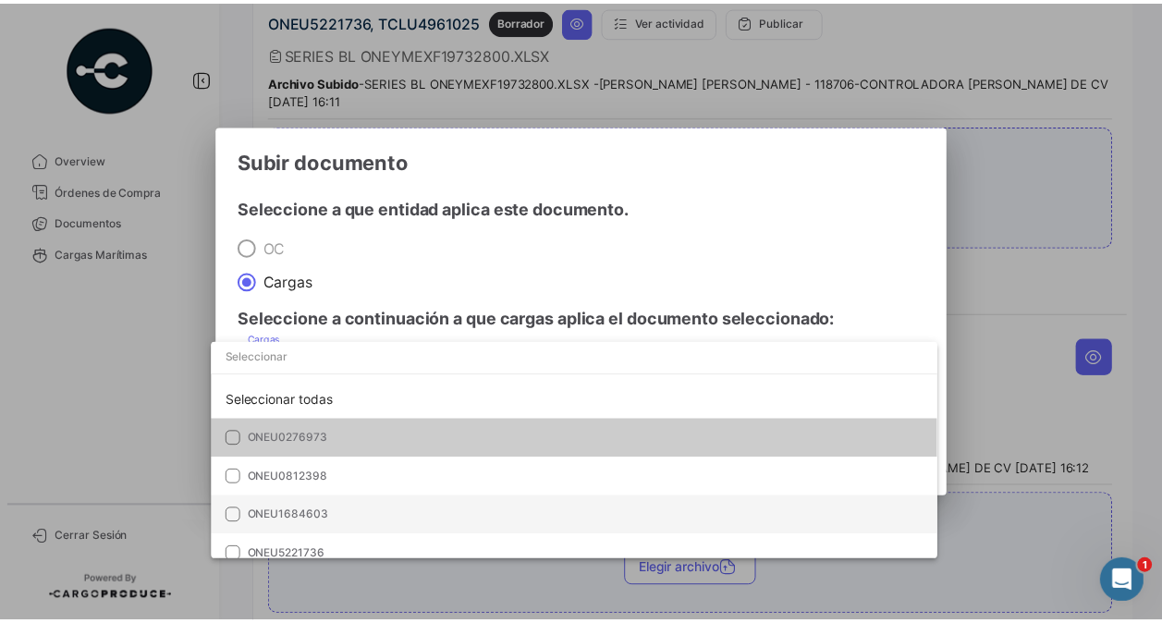
scroll to position [52, 0]
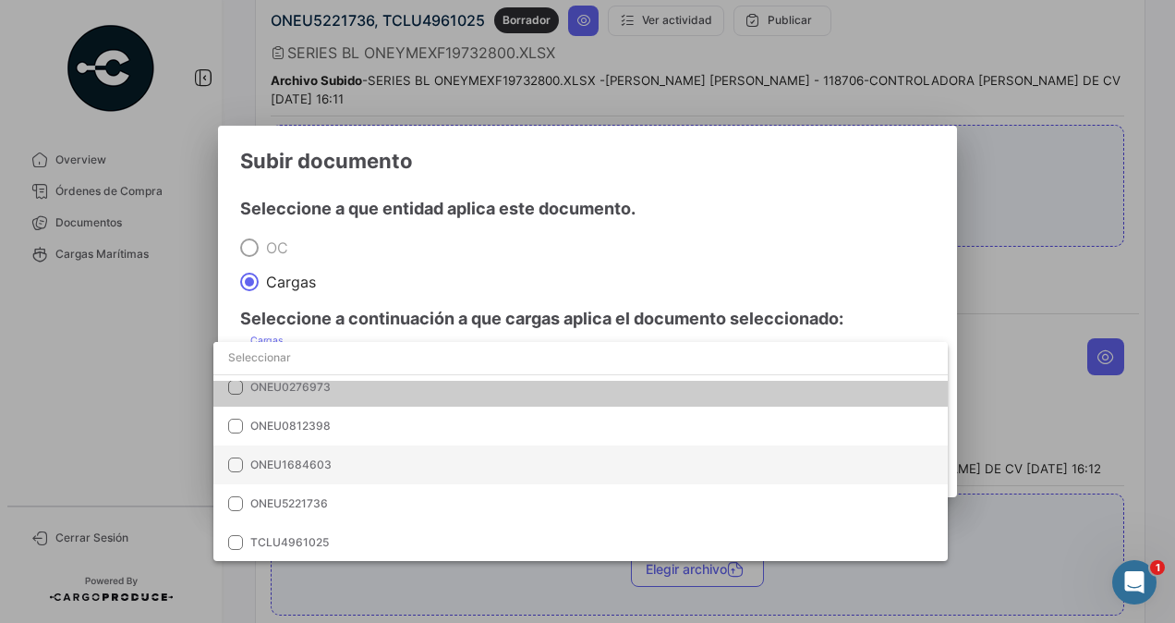
click at [299, 460] on span "ONEU1684603" at bounding box center [290, 464] width 81 height 14
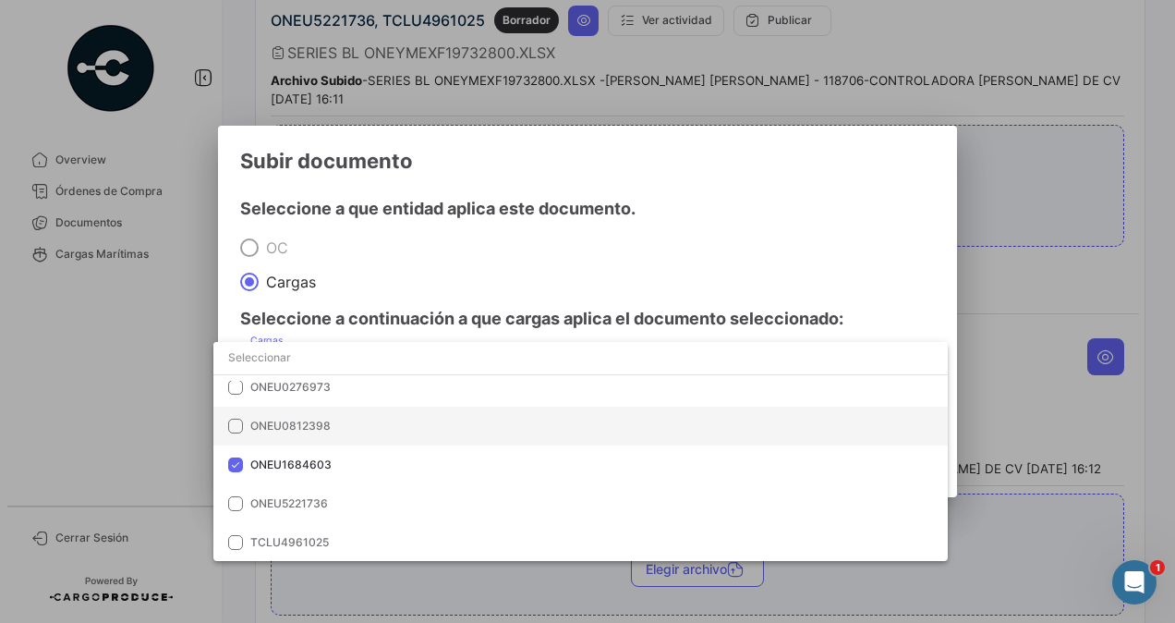
click at [310, 429] on span "ONEU0812398" at bounding box center [290, 426] width 80 height 14
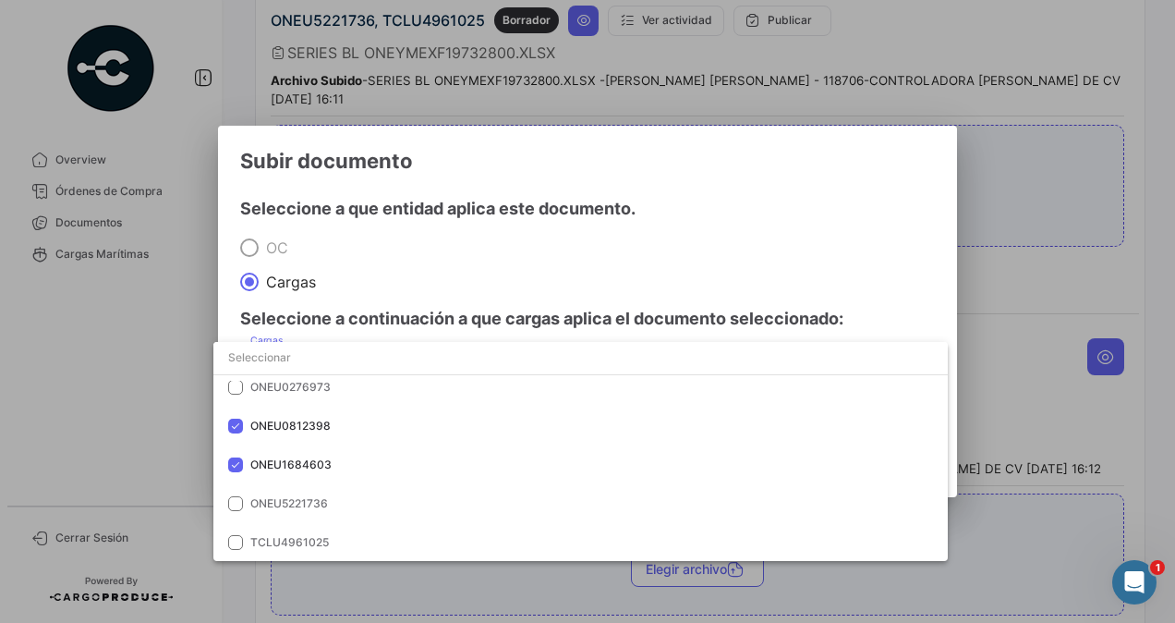
click at [1004, 493] on div at bounding box center [587, 311] width 1175 height 623
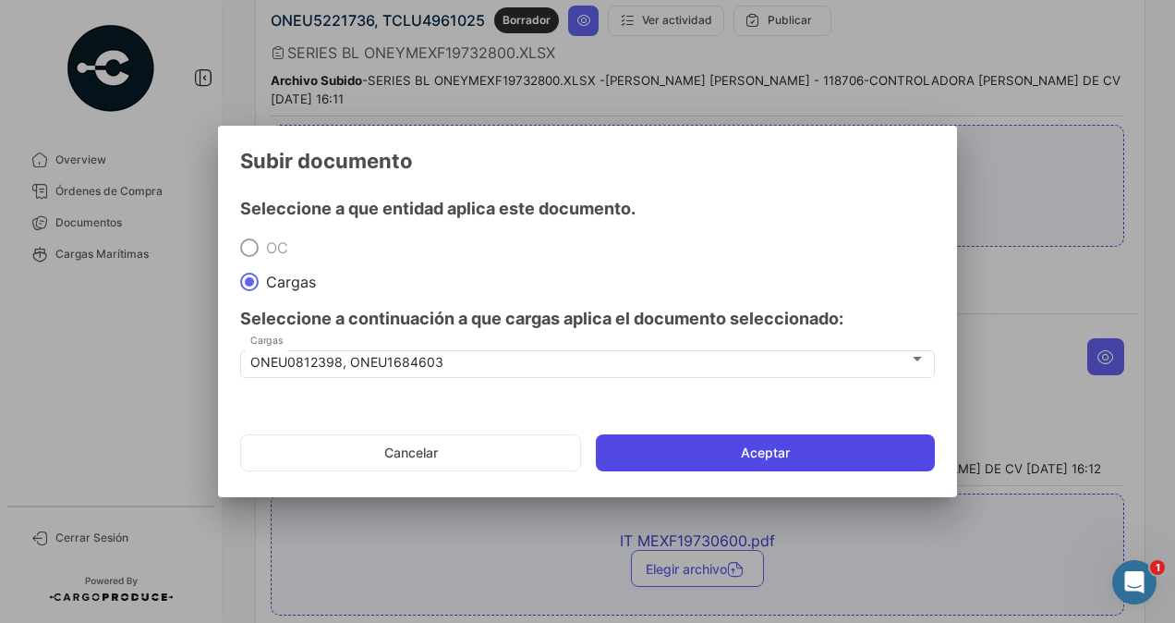
click at [821, 449] on button "Aceptar" at bounding box center [765, 452] width 339 height 37
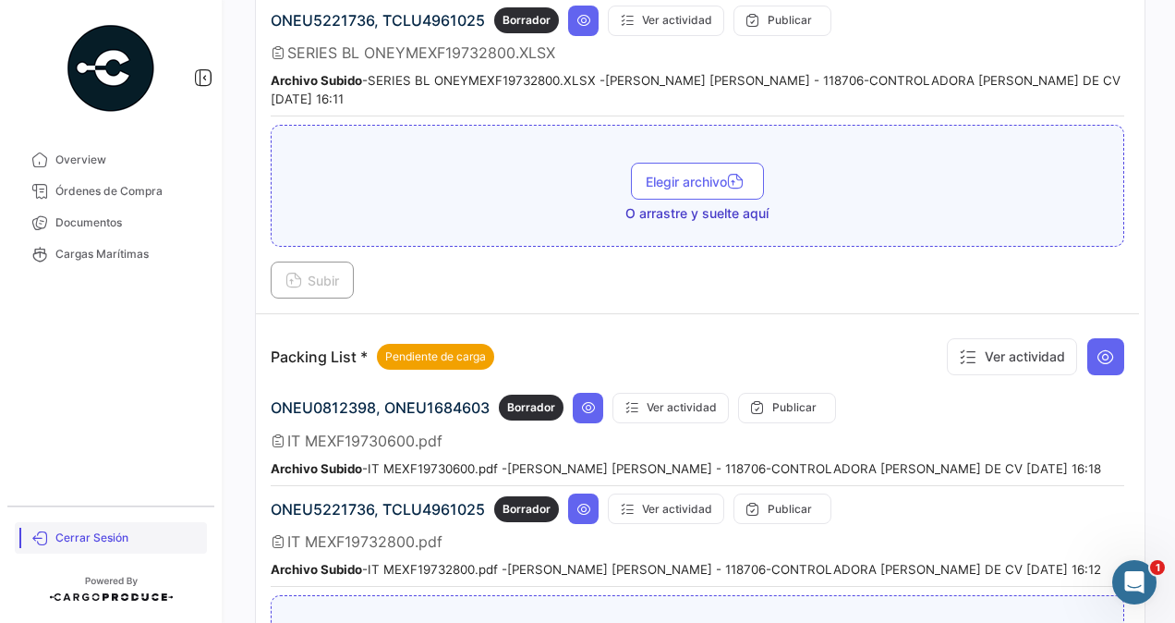
click at [70, 538] on span "Cerrar Sesión" at bounding box center [127, 538] width 144 height 17
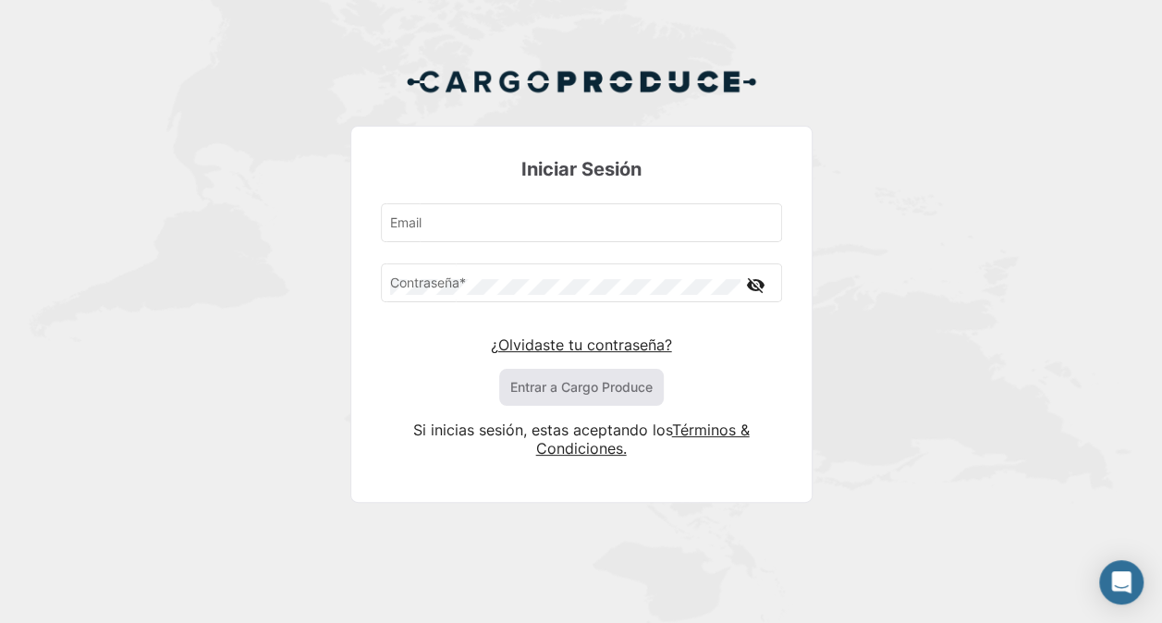
type input "[PERSON_NAME][EMAIL_ADDRESS][PERSON_NAME][PERSON_NAME][DOMAIN_NAME]"
